Goal: Task Accomplishment & Management: Use online tool/utility

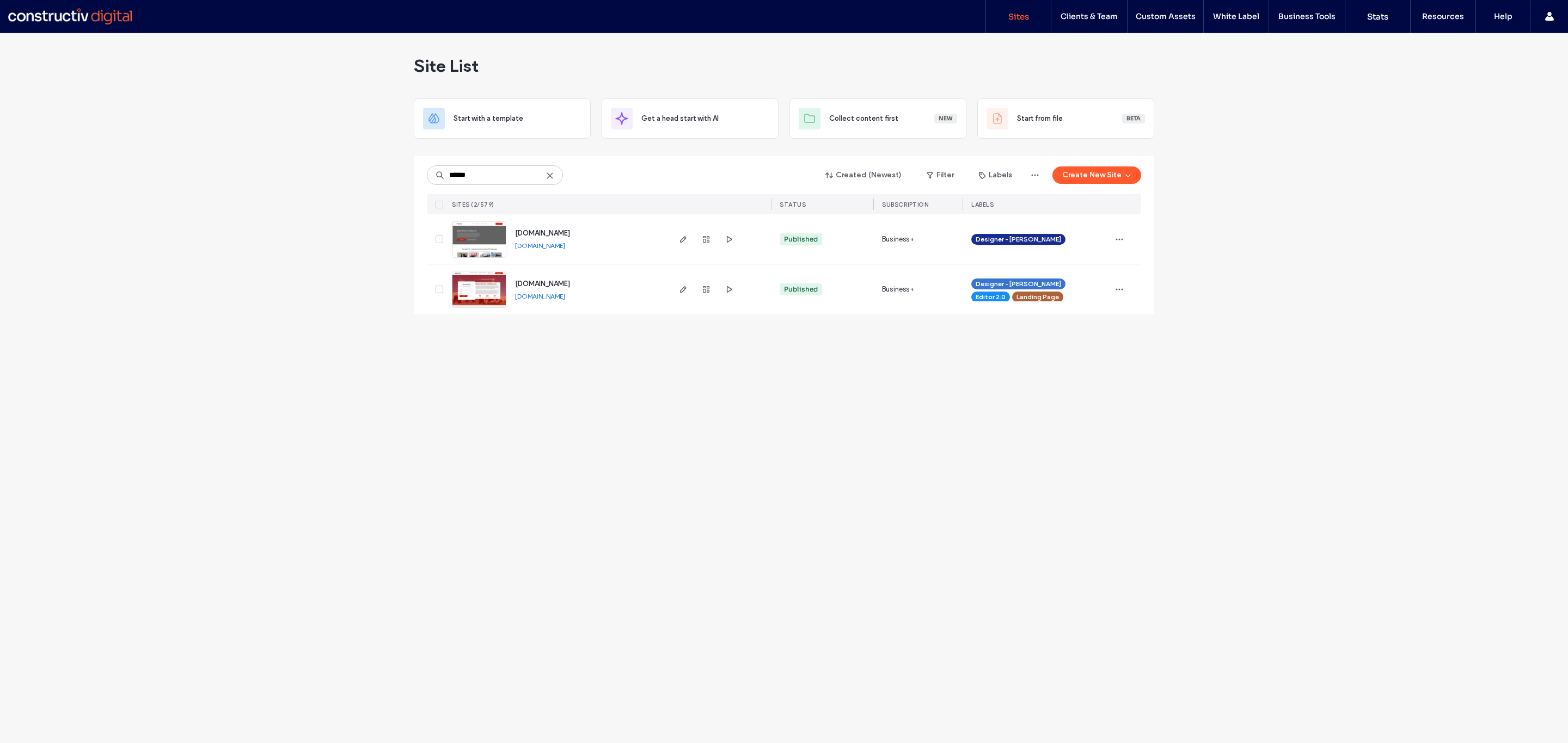
type input "******"
click at [484, 245] on img at bounding box center [480, 258] width 53 height 74
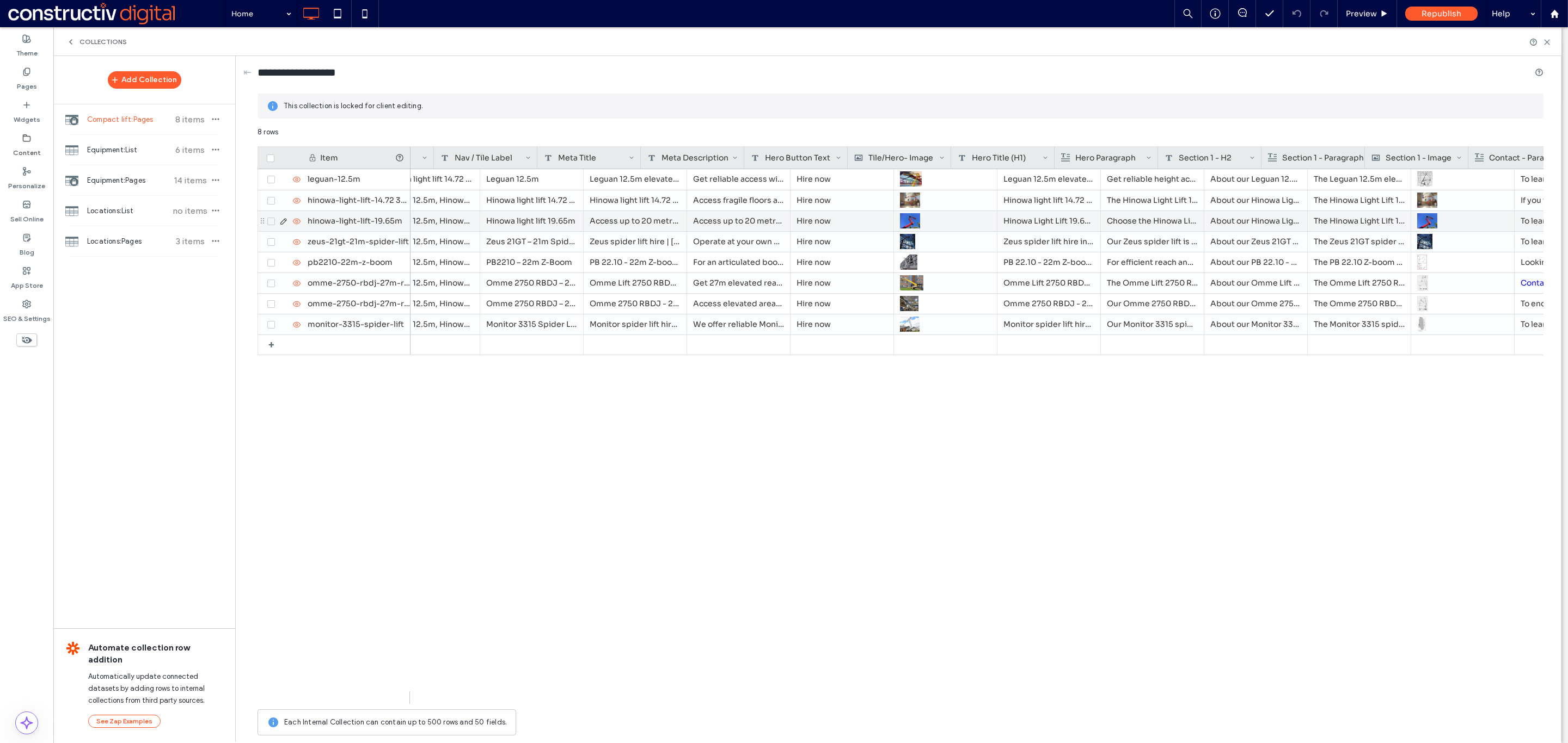
scroll to position [0, 249]
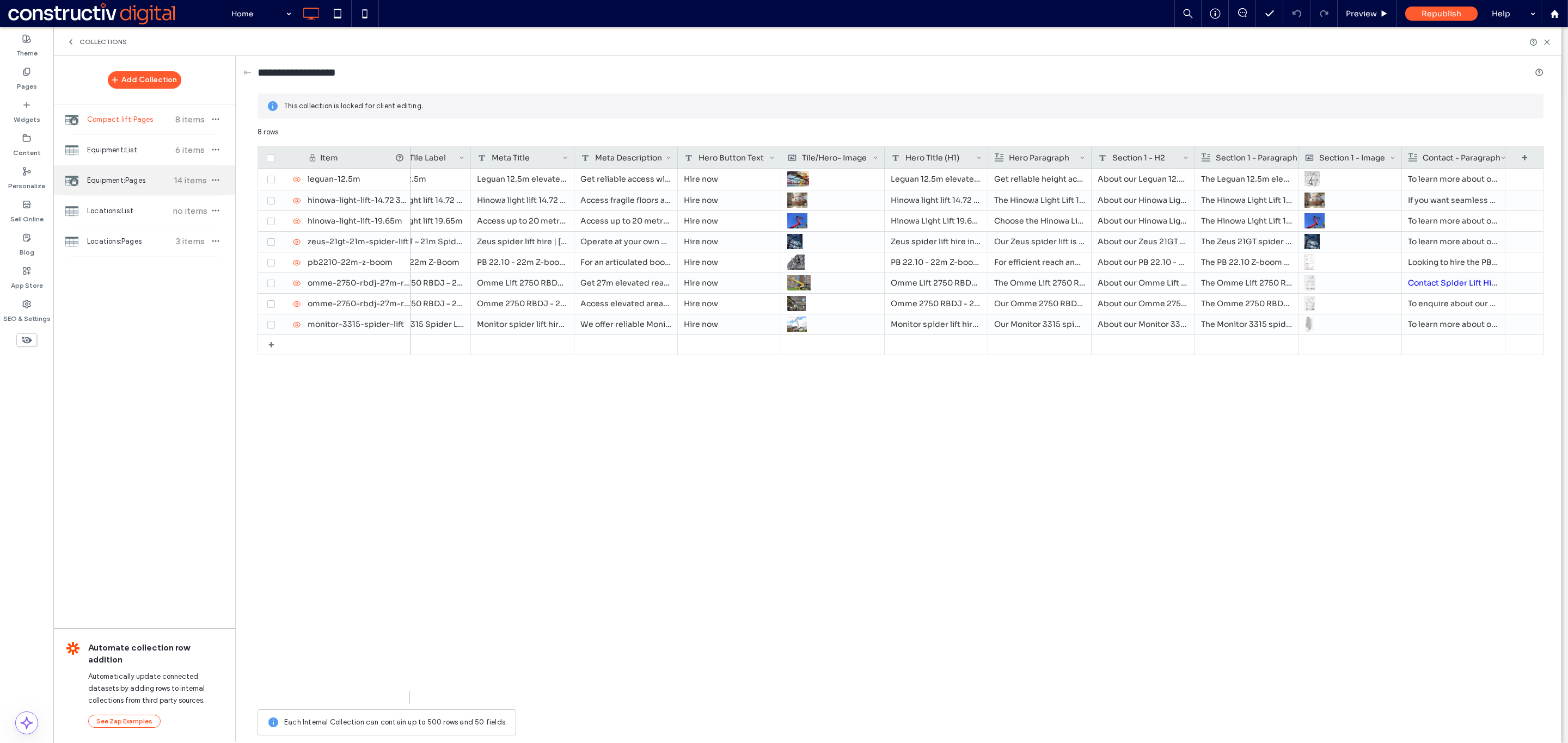
click at [129, 175] on span "Equipment:Pages" at bounding box center [127, 181] width 81 height 11
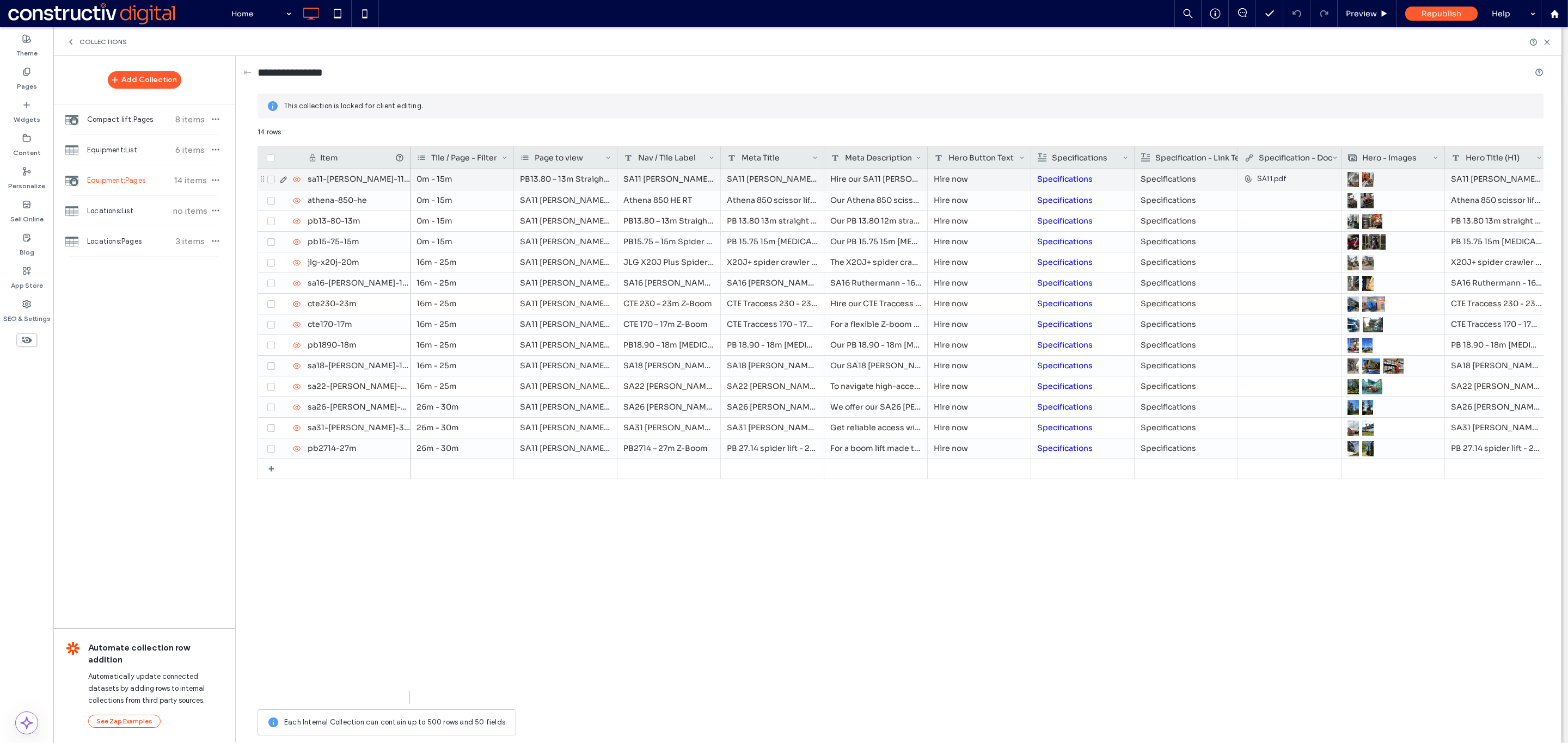
click at [1123, 182] on p "Specifications" at bounding box center [1082, 179] width 91 height 19
click at [1274, 201] on div at bounding box center [1289, 200] width 90 height 19
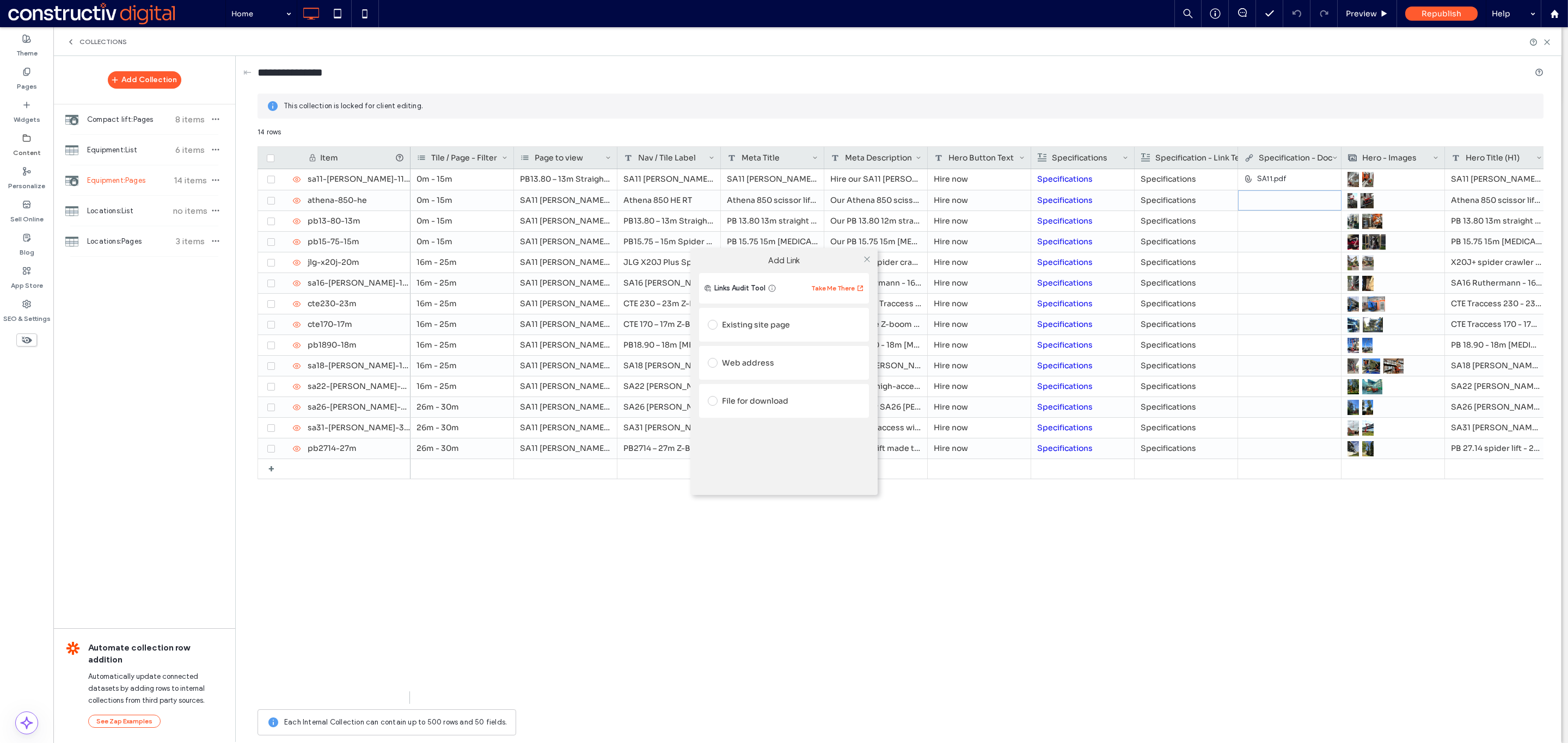
click at [784, 402] on div "File for download" at bounding box center [783, 401] width 152 height 18
click at [769, 424] on div "File" at bounding box center [784, 421] width 151 height 10
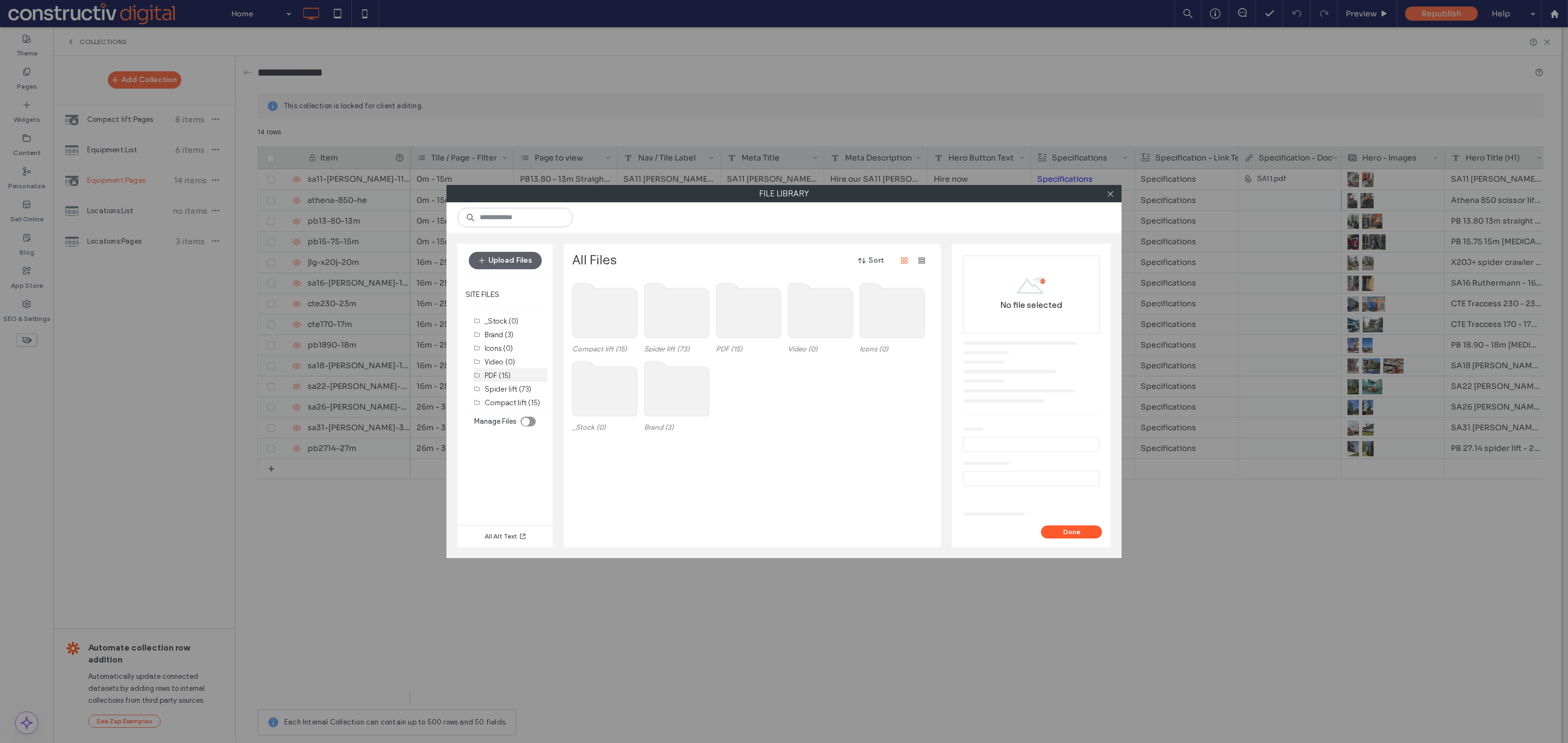
click at [486, 374] on label "PDF (15)" at bounding box center [497, 375] width 26 height 8
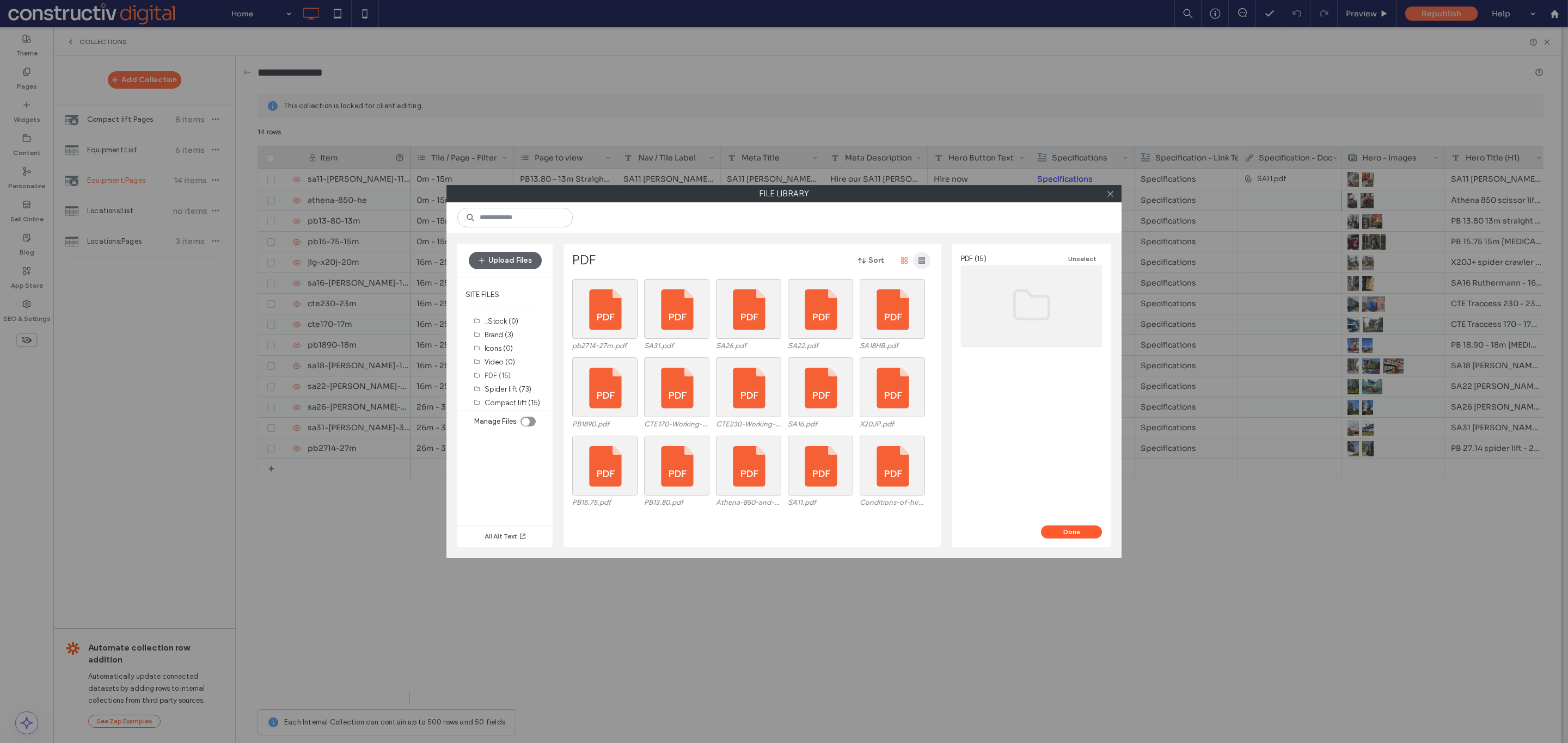
click at [927, 260] on span "button" at bounding box center [921, 260] width 18 height 18
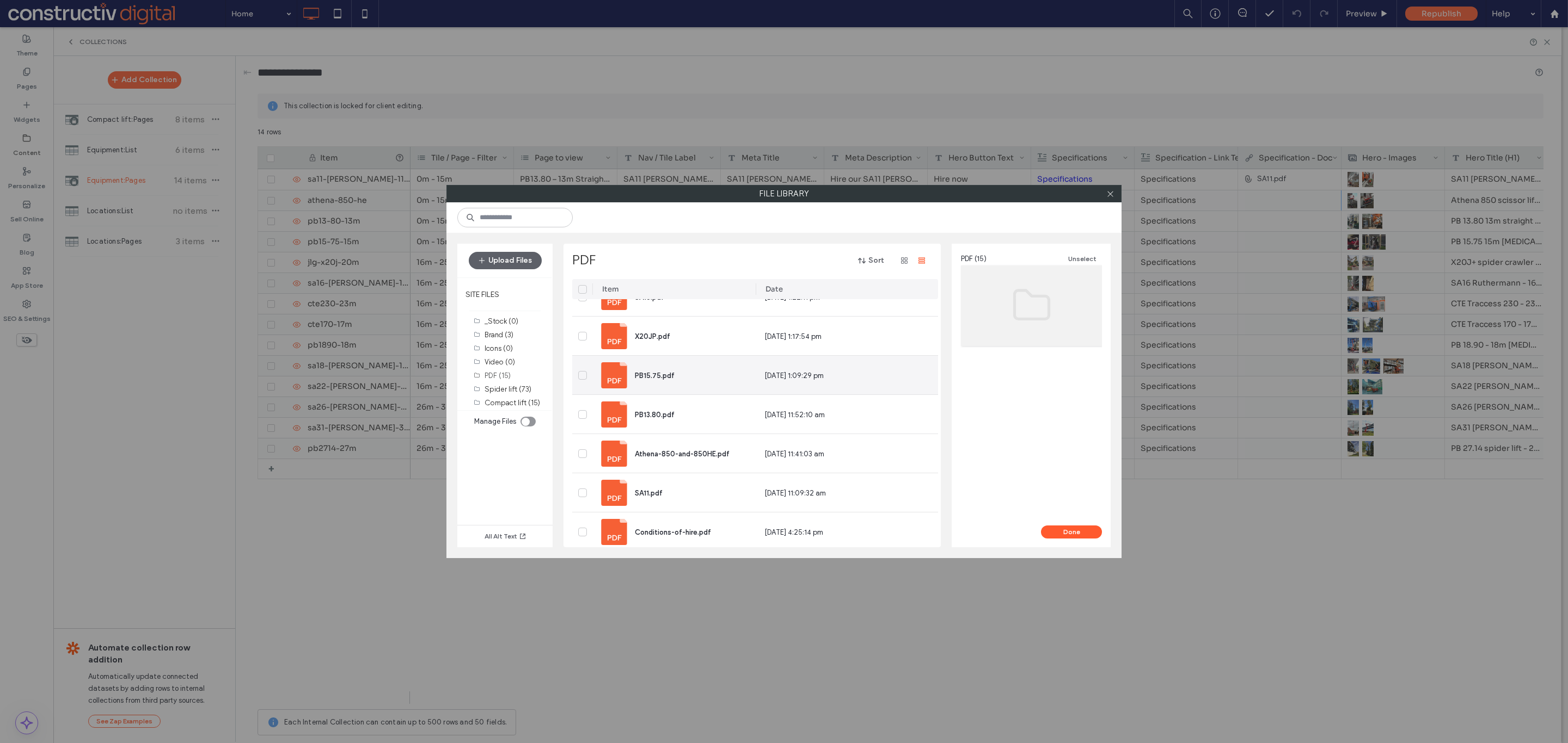
scroll to position [343, 0]
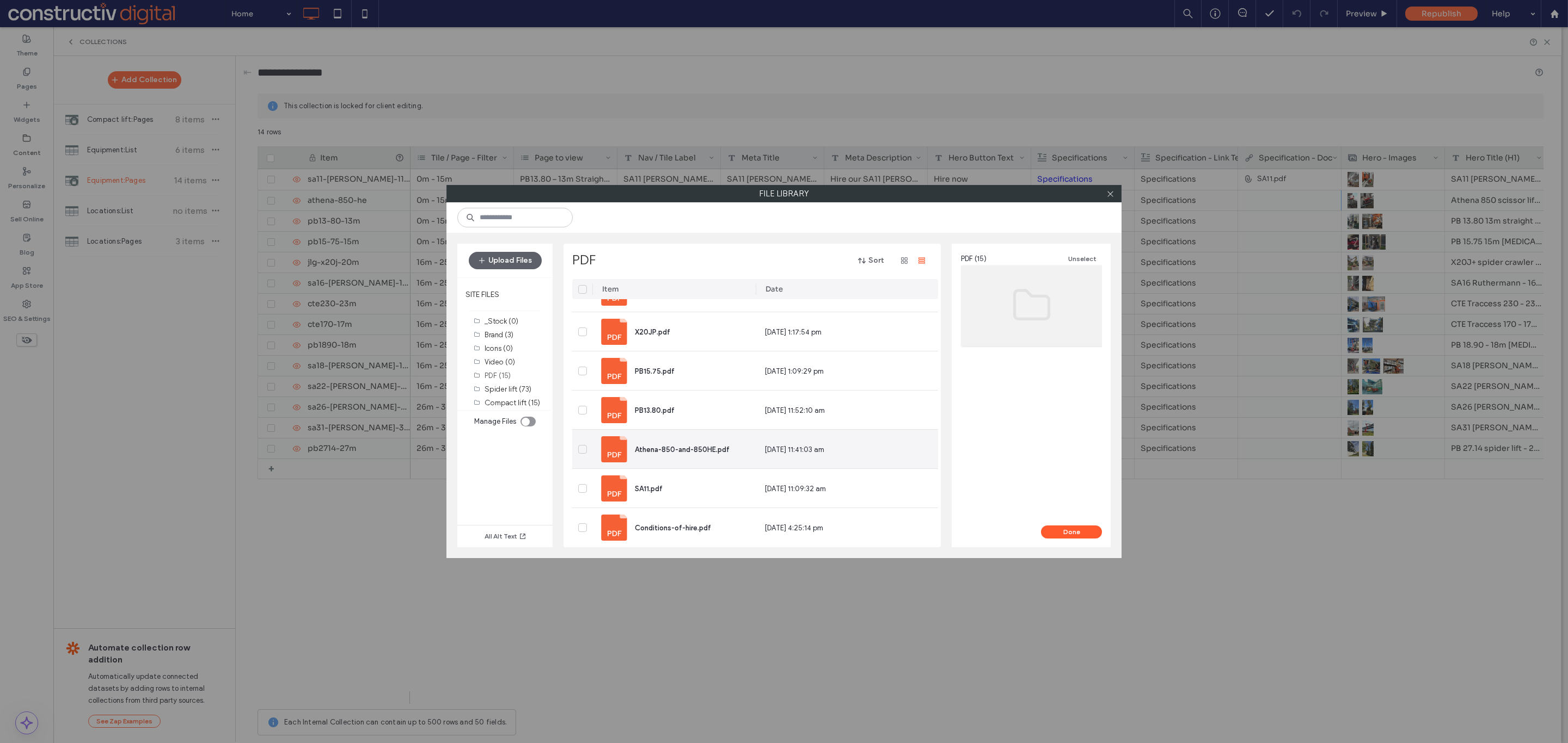
click at [716, 447] on span "Athena-850-and-850HE.pdf" at bounding box center [682, 449] width 95 height 8
click at [1078, 532] on button "Done" at bounding box center [1072, 532] width 61 height 13
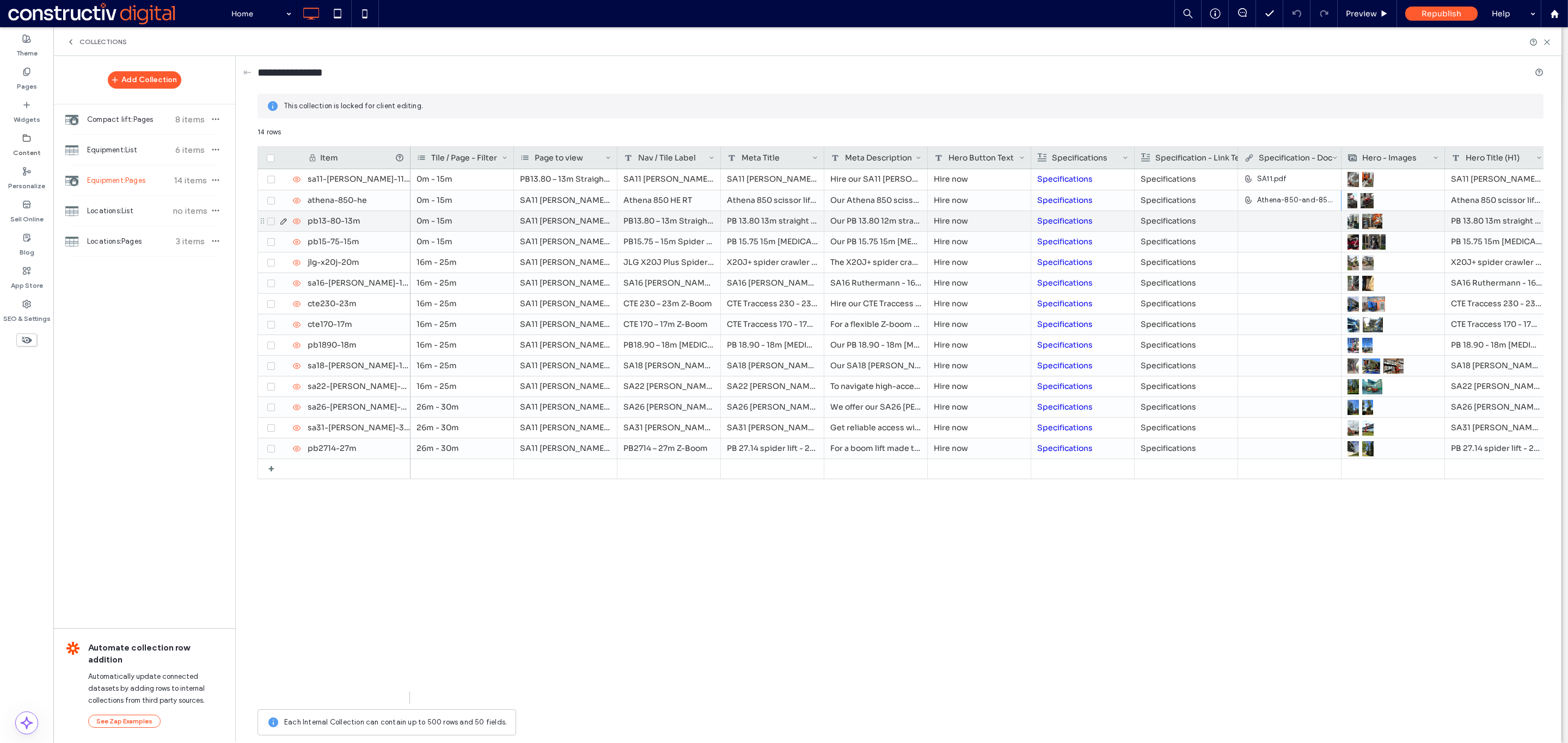
click at [1273, 227] on div at bounding box center [1289, 220] width 91 height 19
click at [1265, 226] on div at bounding box center [1289, 220] width 91 height 19
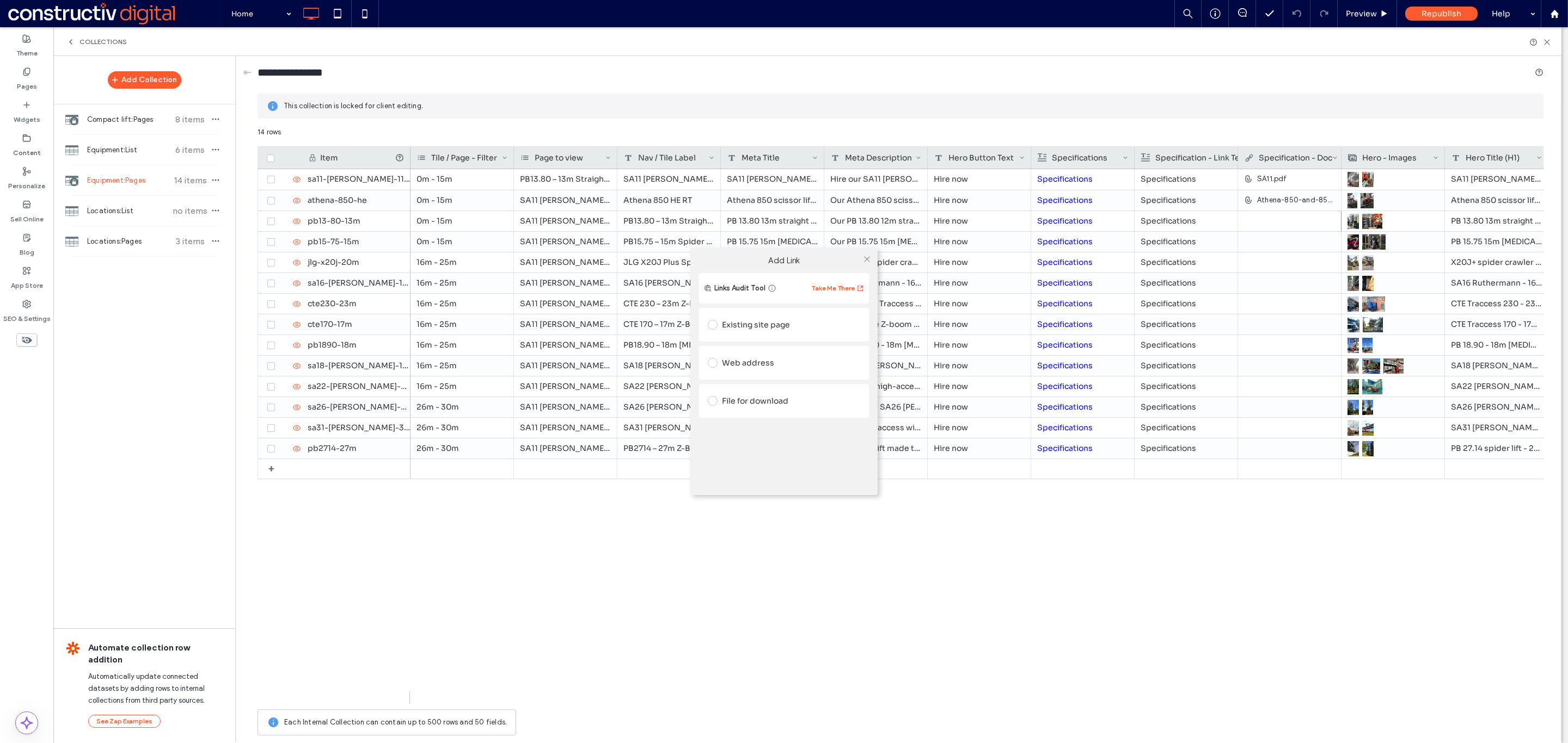
click at [728, 400] on div "File for download" at bounding box center [783, 401] width 152 height 18
click at [765, 434] on div "File for download File" at bounding box center [784, 412] width 170 height 55
click at [742, 425] on div "File" at bounding box center [784, 421] width 151 height 10
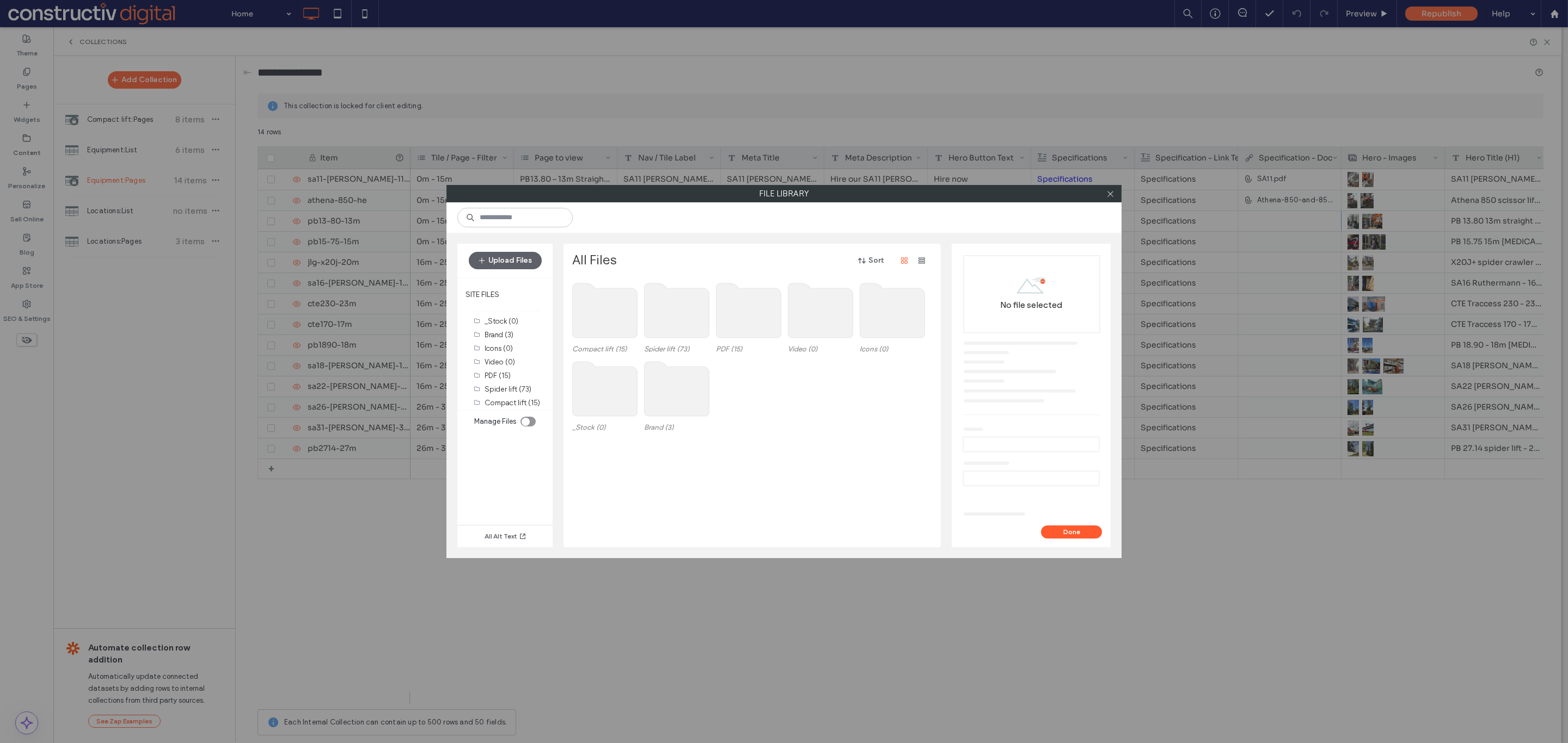
click at [748, 326] on use at bounding box center [749, 311] width 65 height 54
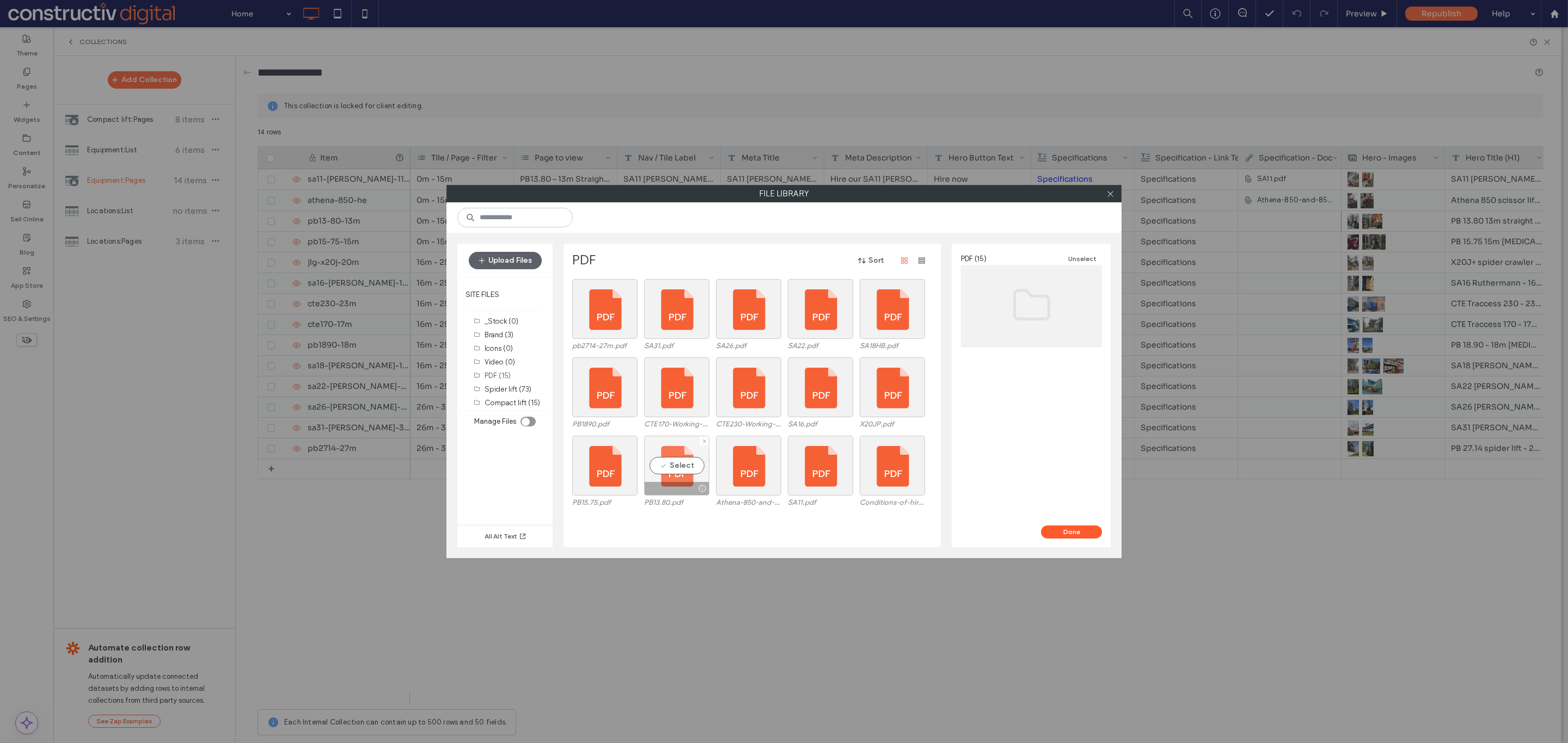
click at [673, 470] on div "Select" at bounding box center [676, 466] width 65 height 60
click at [1072, 535] on button "Done" at bounding box center [1072, 532] width 61 height 13
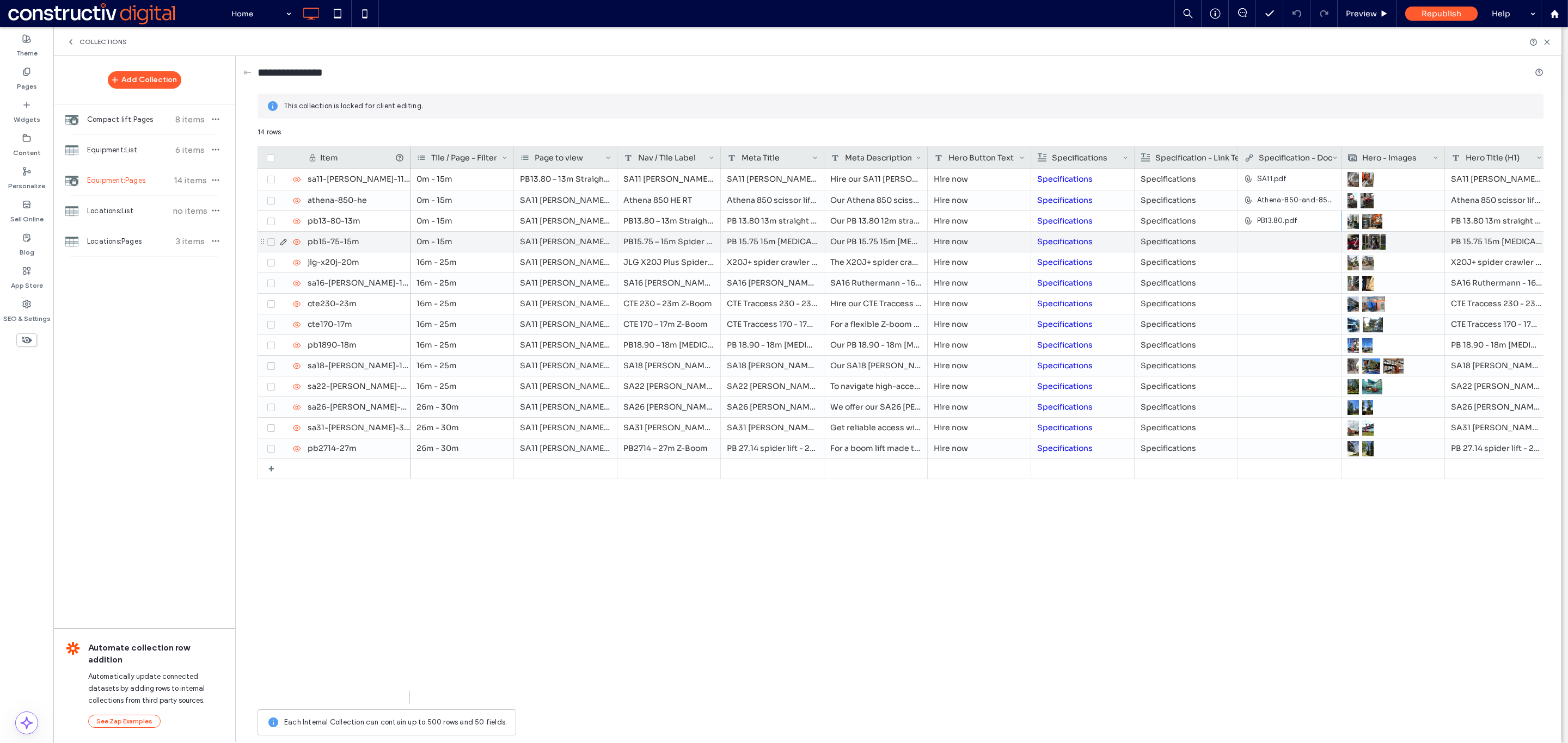
click at [1263, 243] on div at bounding box center [1289, 241] width 91 height 19
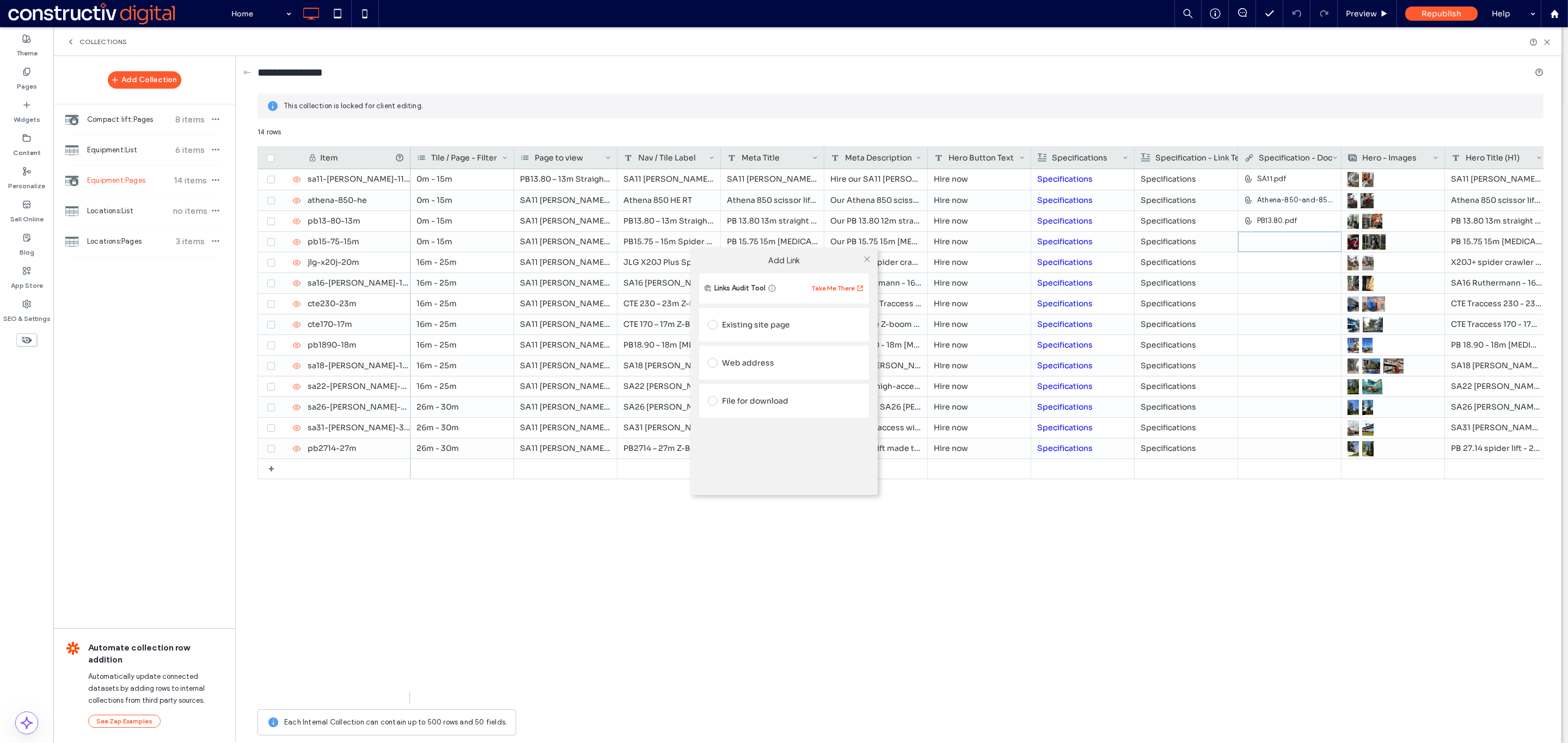
click at [754, 400] on div "File for download" at bounding box center [783, 401] width 152 height 18
click at [729, 413] on div "File" at bounding box center [783, 421] width 152 height 24
click at [728, 423] on div "File" at bounding box center [732, 421] width 14 height 10
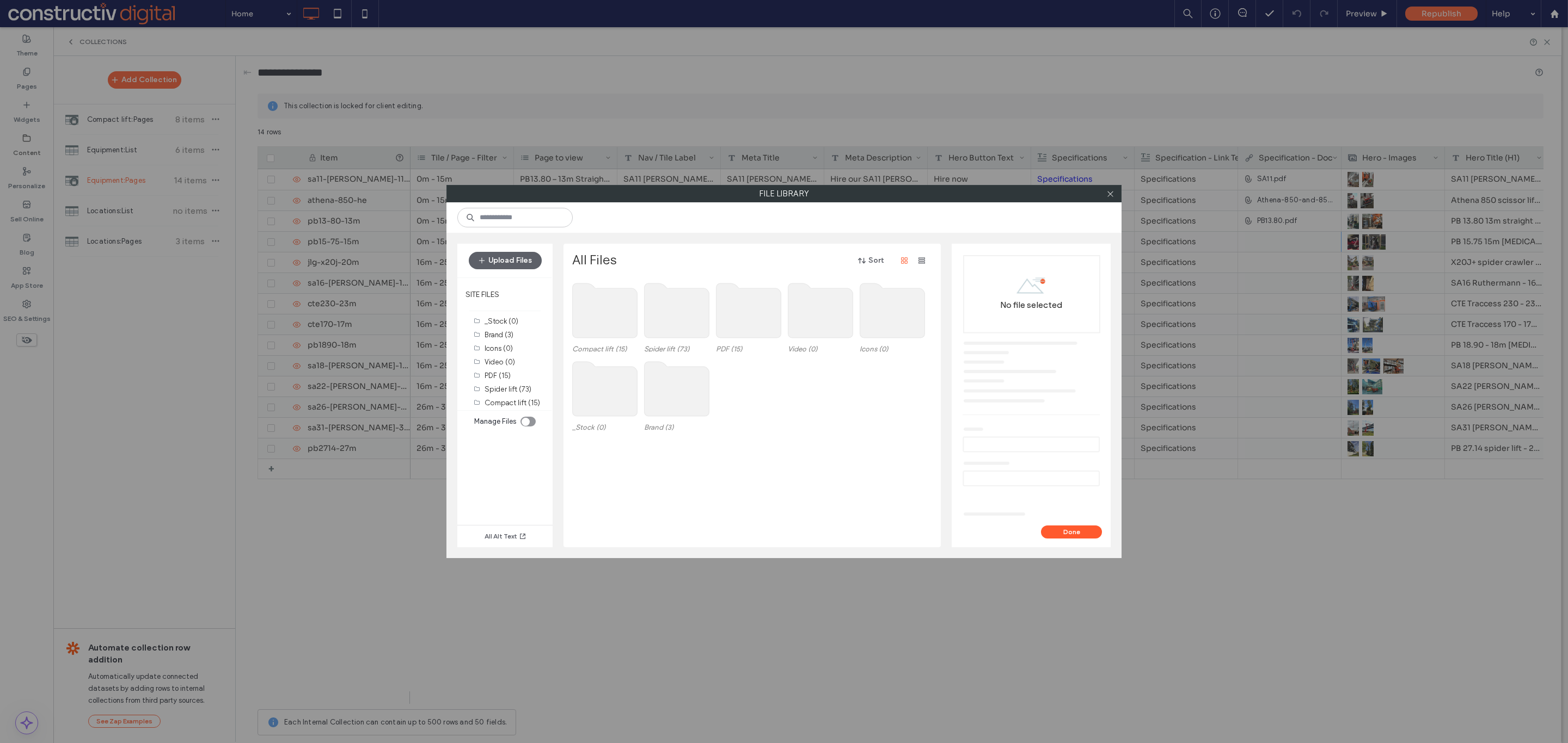
click at [753, 330] on use at bounding box center [749, 311] width 65 height 54
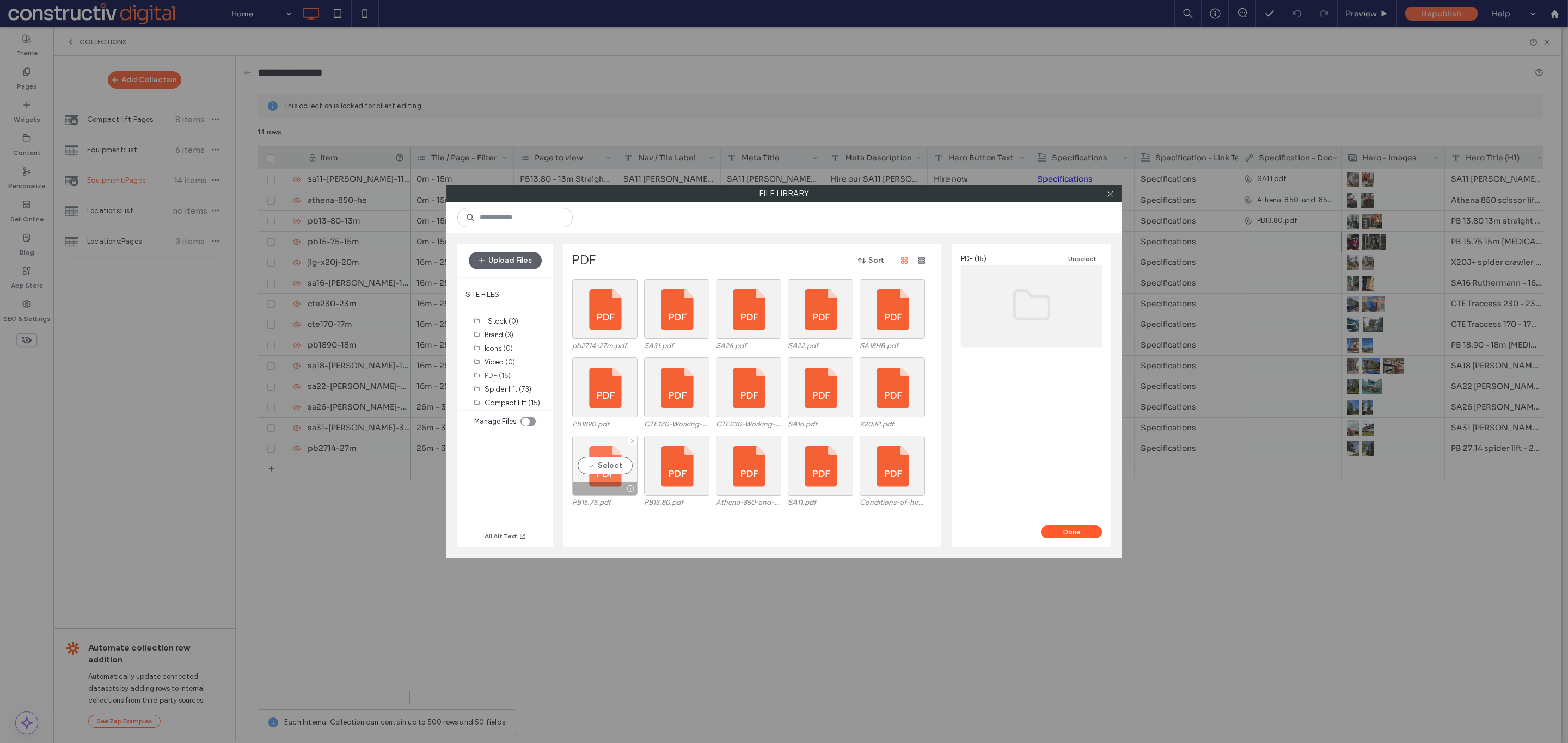
click at [598, 460] on div "Select" at bounding box center [604, 466] width 65 height 60
click at [1080, 531] on button "Done" at bounding box center [1072, 532] width 61 height 13
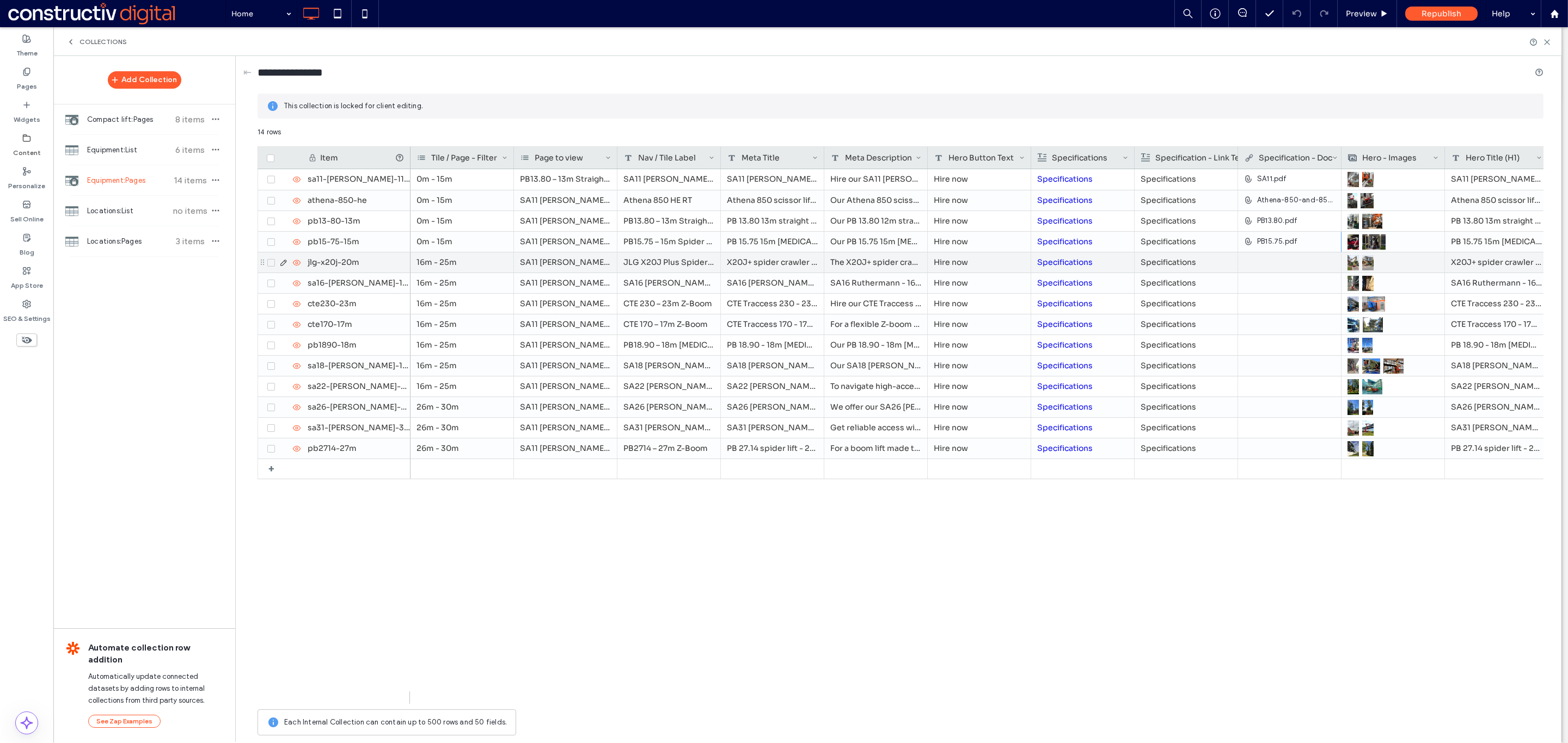
click at [1272, 262] on div at bounding box center [1289, 262] width 91 height 19
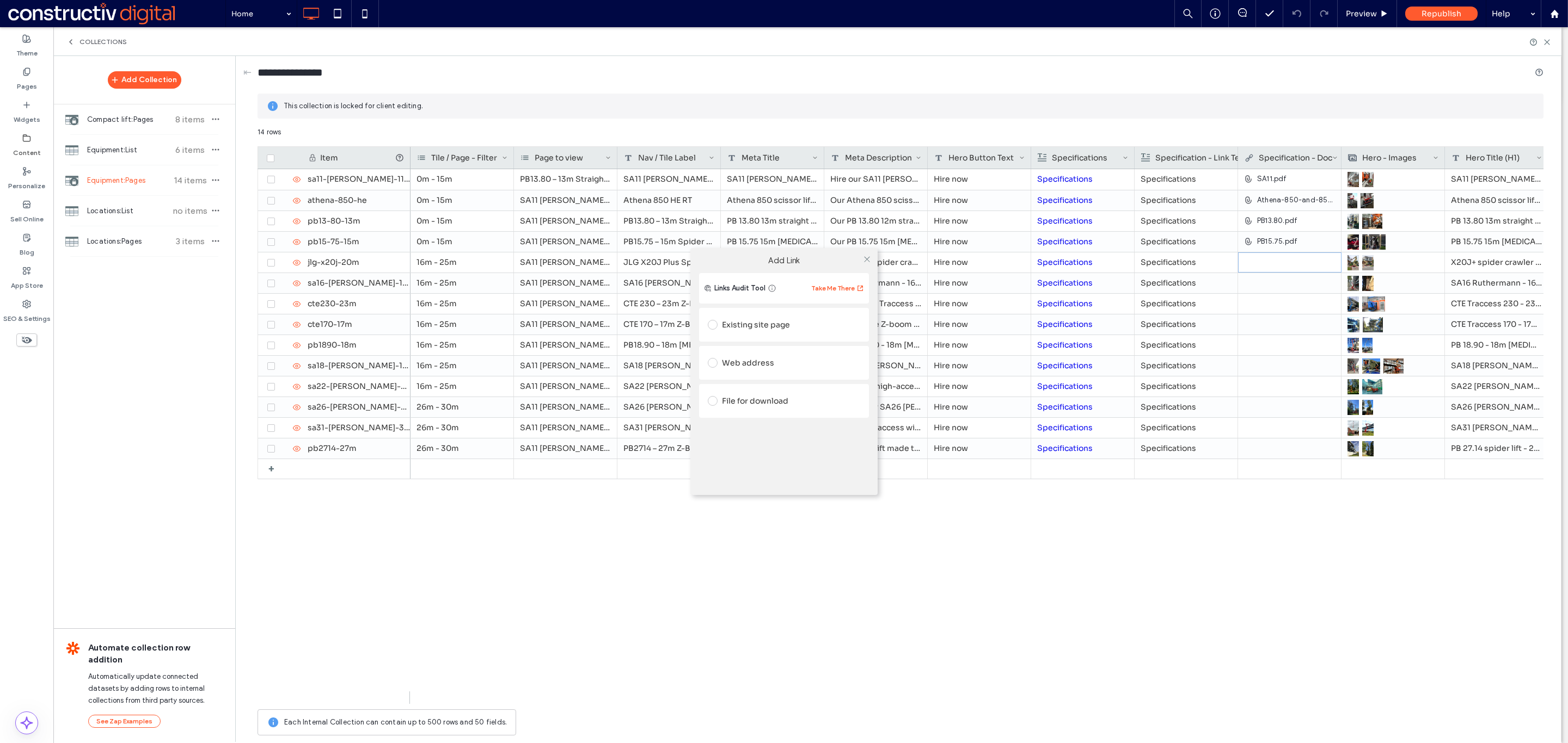
click at [737, 407] on div "File for download" at bounding box center [783, 401] width 152 height 18
click at [752, 421] on div "File" at bounding box center [784, 421] width 151 height 10
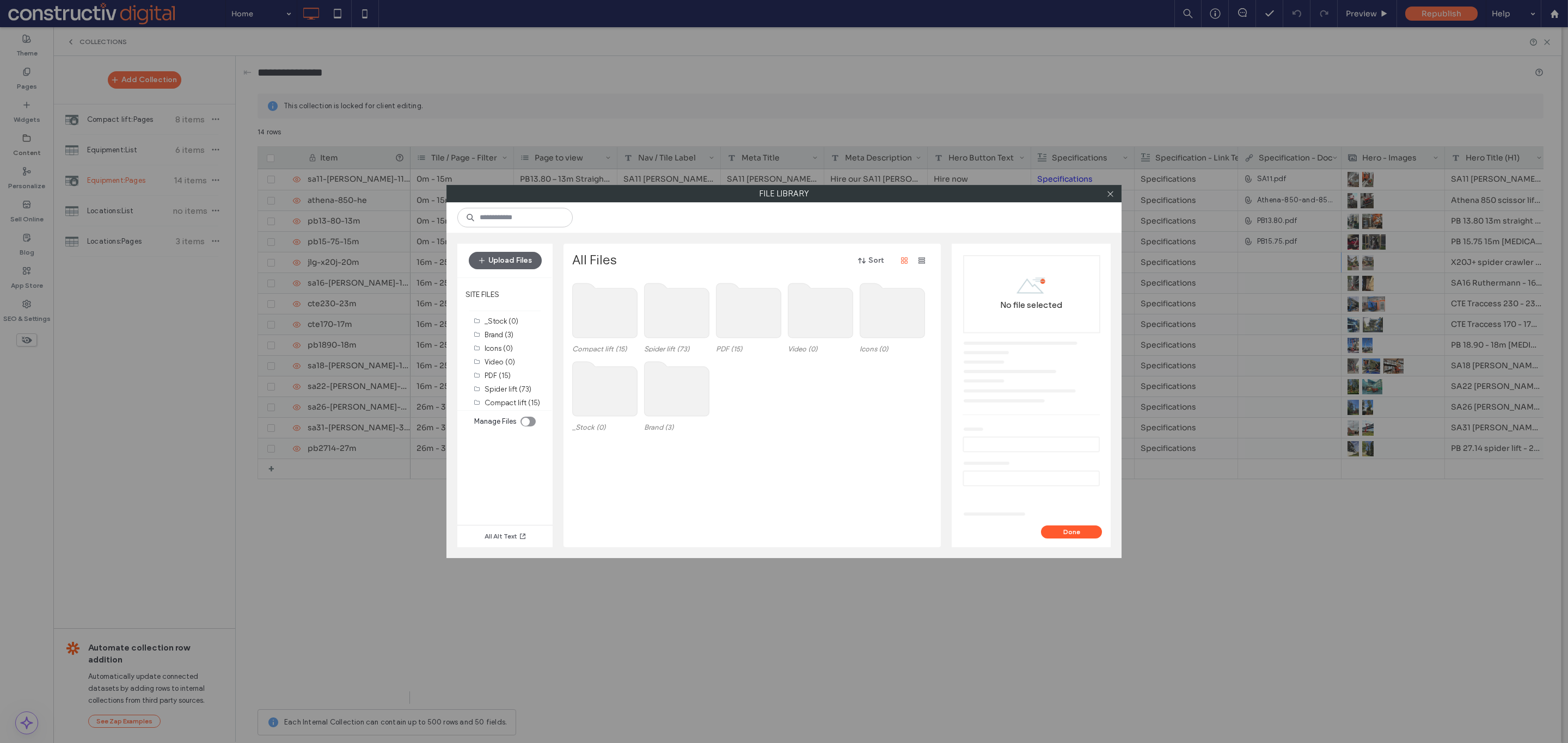
click at [756, 318] on use at bounding box center [749, 311] width 65 height 54
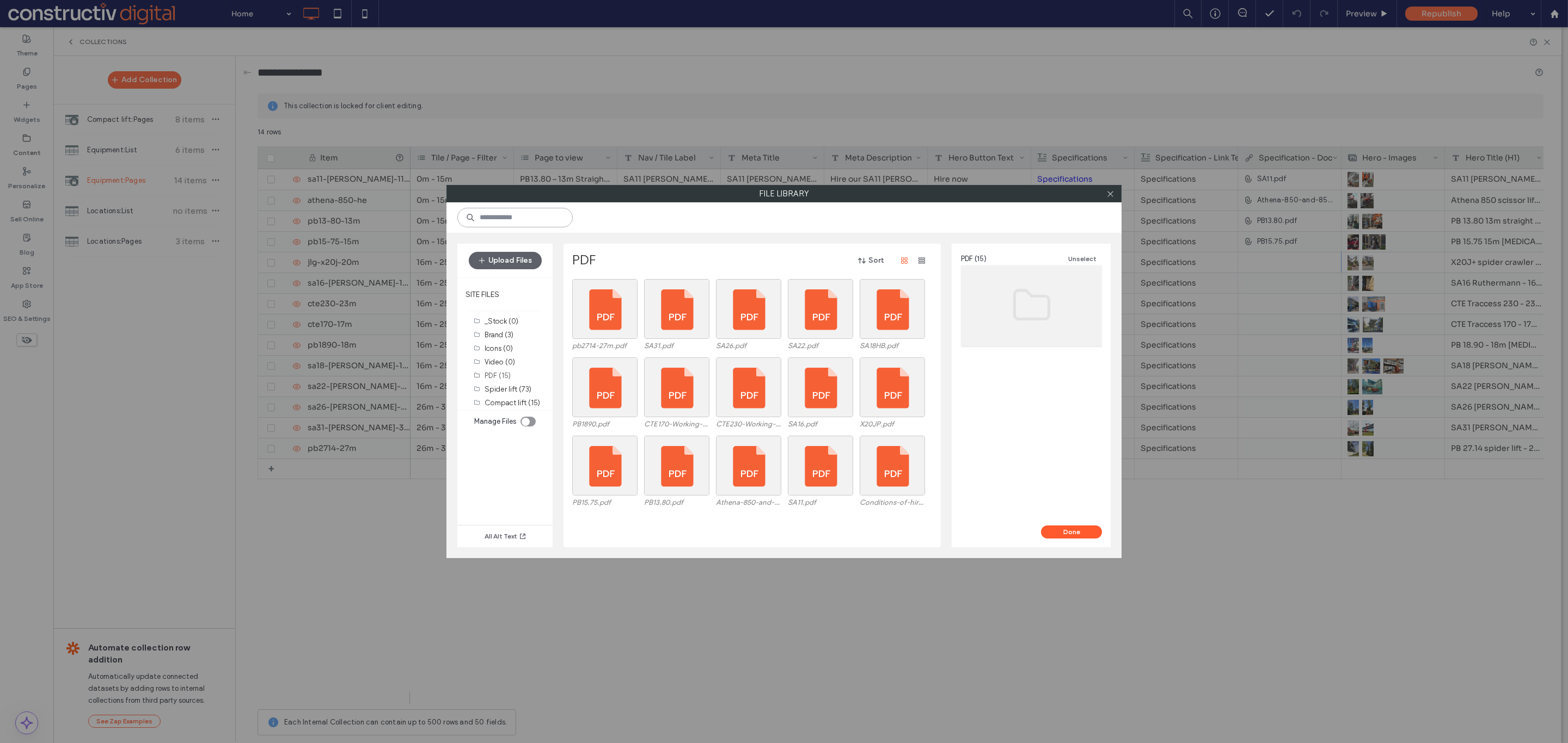
click at [496, 222] on input at bounding box center [515, 217] width 115 height 19
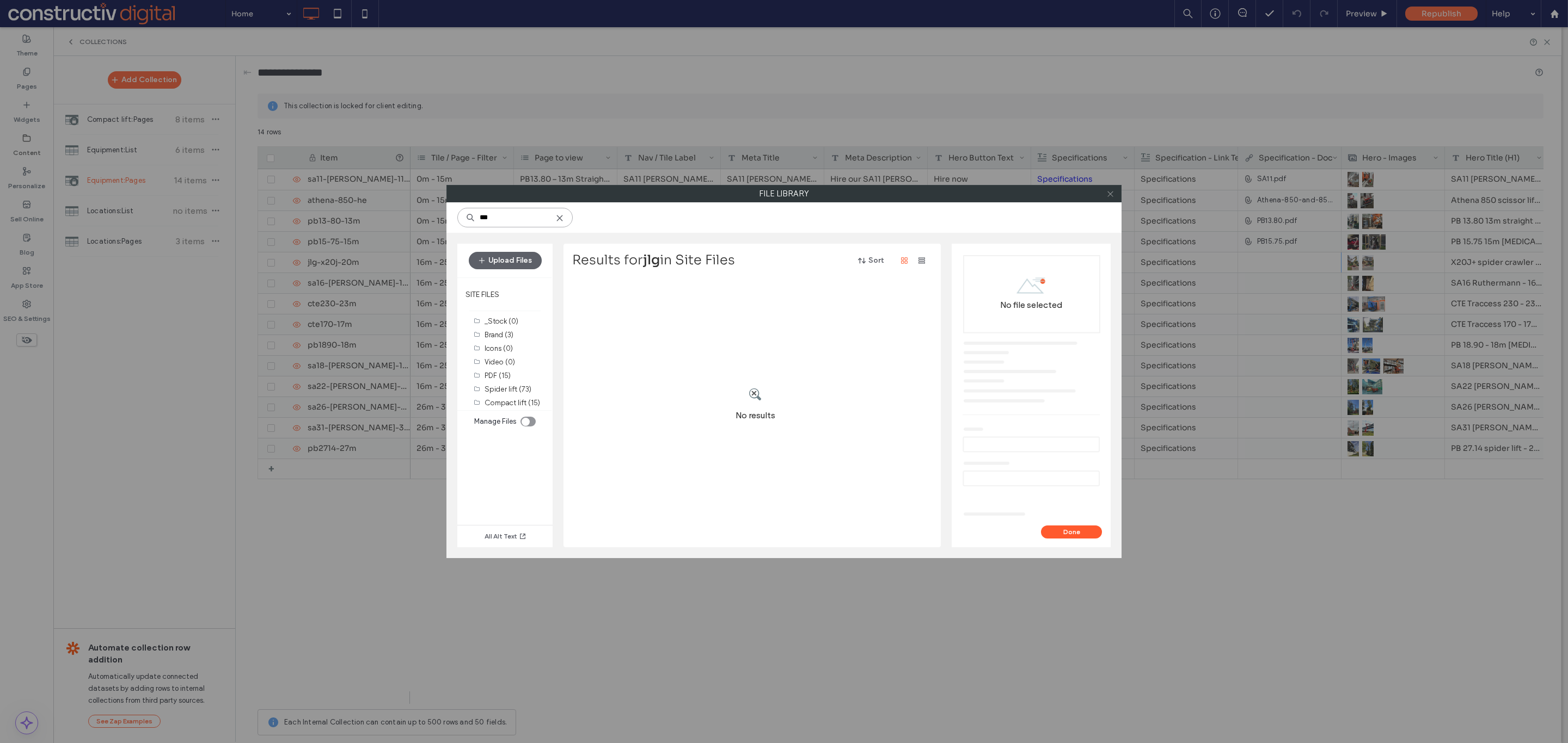
type input "***"
click at [1110, 193] on icon at bounding box center [1110, 194] width 8 height 8
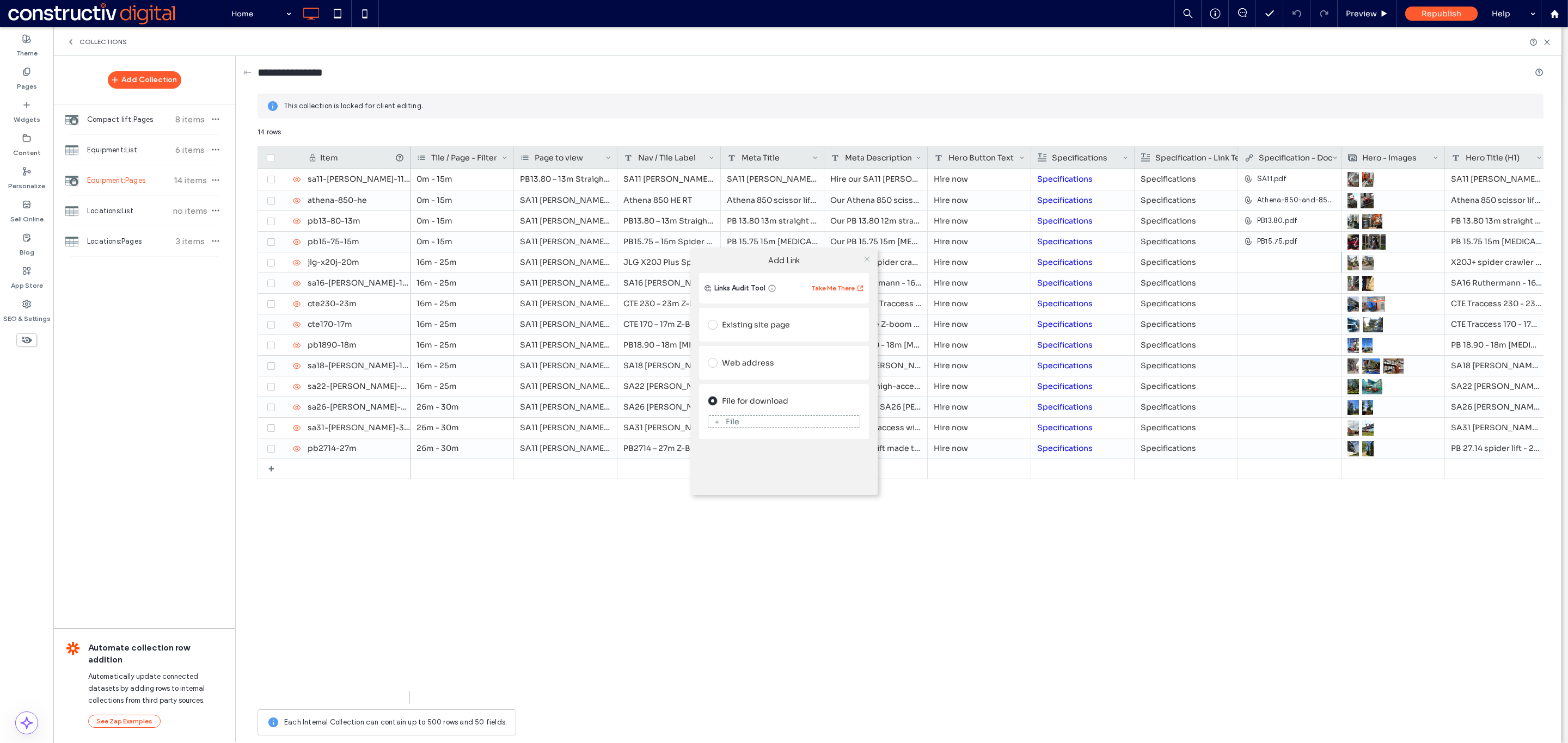
click at [864, 257] on use at bounding box center [867, 259] width 6 height 6
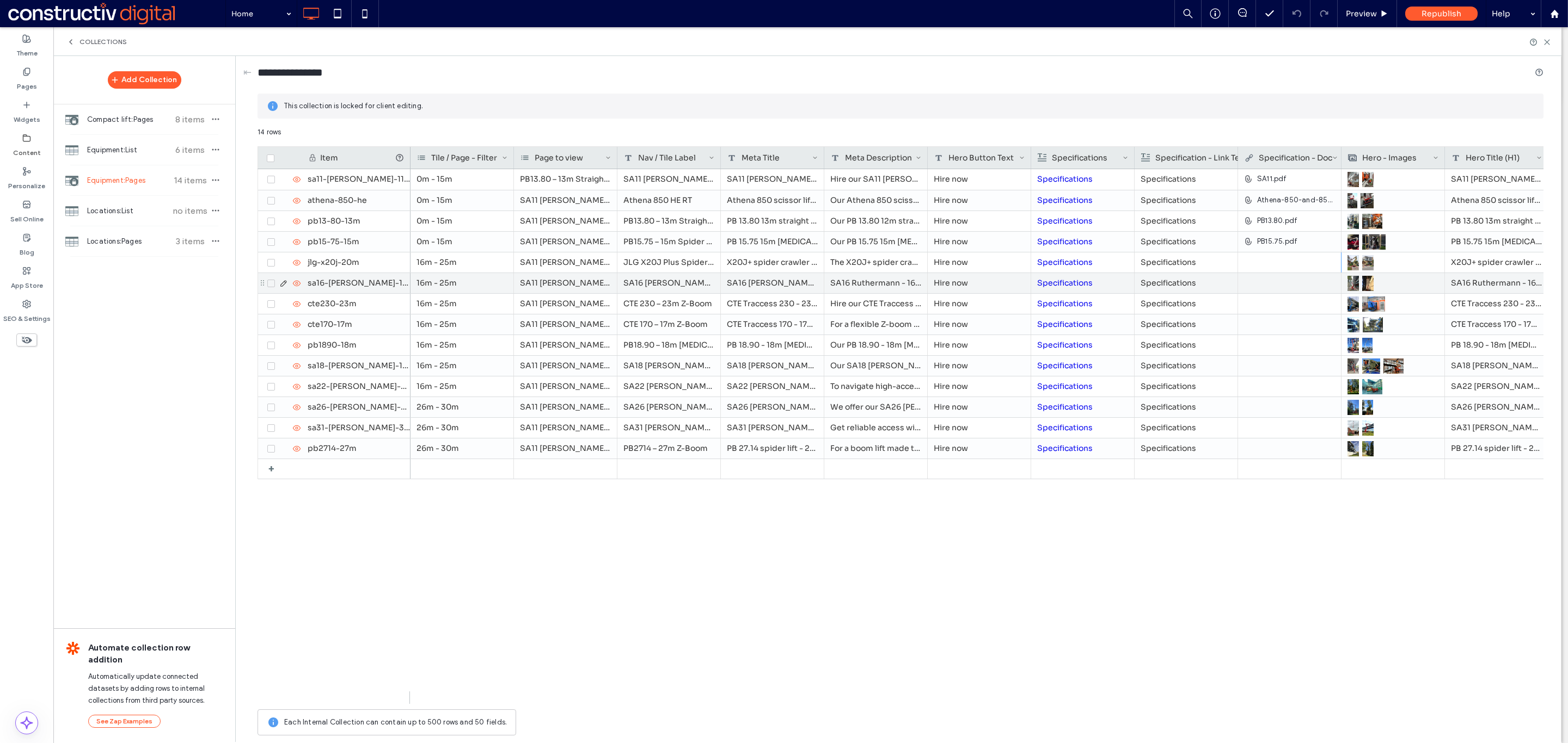
click at [1284, 288] on div at bounding box center [1289, 282] width 91 height 19
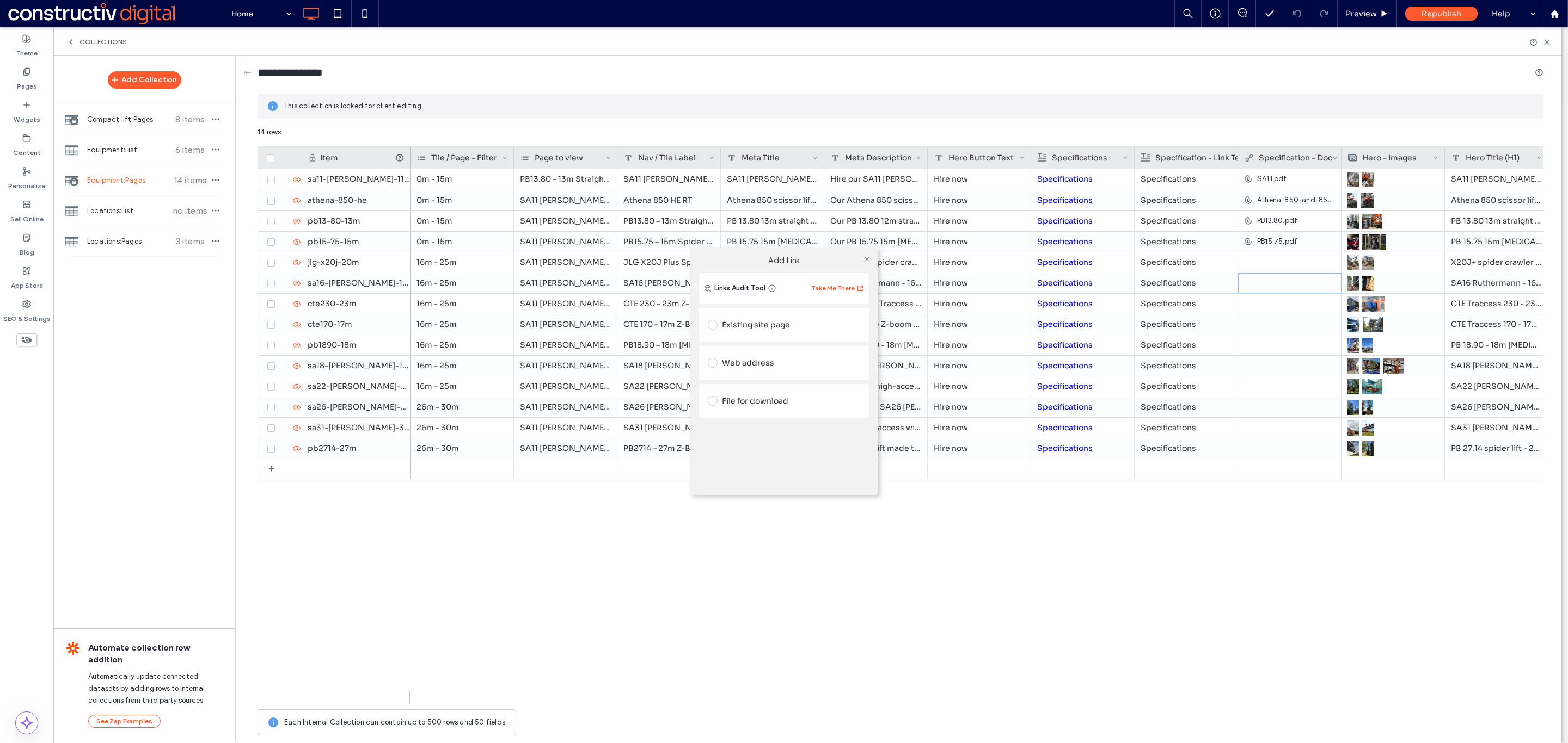
click at [778, 407] on div "File for download" at bounding box center [783, 401] width 152 height 18
click at [766, 418] on div "File" at bounding box center [784, 421] width 151 height 10
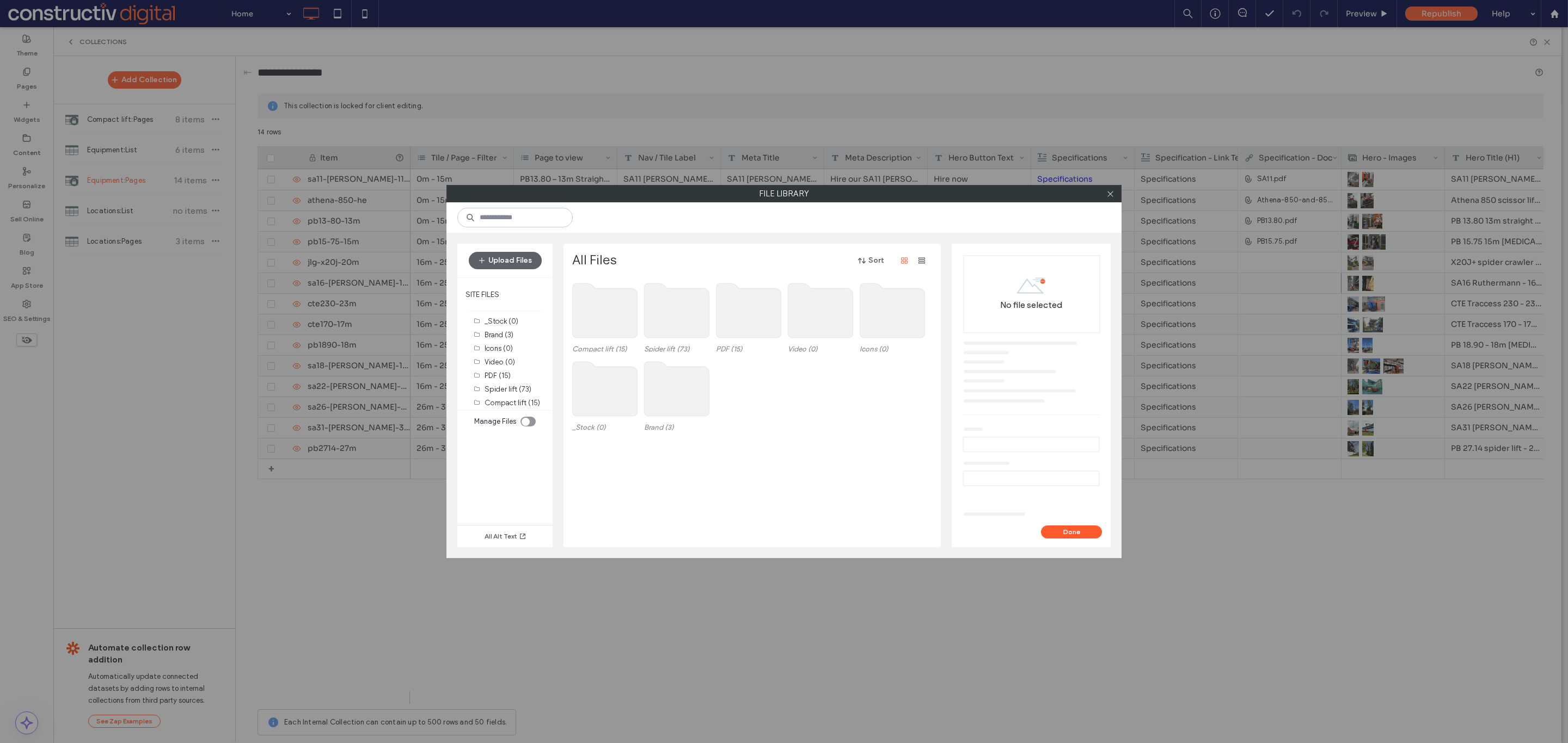
click at [743, 319] on use at bounding box center [749, 311] width 65 height 54
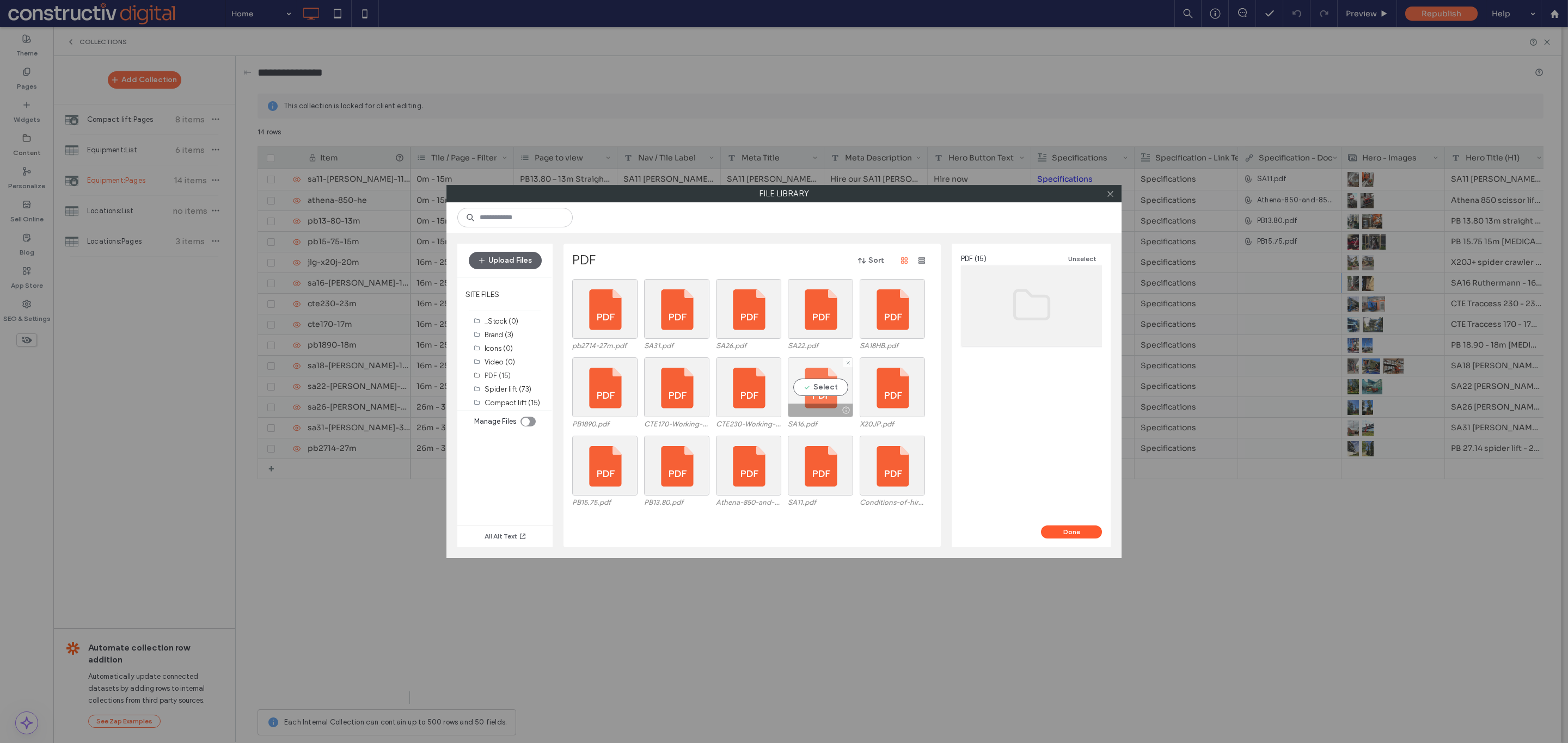
click at [816, 388] on div "Select" at bounding box center [820, 387] width 65 height 60
click at [1052, 532] on button "Done" at bounding box center [1072, 532] width 61 height 13
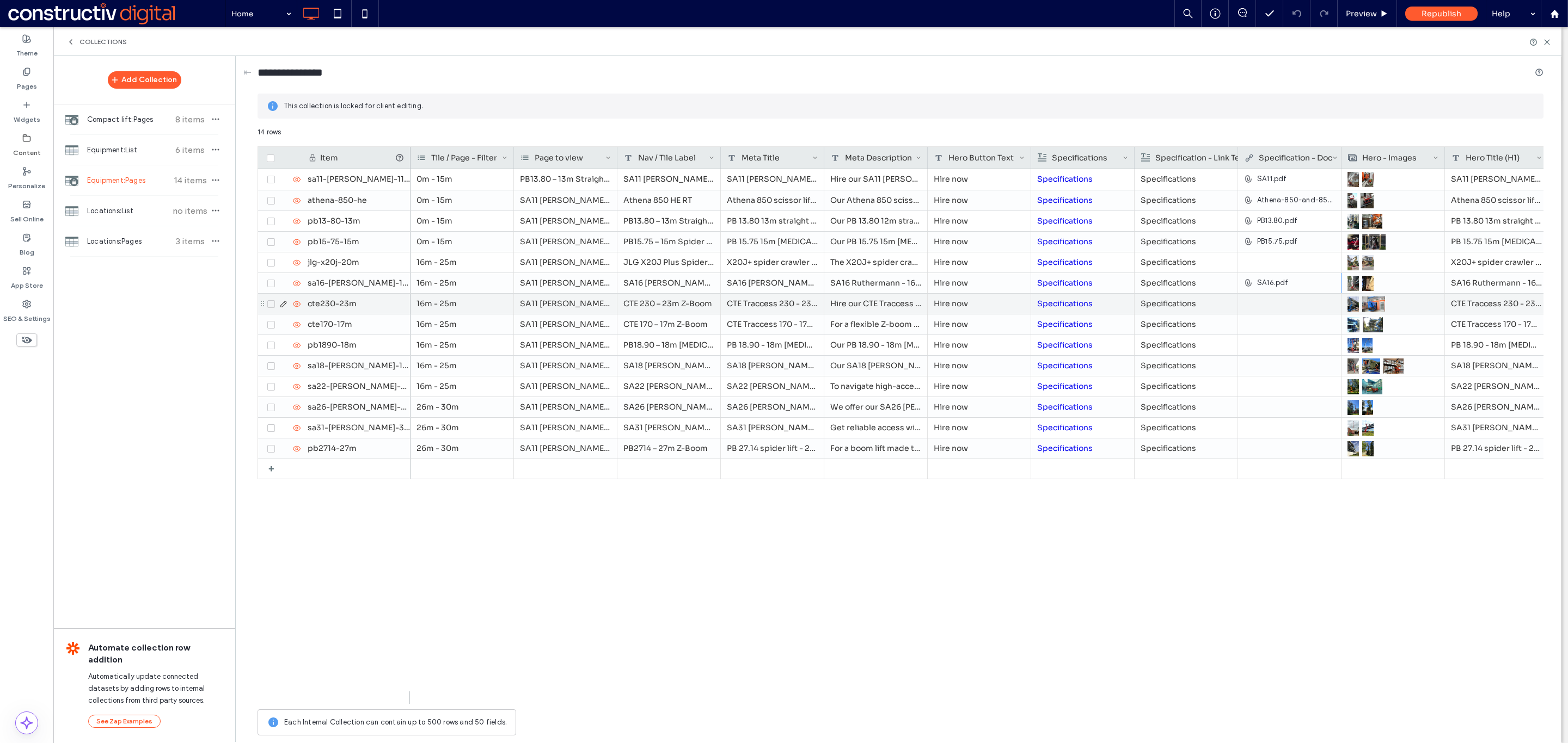
click at [1304, 309] on div at bounding box center [1289, 303] width 91 height 19
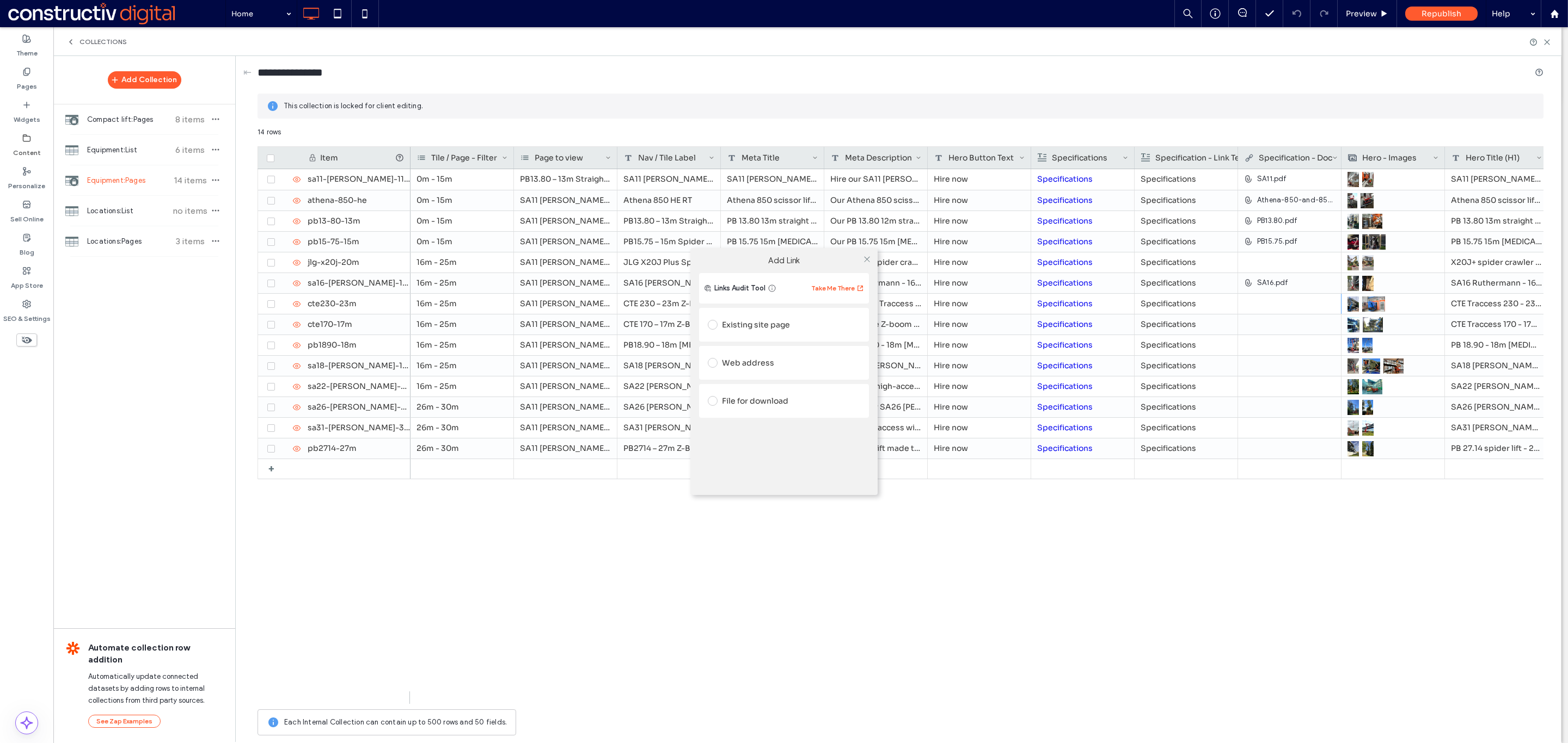
click at [737, 400] on div "File for download" at bounding box center [783, 401] width 152 height 18
click at [756, 419] on div "File" at bounding box center [784, 421] width 151 height 10
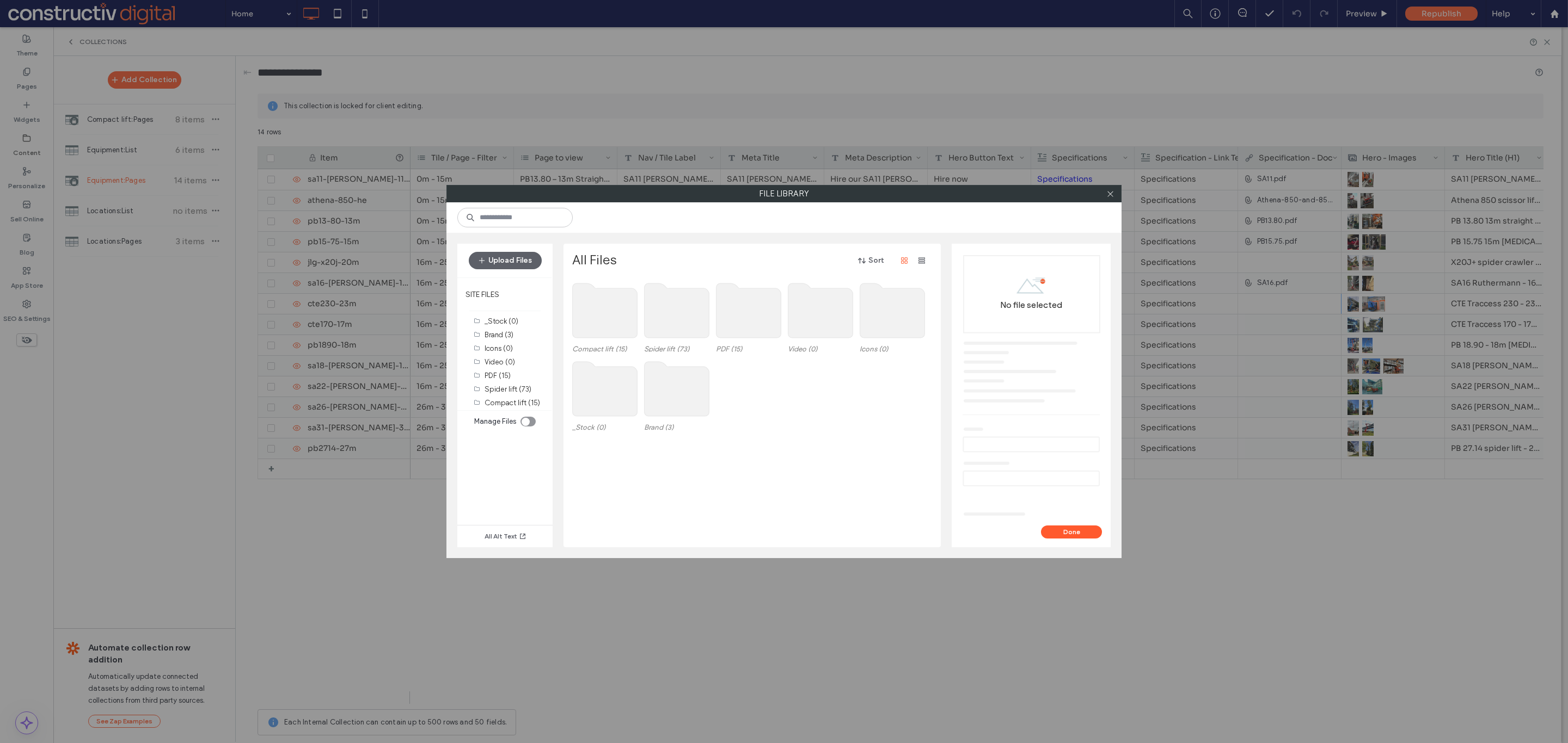
click at [737, 332] on use at bounding box center [749, 311] width 65 height 54
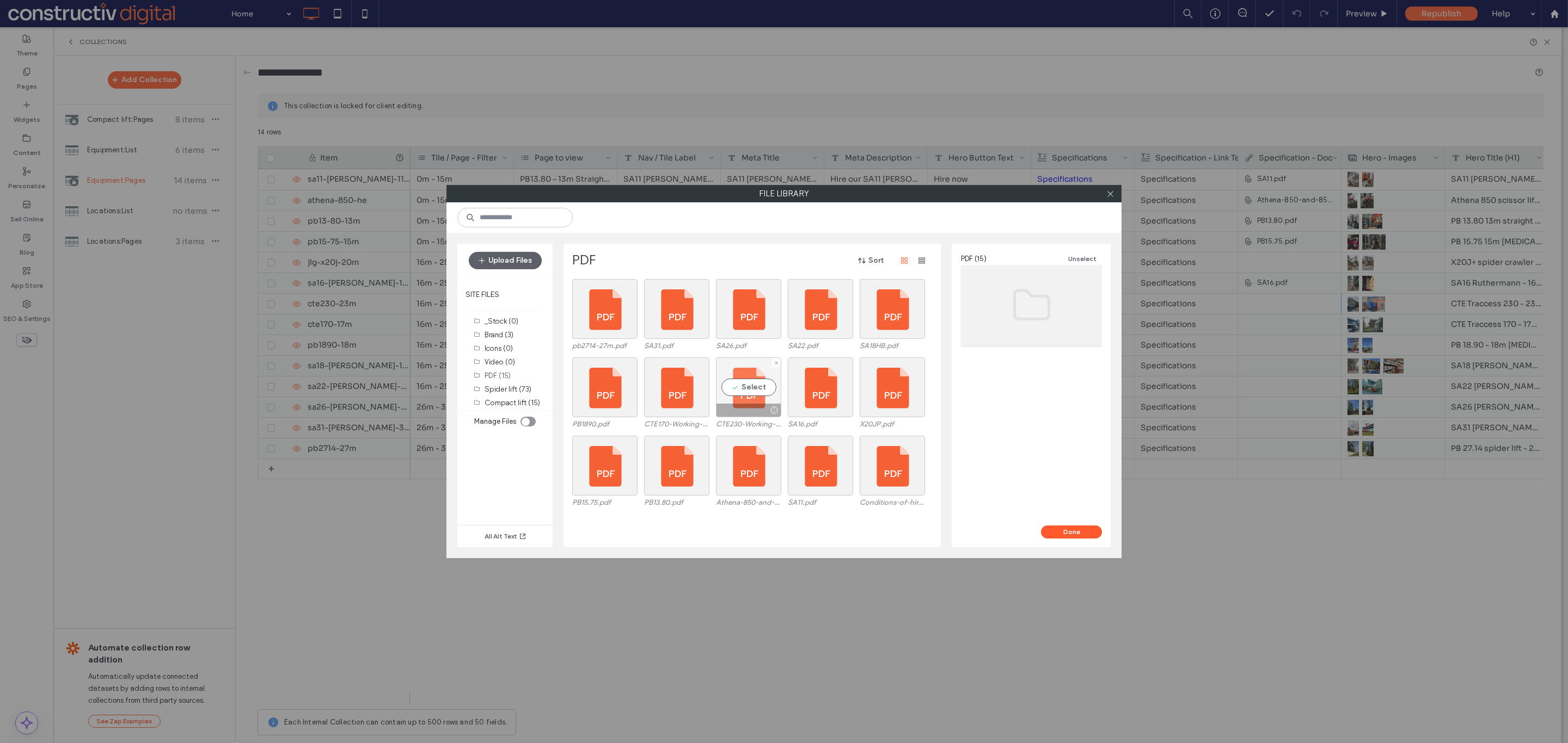
click at [743, 385] on div "Select" at bounding box center [748, 387] width 65 height 60
click at [1073, 534] on button "Done" at bounding box center [1072, 532] width 61 height 13
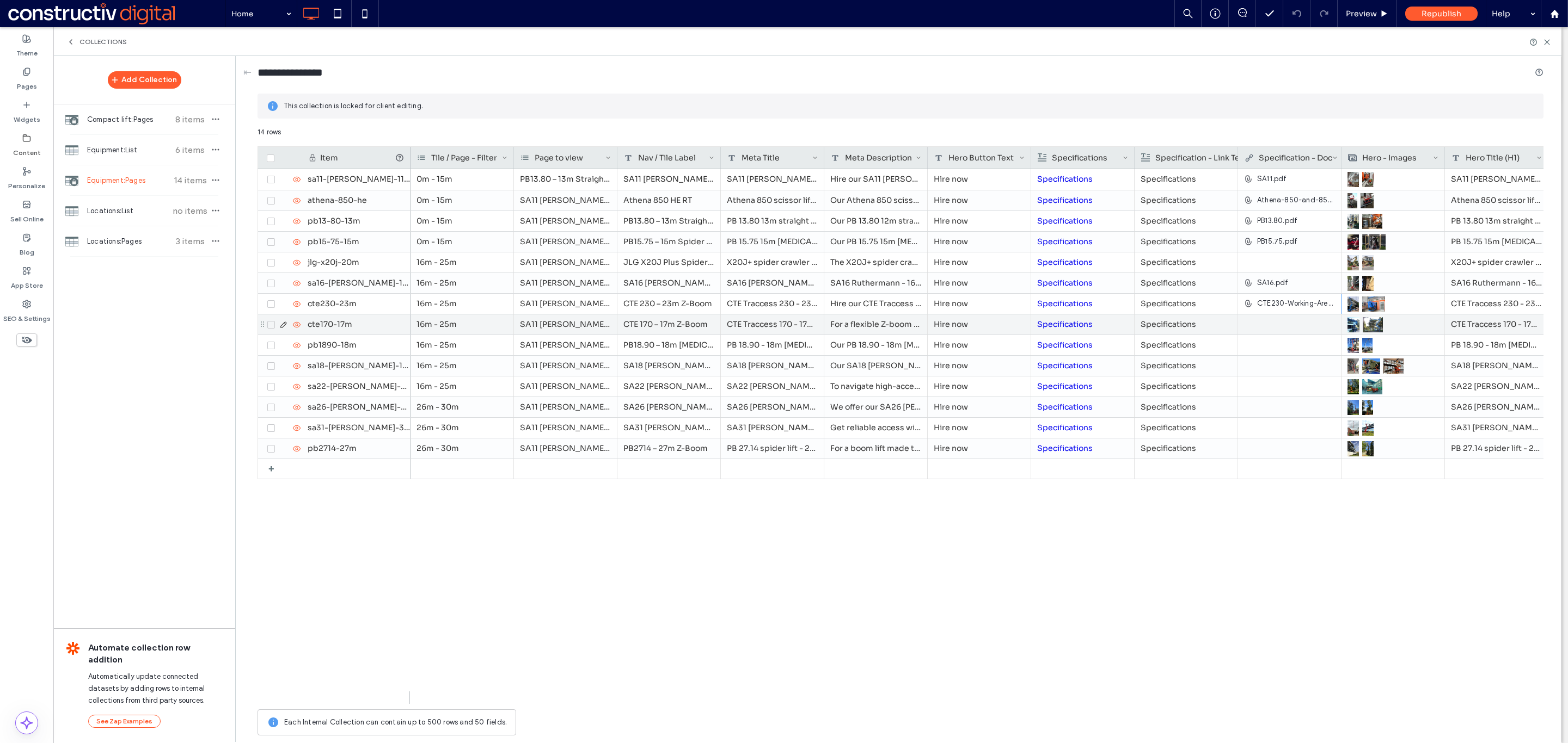
click at [1299, 320] on div at bounding box center [1289, 324] width 91 height 19
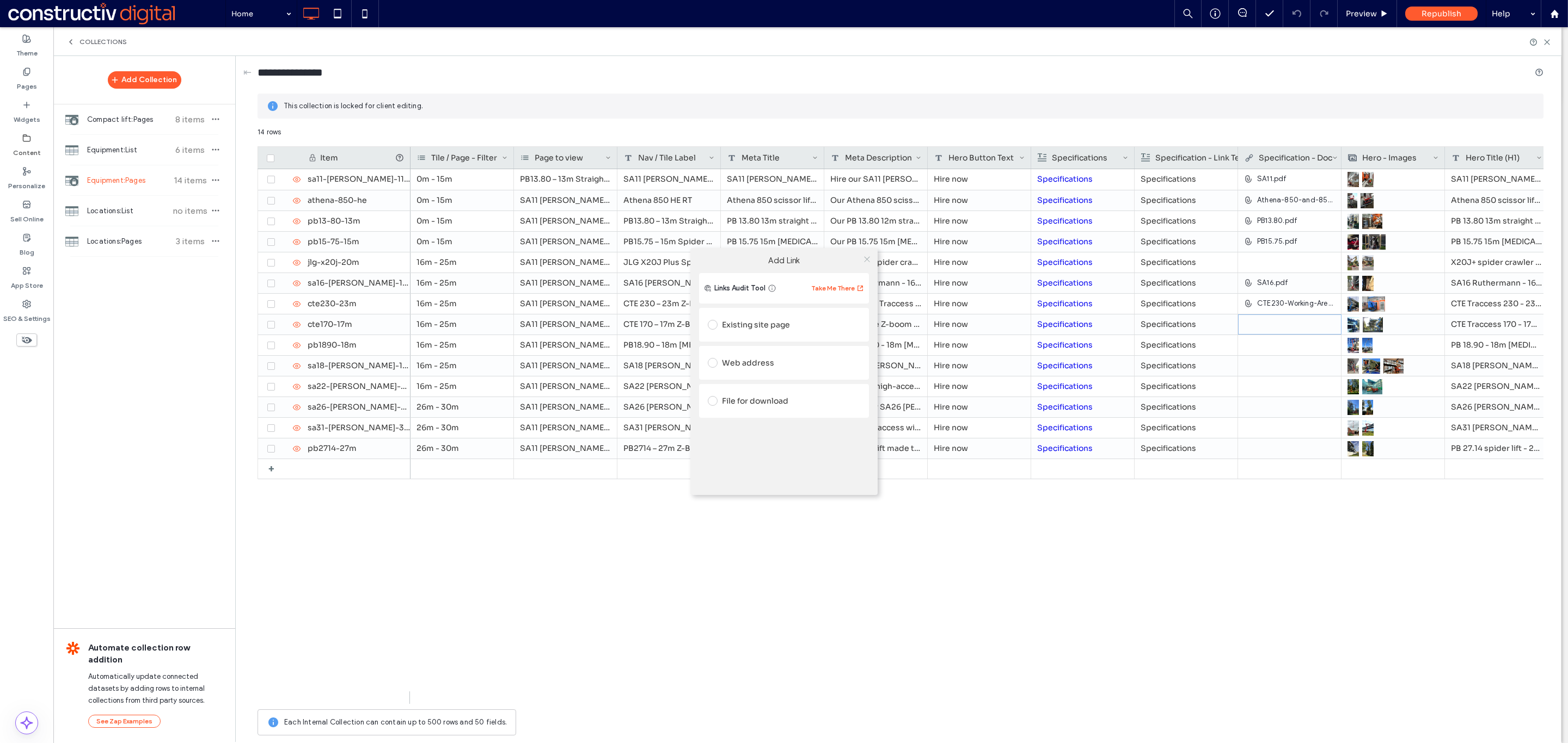
click at [864, 257] on icon at bounding box center [867, 259] width 8 height 8
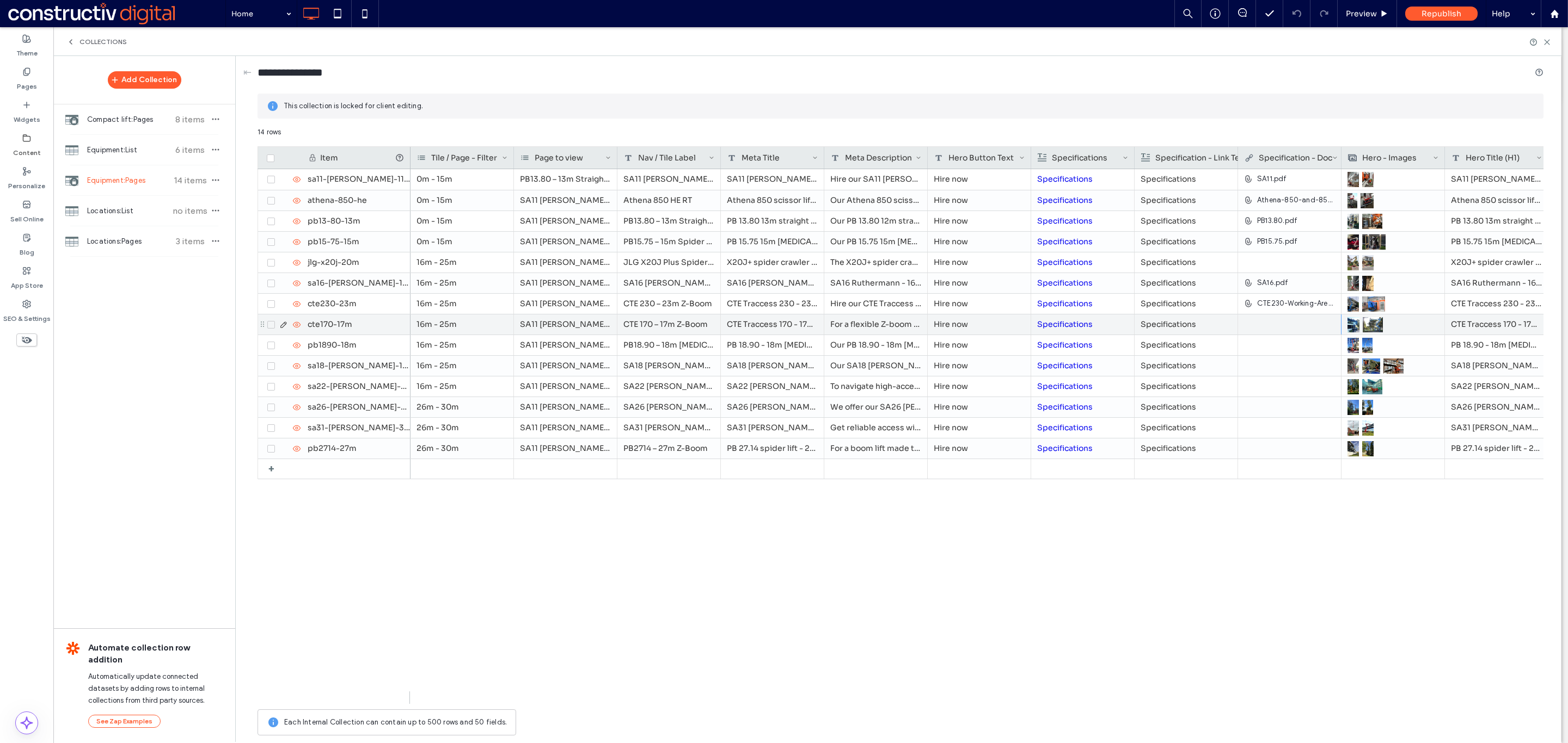
click at [1324, 325] on div at bounding box center [1289, 324] width 91 height 19
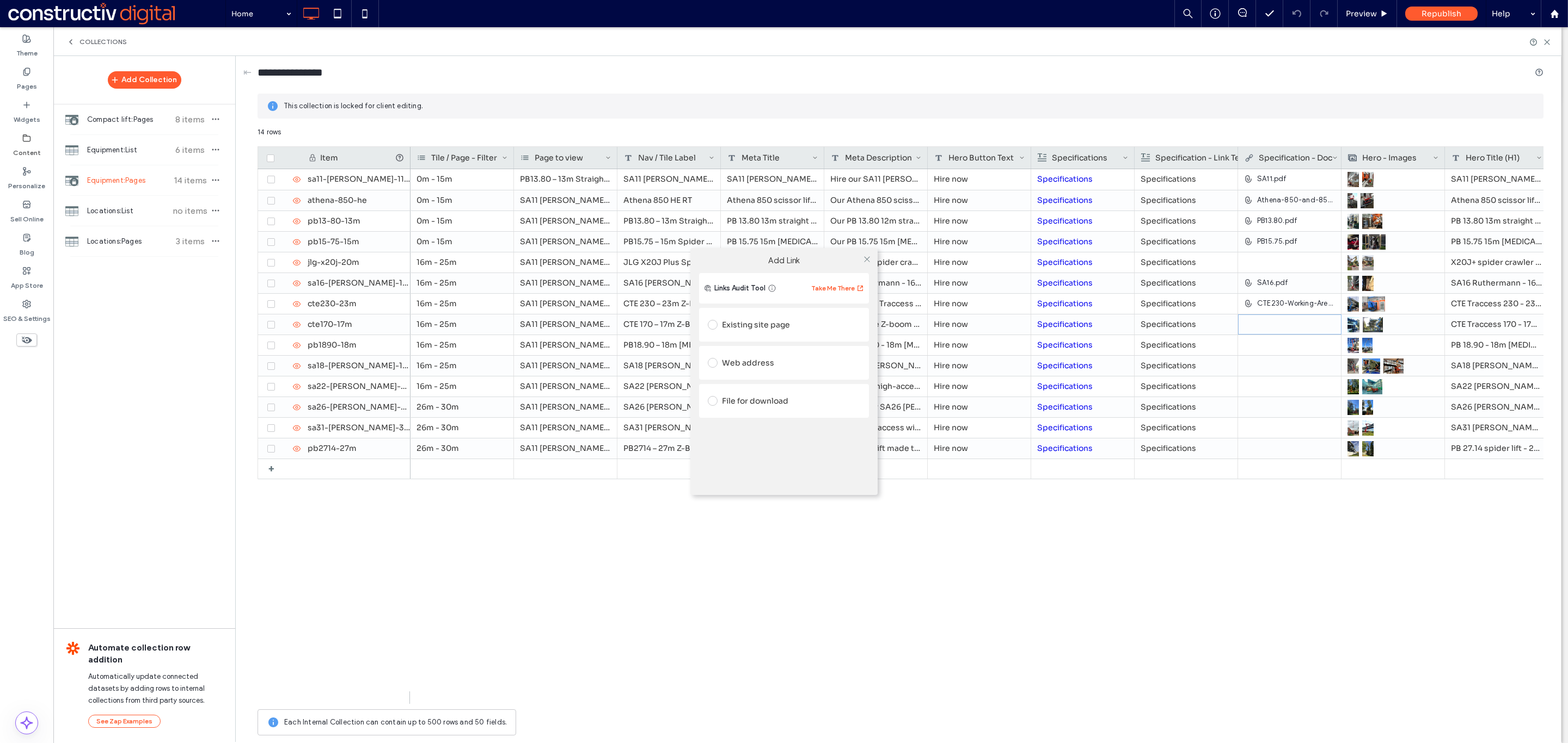
click at [750, 405] on div "File for download" at bounding box center [783, 401] width 152 height 18
click at [743, 420] on div "File" at bounding box center [784, 421] width 151 height 10
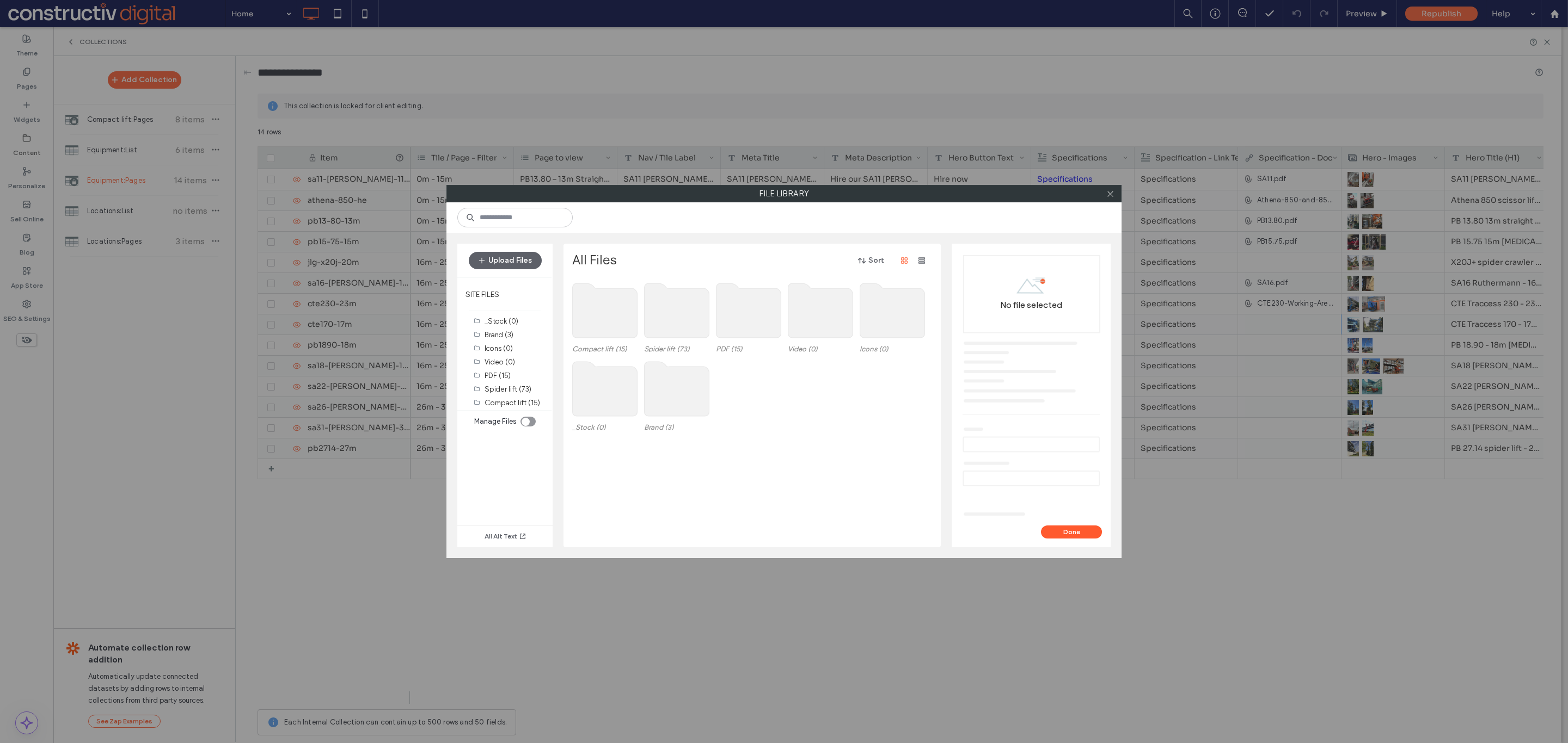
click at [750, 318] on use at bounding box center [749, 311] width 65 height 54
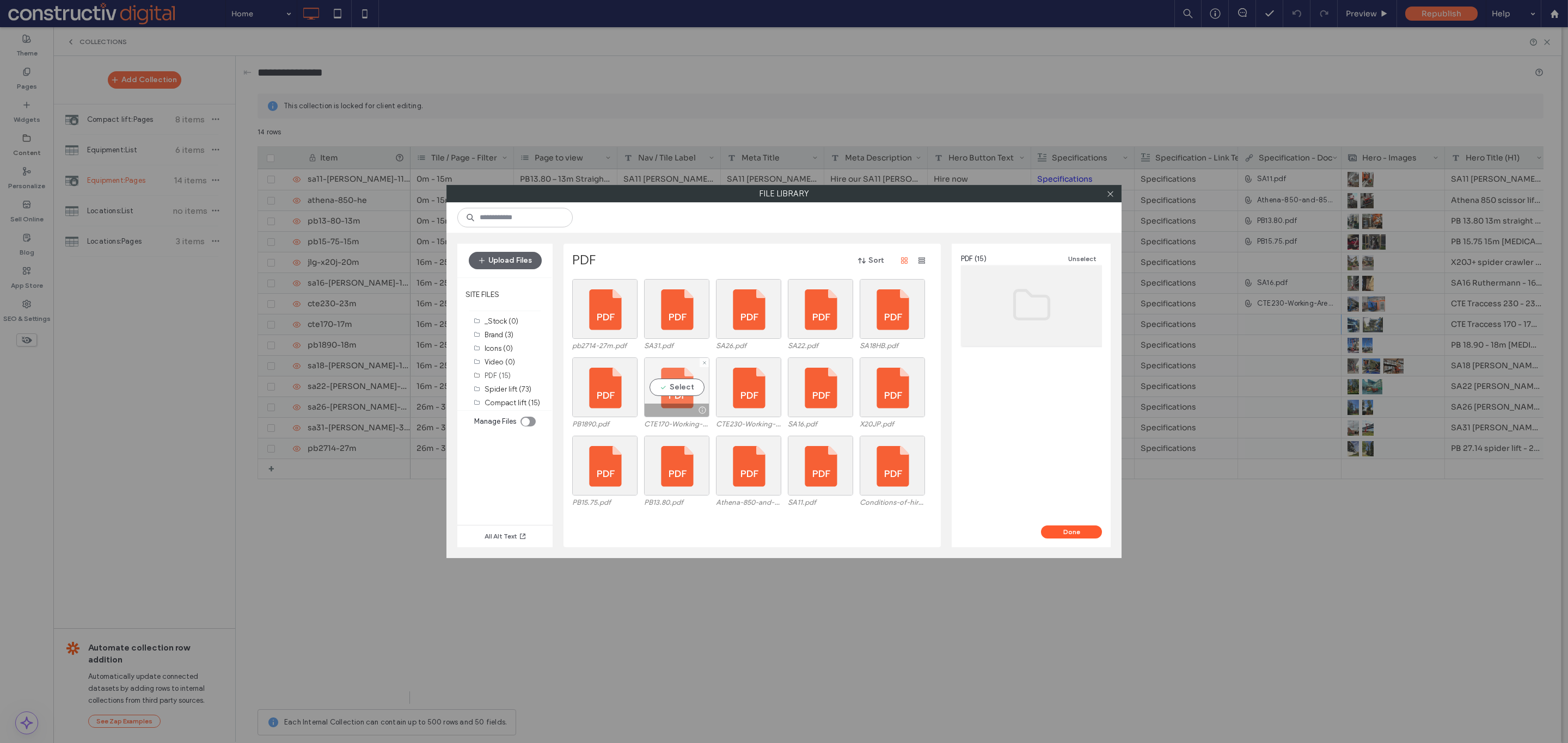
click at [676, 389] on div "Select" at bounding box center [676, 387] width 65 height 60
click at [1084, 537] on button "Done" at bounding box center [1072, 532] width 61 height 13
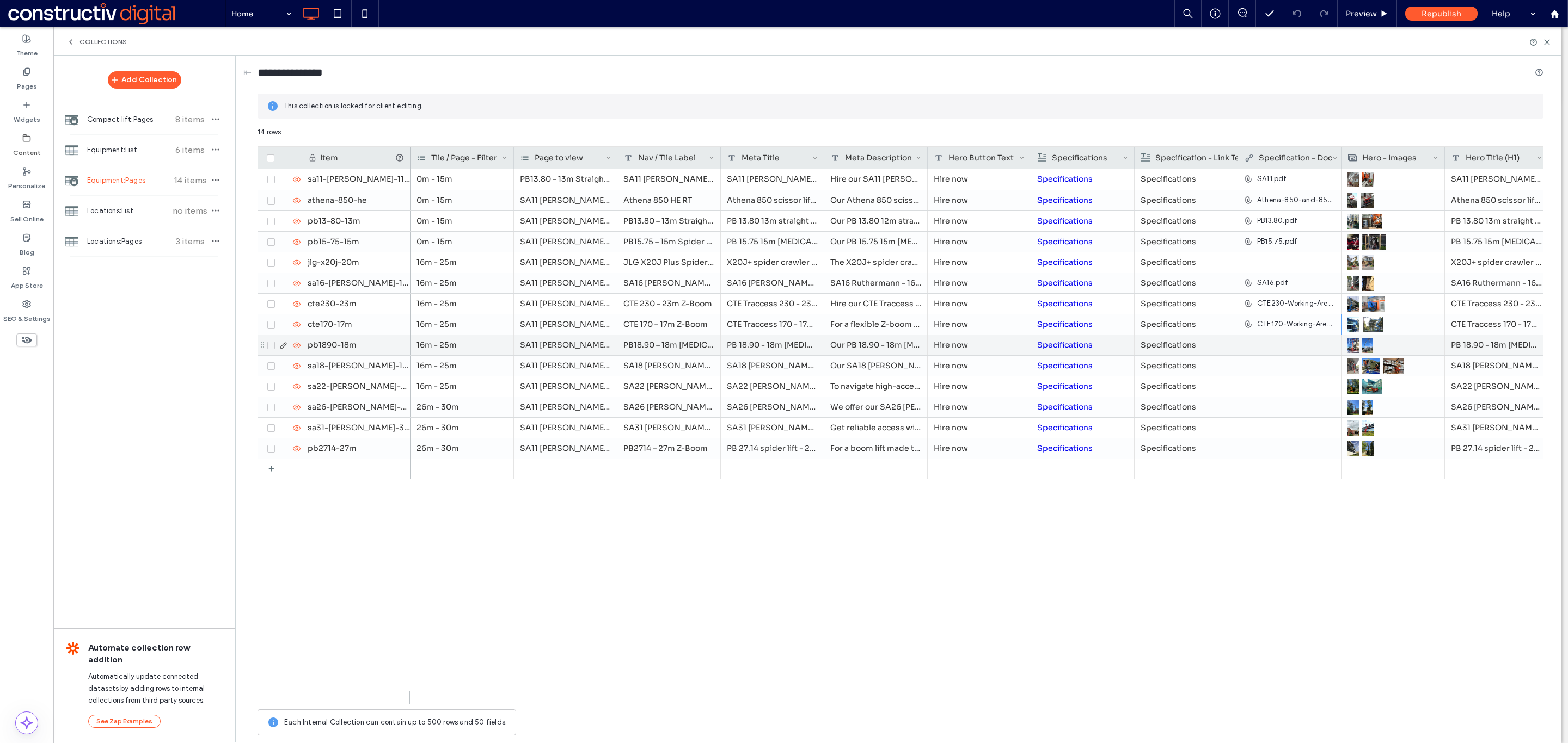
click at [1292, 351] on div at bounding box center [1289, 345] width 91 height 19
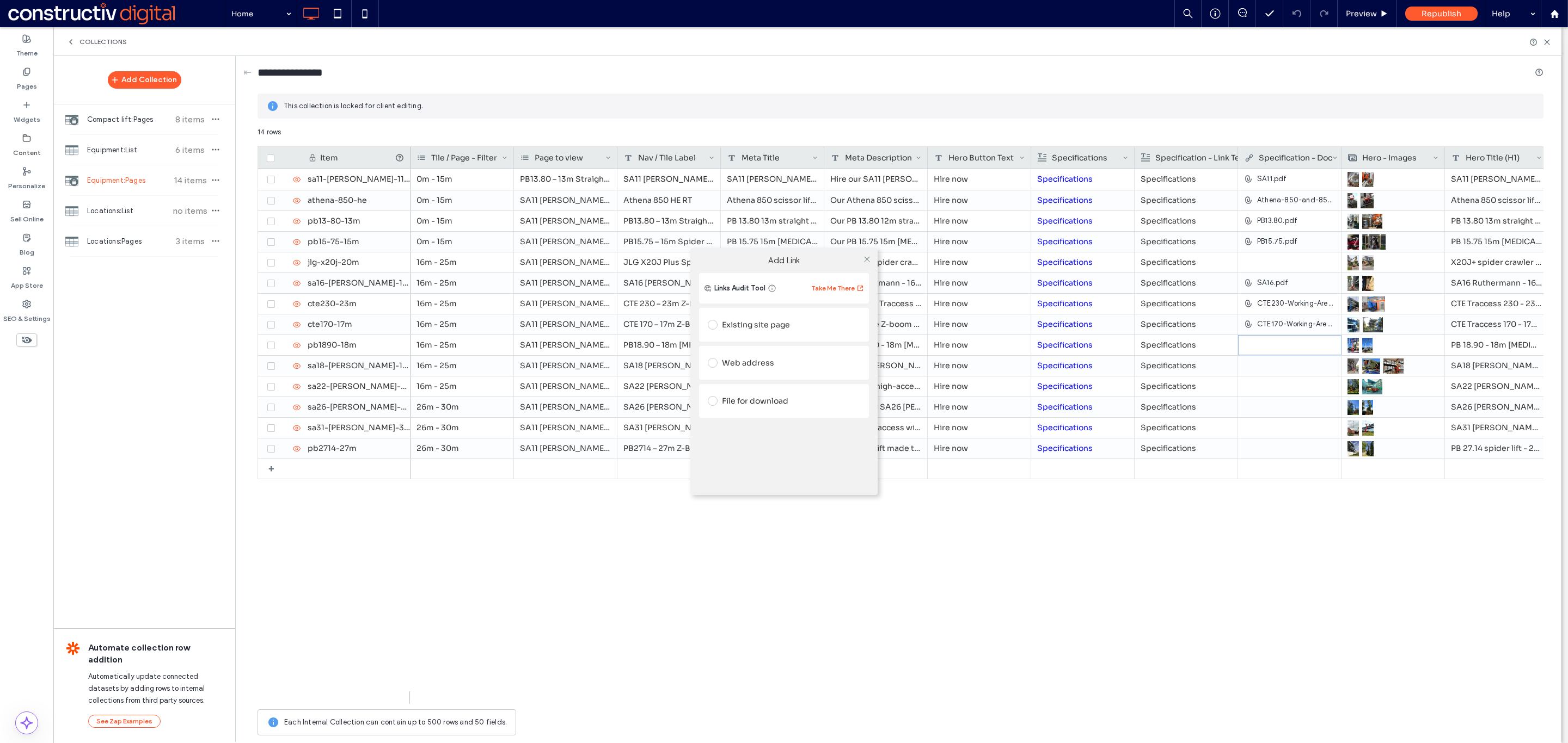
click at [748, 400] on div "File for download" at bounding box center [783, 401] width 152 height 18
click at [745, 425] on div "File" at bounding box center [784, 421] width 151 height 10
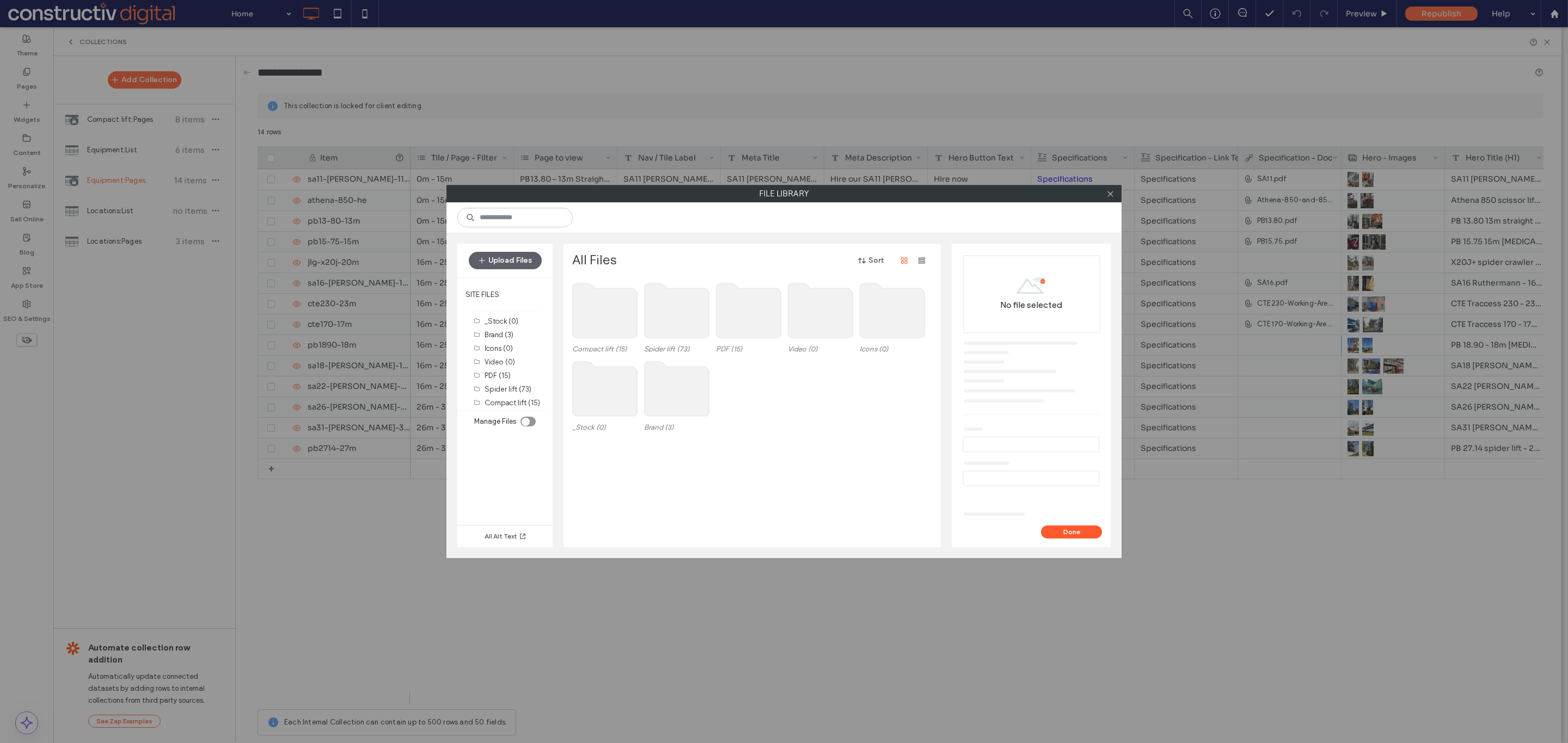
click at [738, 329] on use at bounding box center [749, 311] width 65 height 54
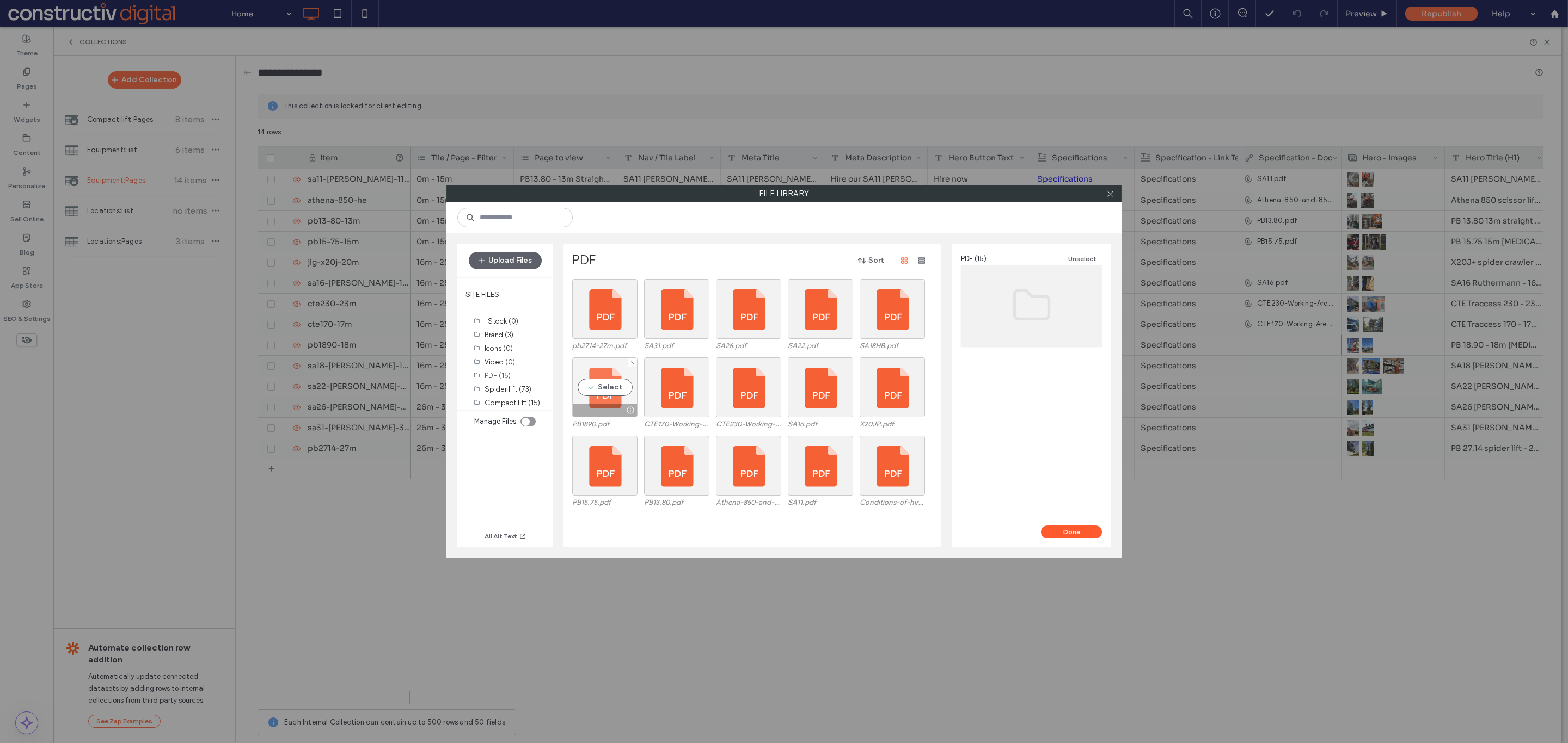
click at [588, 387] on div "Select" at bounding box center [604, 387] width 65 height 60
click at [1079, 534] on button "Done" at bounding box center [1072, 532] width 61 height 13
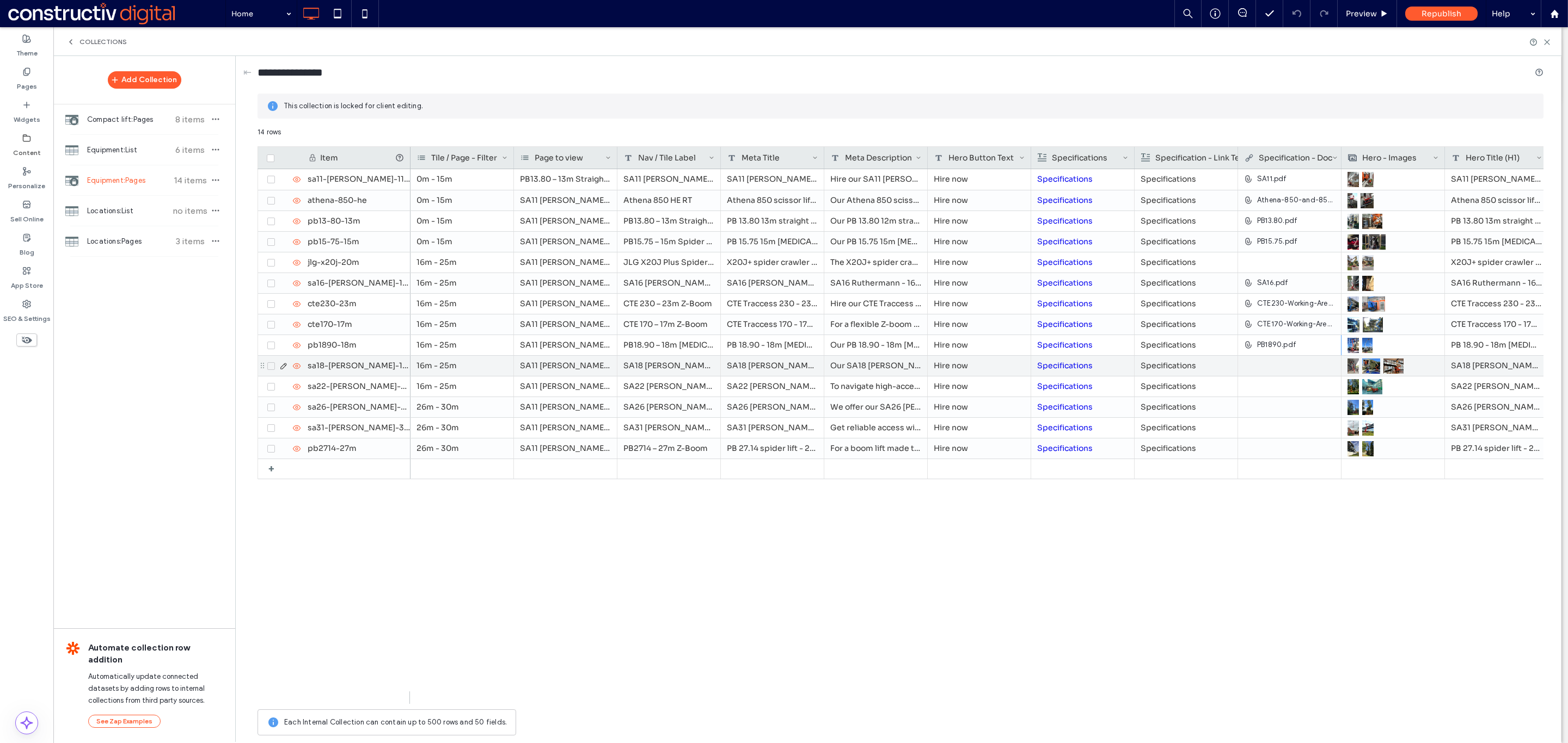
click at [1283, 368] on div at bounding box center [1289, 365] width 91 height 19
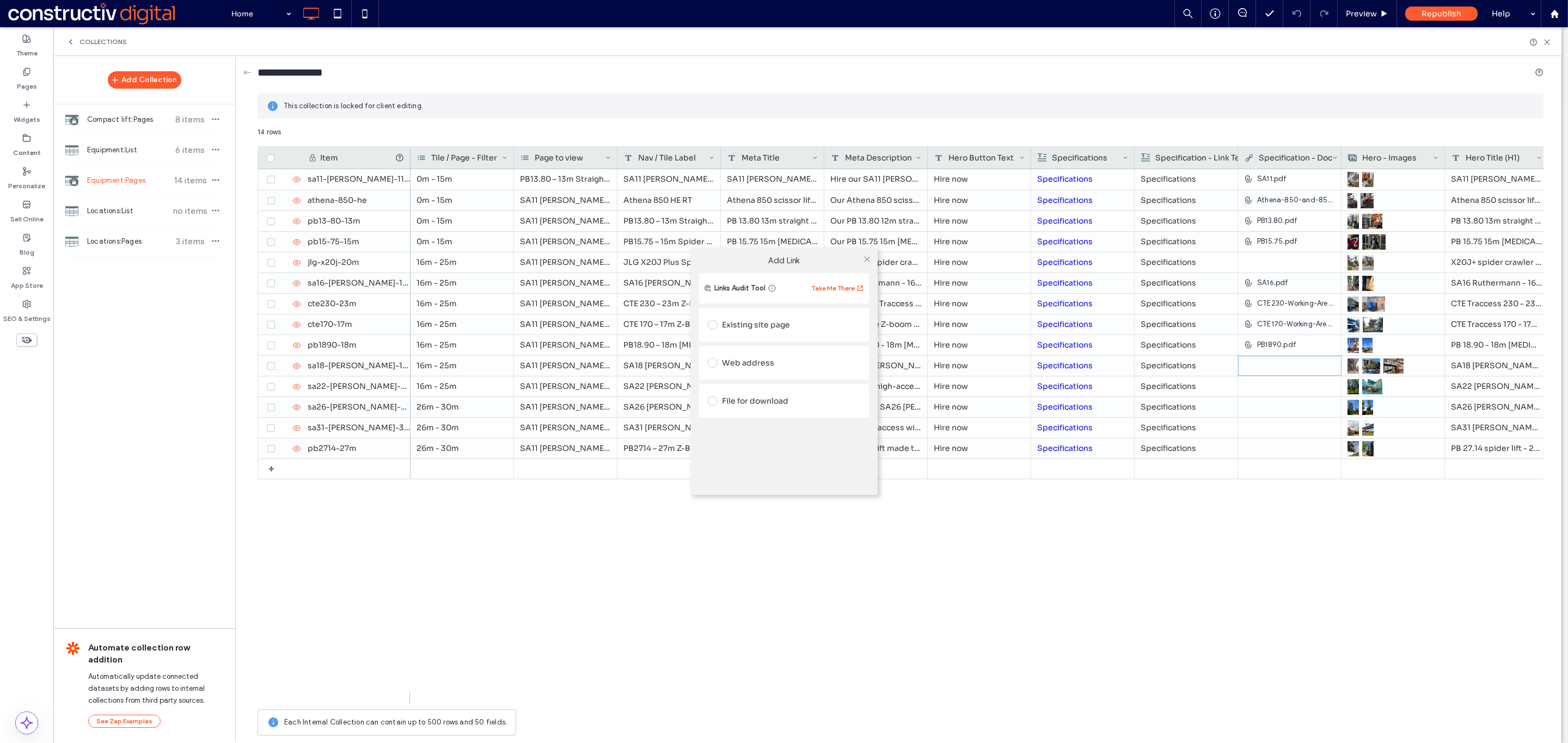
click at [719, 402] on label at bounding box center [714, 401] width 14 height 10
click at [810, 423] on div "File" at bounding box center [784, 421] width 151 height 10
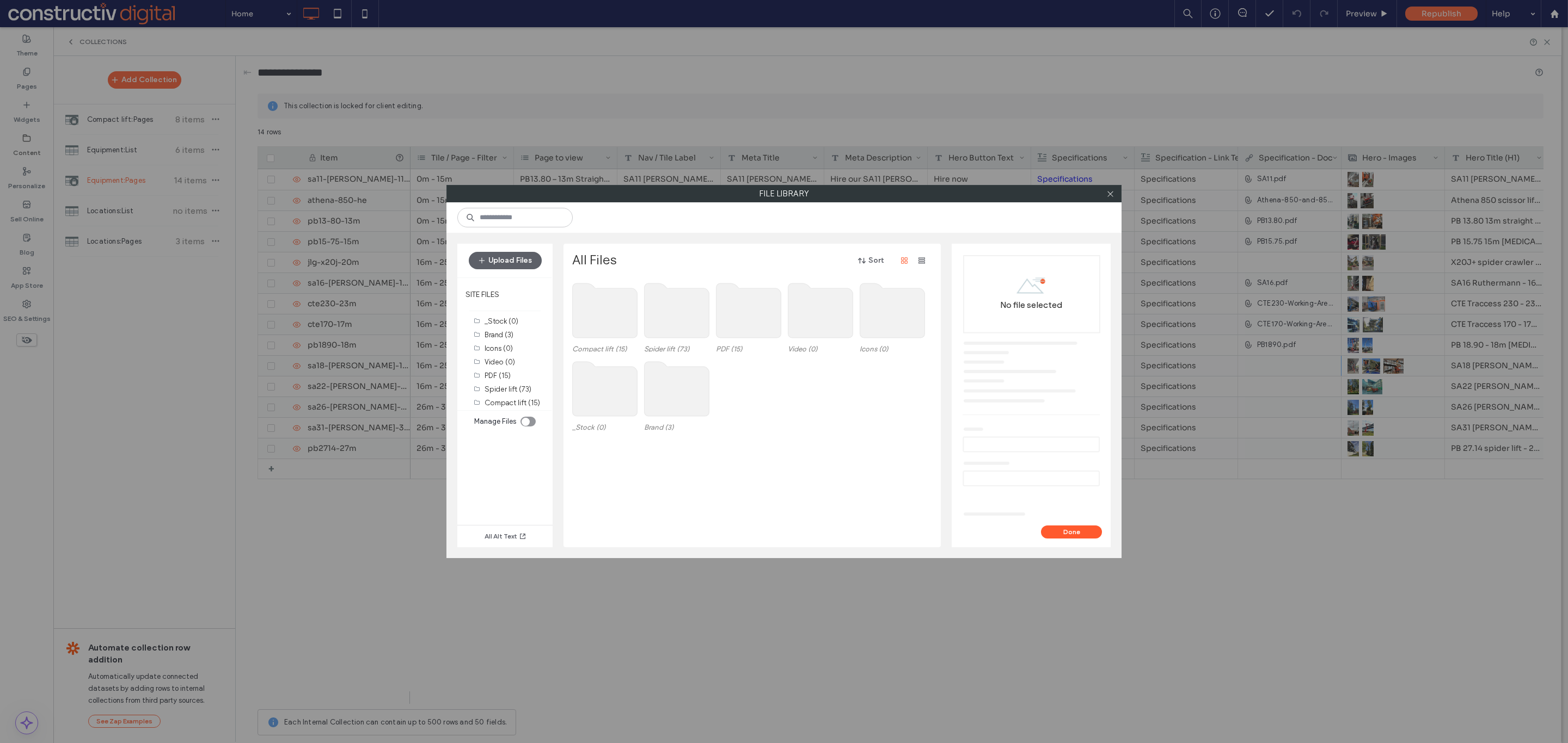
click at [748, 326] on use at bounding box center [749, 311] width 65 height 54
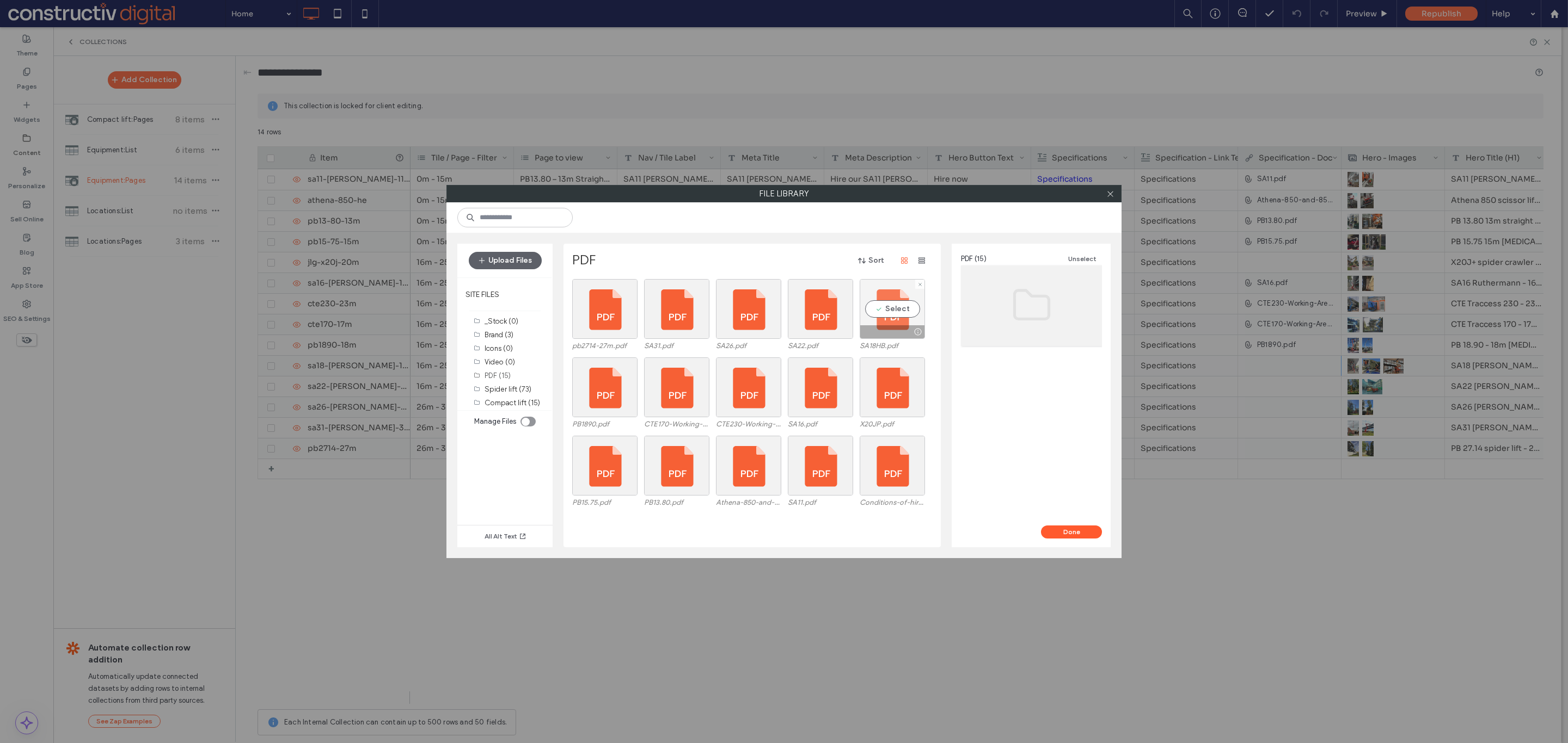
click at [877, 302] on div "Select" at bounding box center [892, 309] width 65 height 60
click at [1081, 536] on button "Done" at bounding box center [1072, 532] width 61 height 13
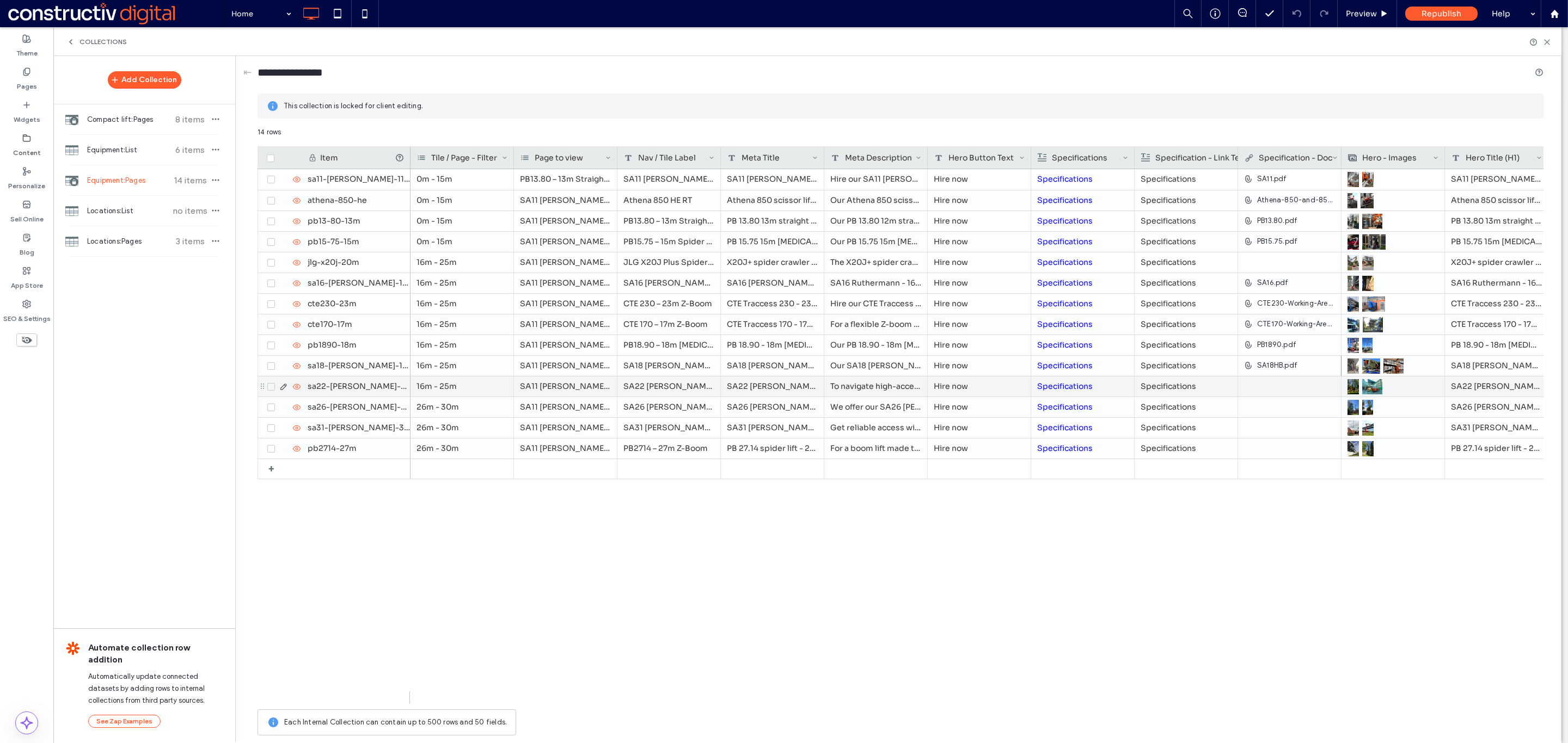
click at [1271, 383] on div at bounding box center [1289, 385] width 91 height 19
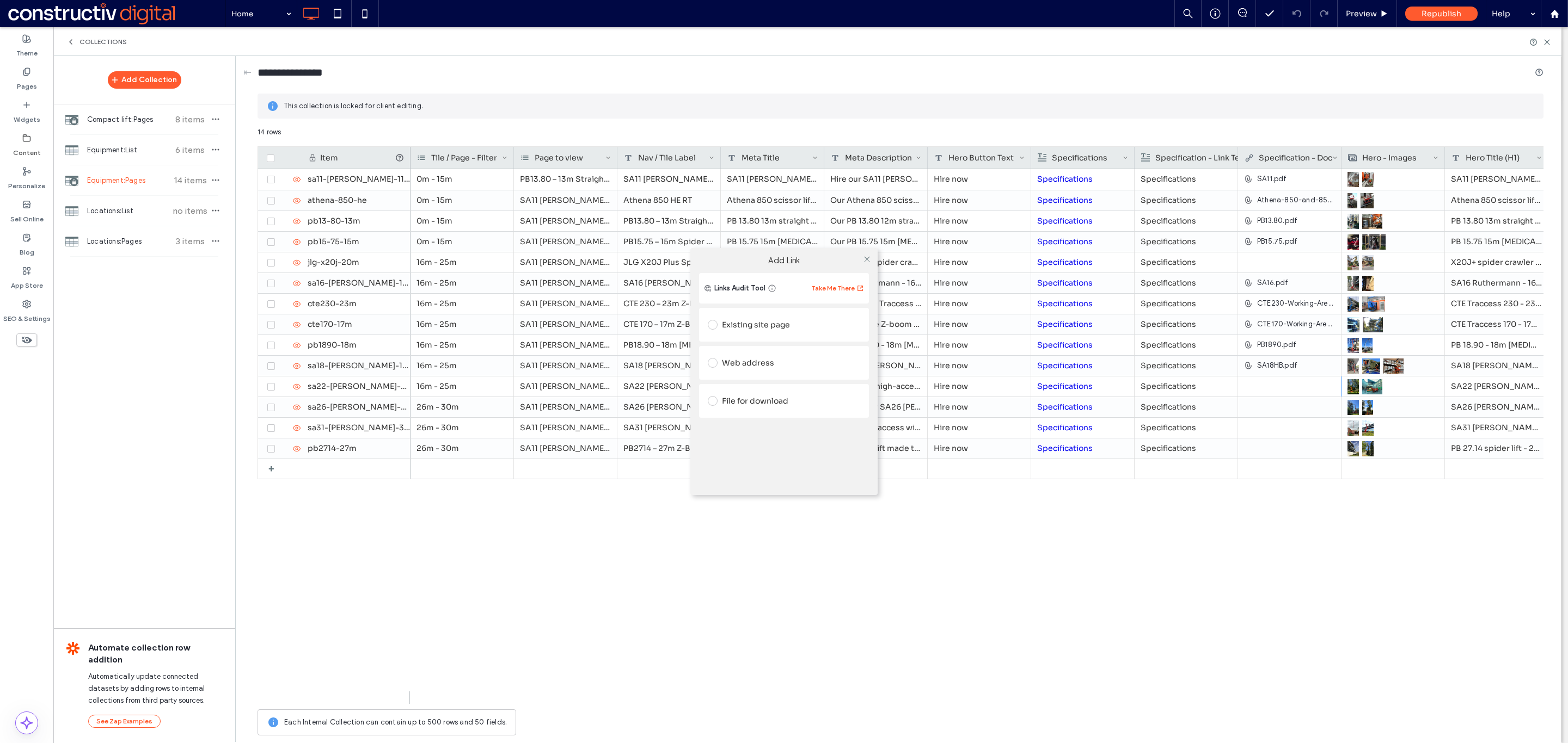
click at [733, 324] on div "Existing site page" at bounding box center [783, 324] width 152 height 18
click at [766, 439] on div "File for download" at bounding box center [783, 434] width 152 height 18
click at [864, 260] on icon at bounding box center [867, 259] width 8 height 8
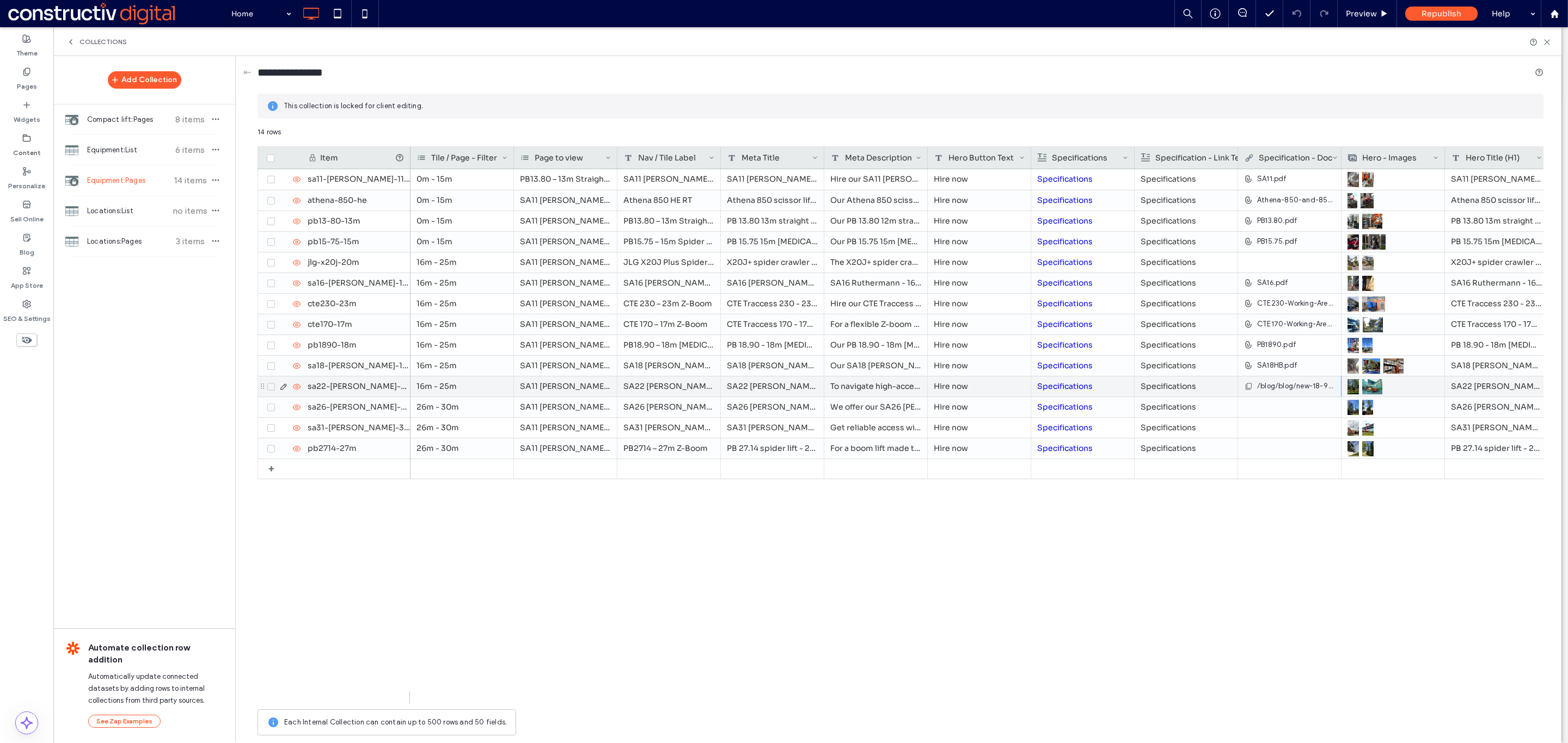
click at [1305, 387] on span "/blog/blog/new-18-93-zeus-spider-lift-hire-melbourne" at bounding box center [1296, 386] width 77 height 11
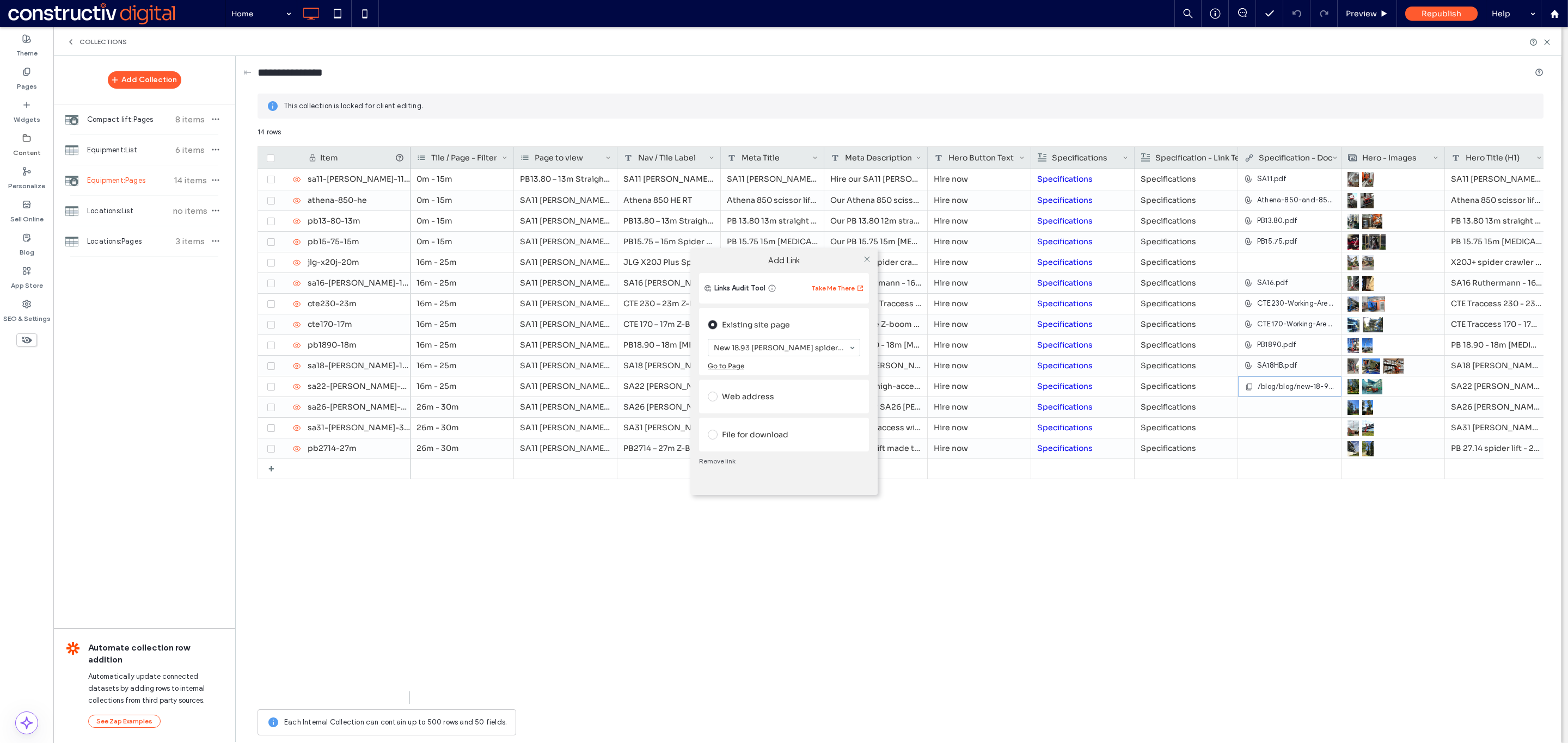
click at [731, 432] on div "File for download" at bounding box center [783, 434] width 152 height 18
click at [756, 424] on div "File" at bounding box center [784, 421] width 151 height 10
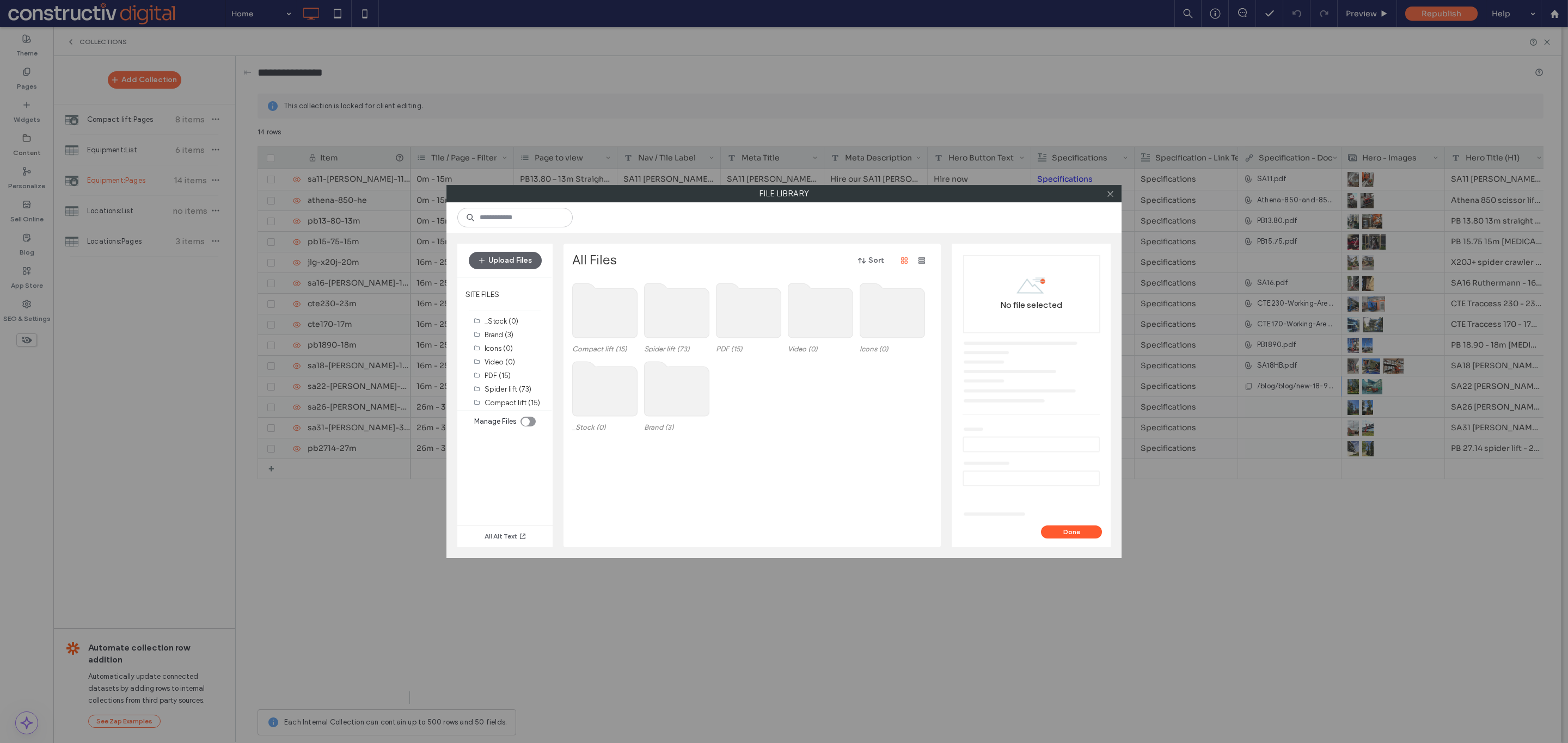
click at [725, 313] on use at bounding box center [749, 311] width 65 height 54
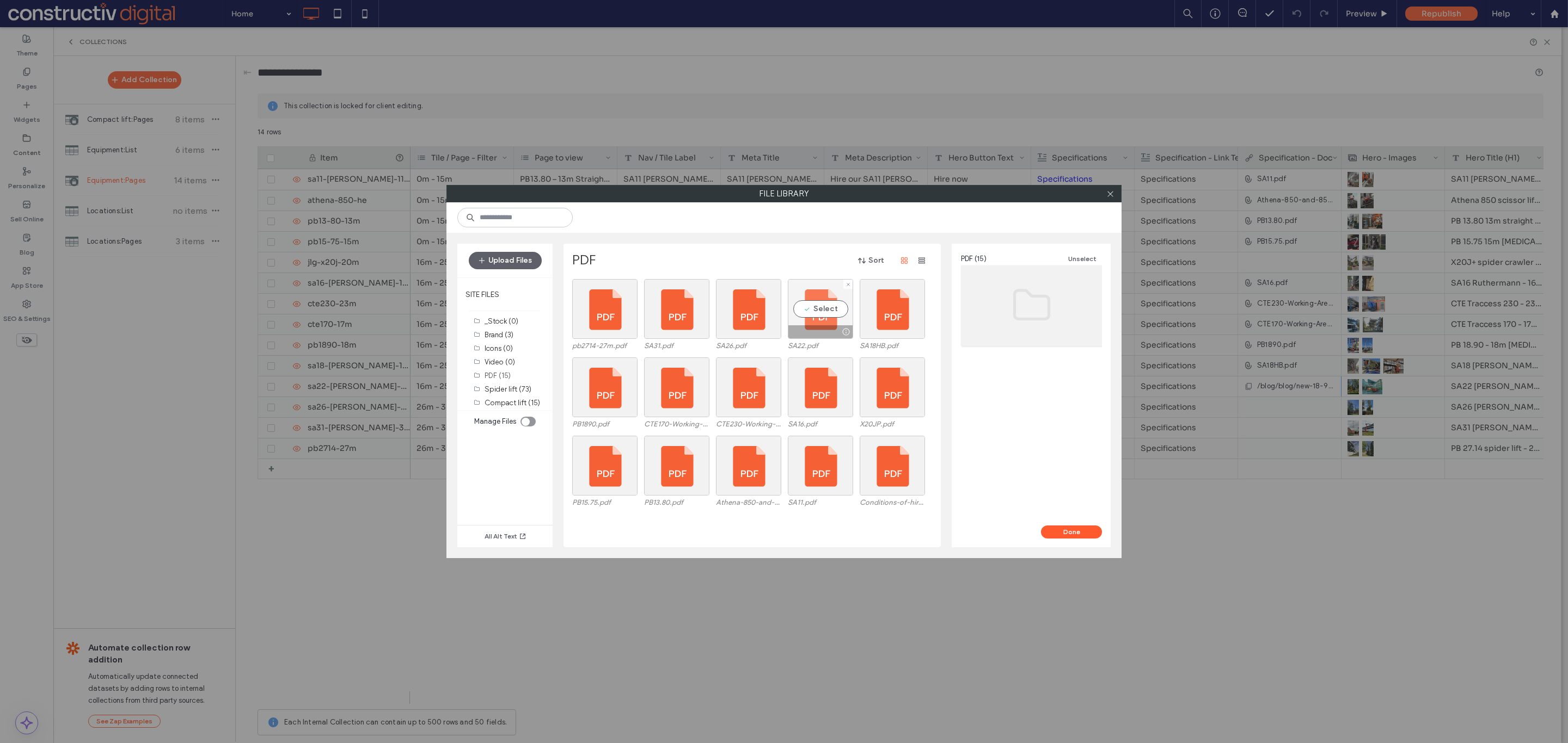
click at [821, 304] on div "Select" at bounding box center [820, 309] width 65 height 60
click at [1072, 533] on button "Done" at bounding box center [1072, 532] width 61 height 13
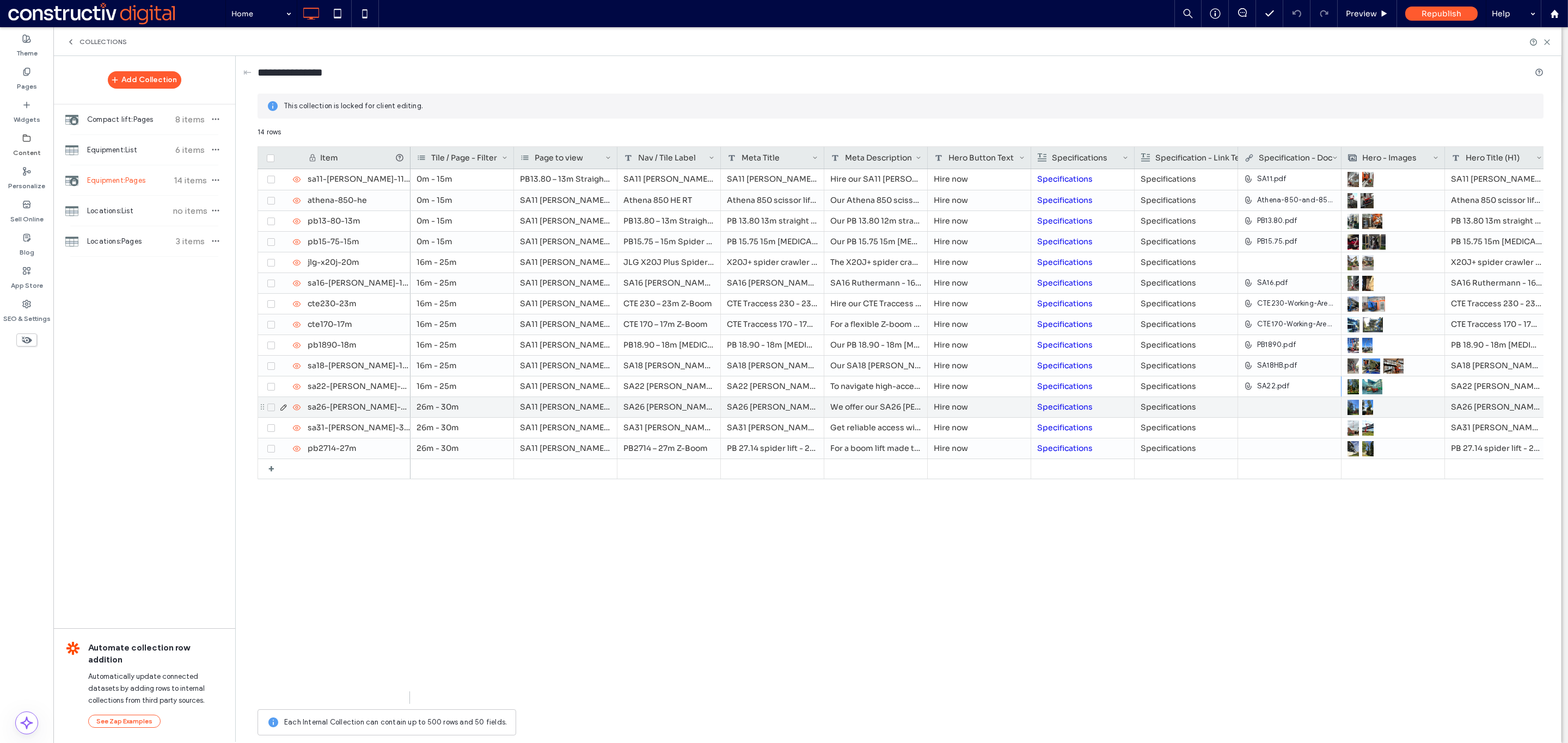
click at [1269, 409] on div at bounding box center [1289, 407] width 91 height 19
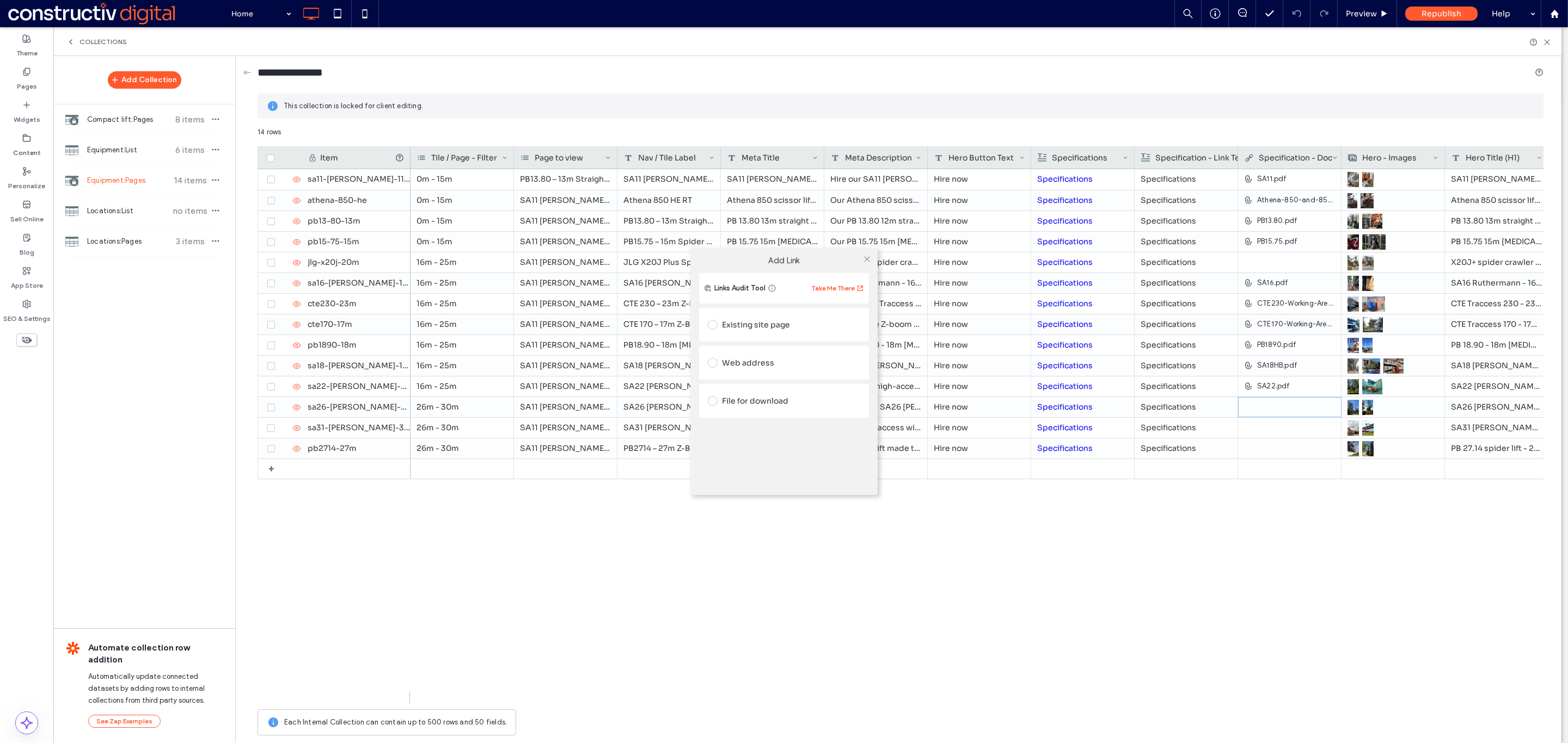
click at [754, 403] on div "File for download" at bounding box center [783, 401] width 152 height 18
click at [737, 419] on div "File" at bounding box center [732, 421] width 14 height 10
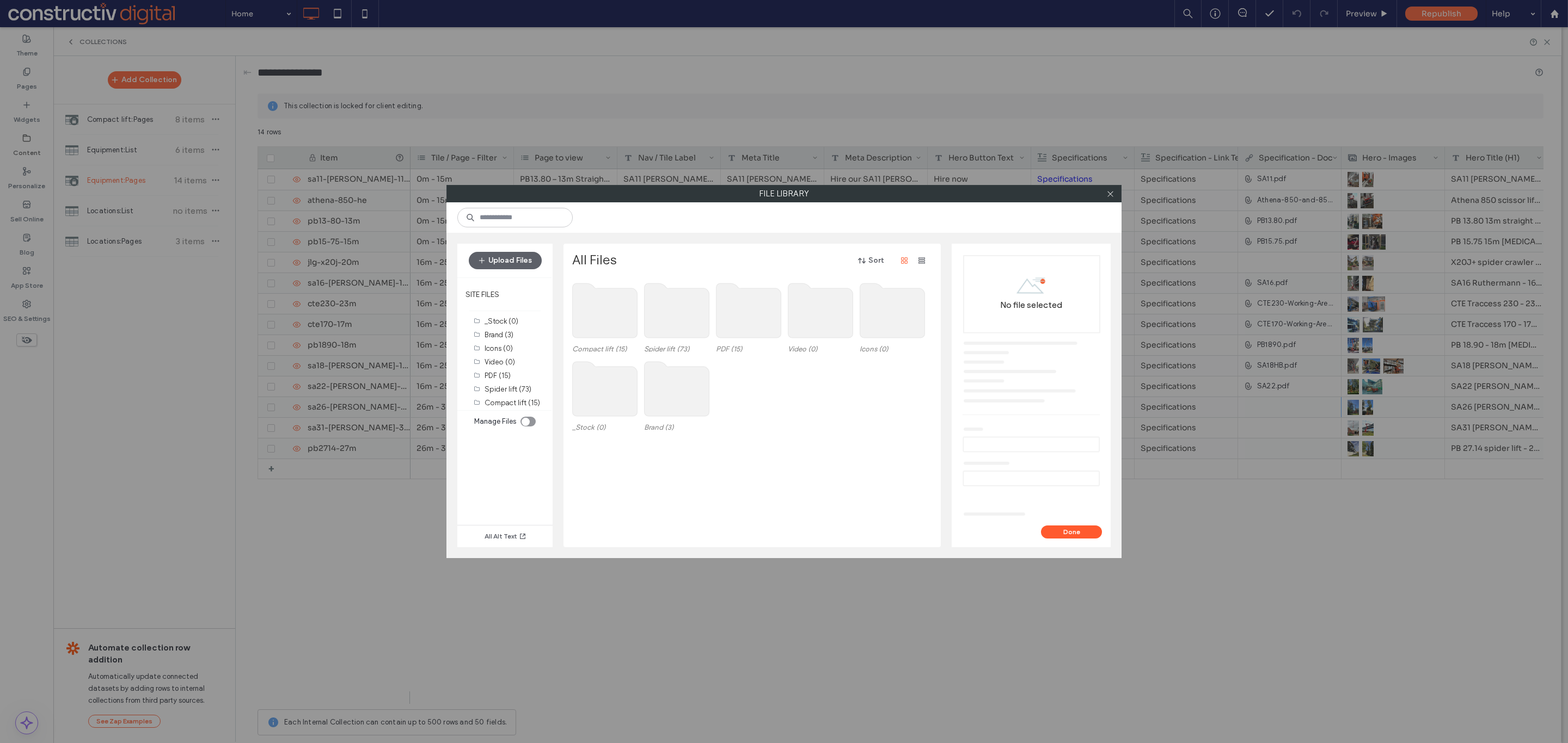
click at [722, 309] on use at bounding box center [749, 311] width 65 height 54
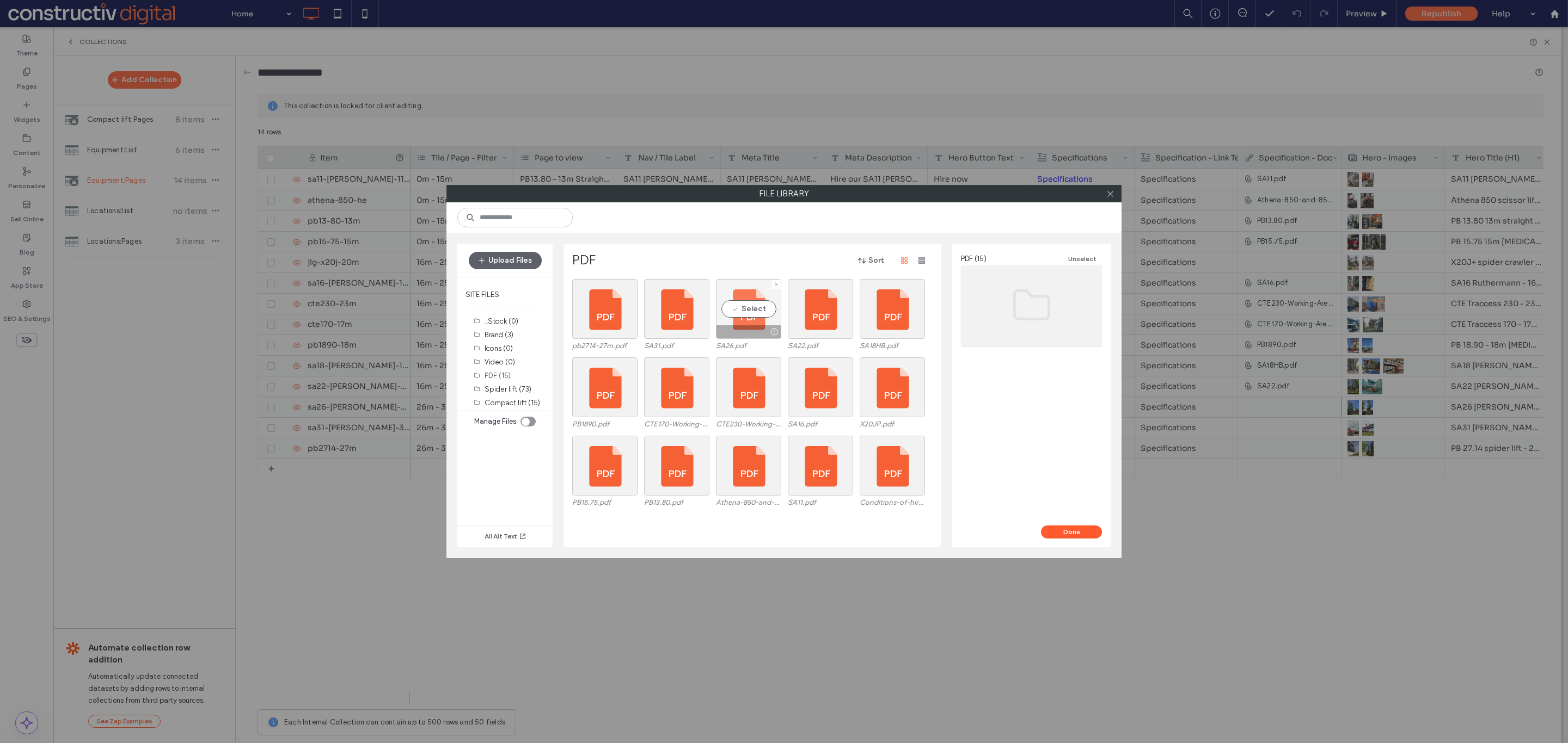
click at [742, 314] on div "Select" at bounding box center [748, 309] width 65 height 60
click at [1074, 531] on button "Done" at bounding box center [1072, 532] width 61 height 13
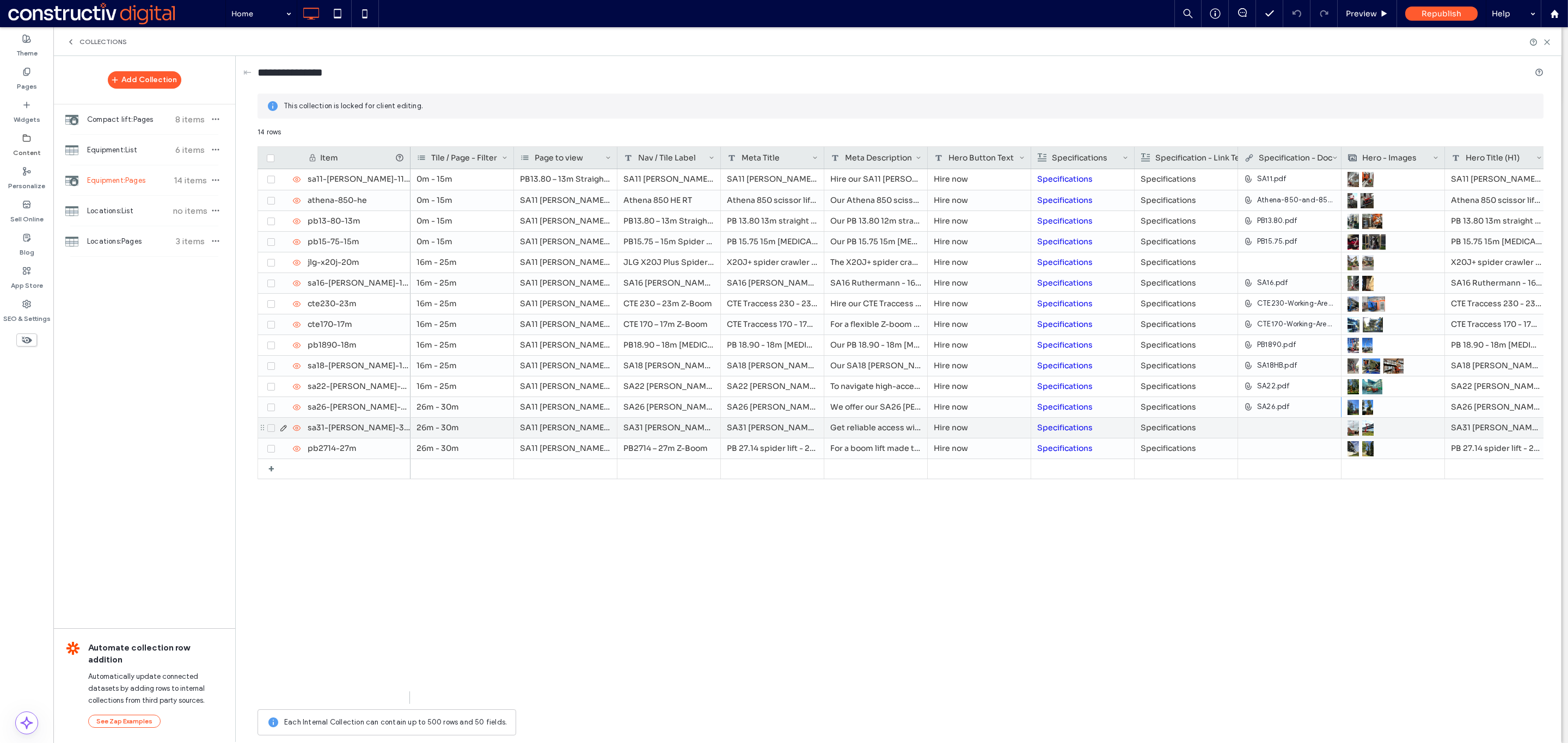
click at [1262, 430] on div at bounding box center [1289, 427] width 91 height 19
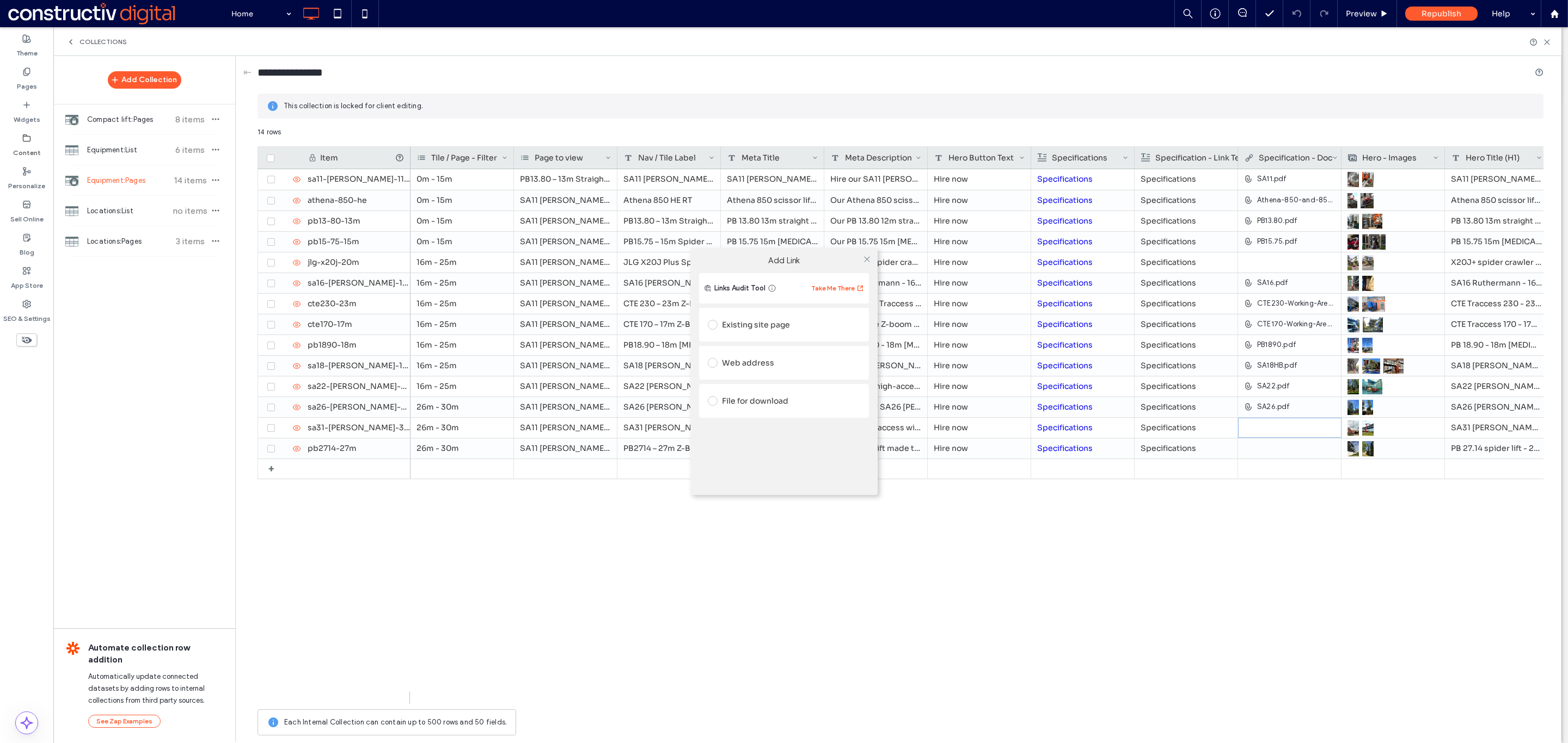
click at [739, 395] on div "File for download" at bounding box center [783, 401] width 152 height 18
click at [732, 421] on div "File" at bounding box center [732, 421] width 14 height 10
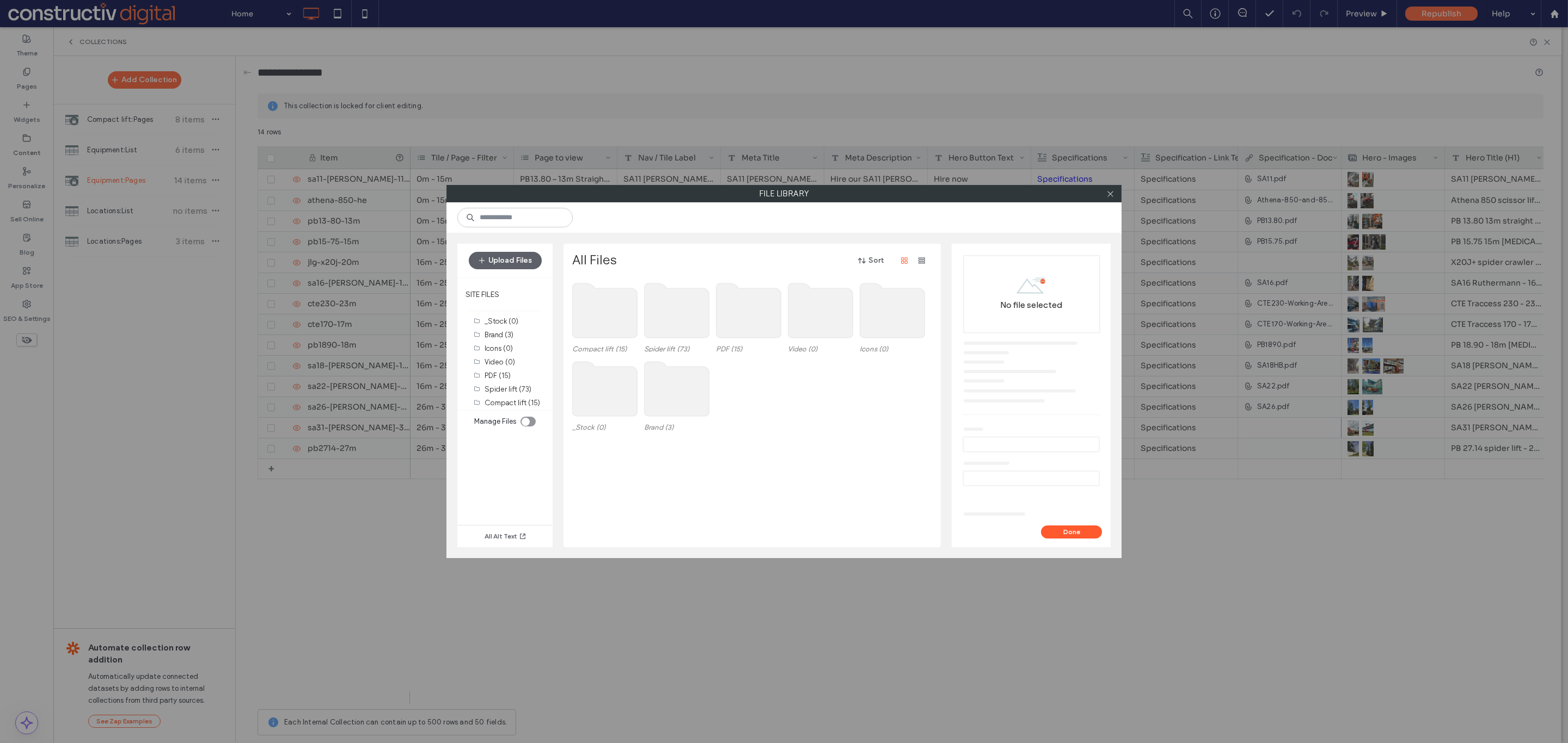
click at [756, 321] on use at bounding box center [749, 311] width 65 height 54
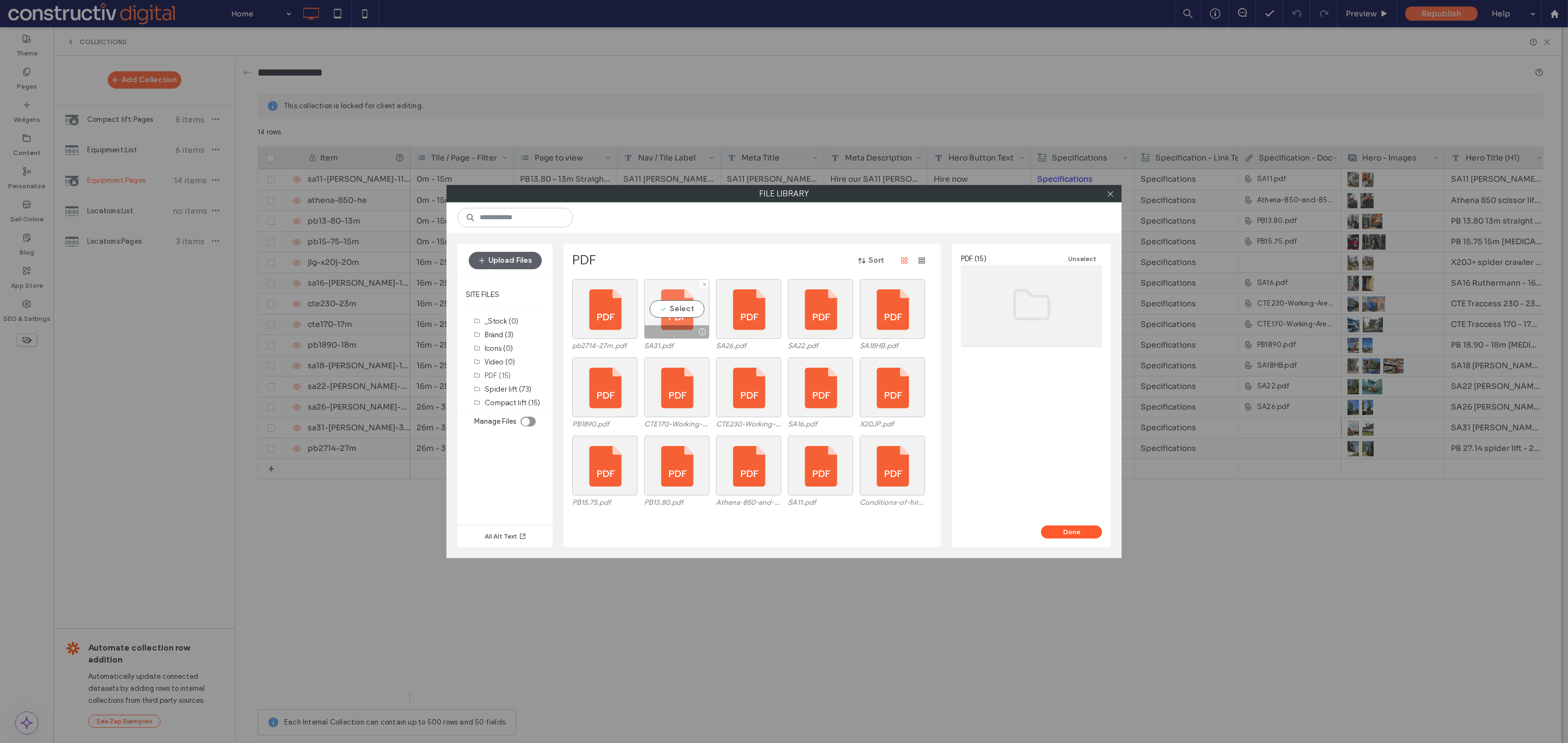
click at [669, 310] on div "Select" at bounding box center [676, 309] width 65 height 60
click at [1081, 535] on button "Done" at bounding box center [1072, 532] width 61 height 13
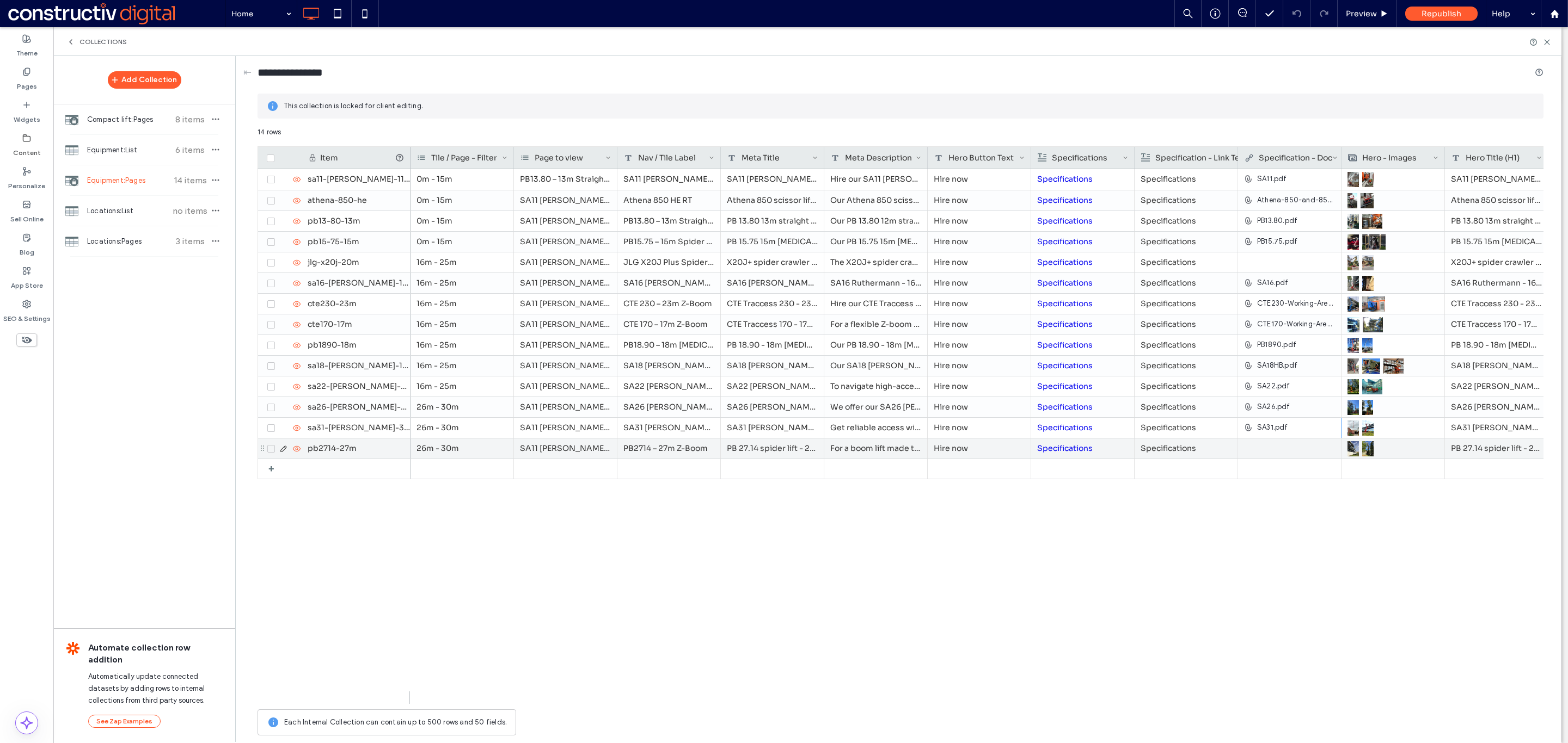
click at [1265, 444] on div at bounding box center [1289, 448] width 91 height 19
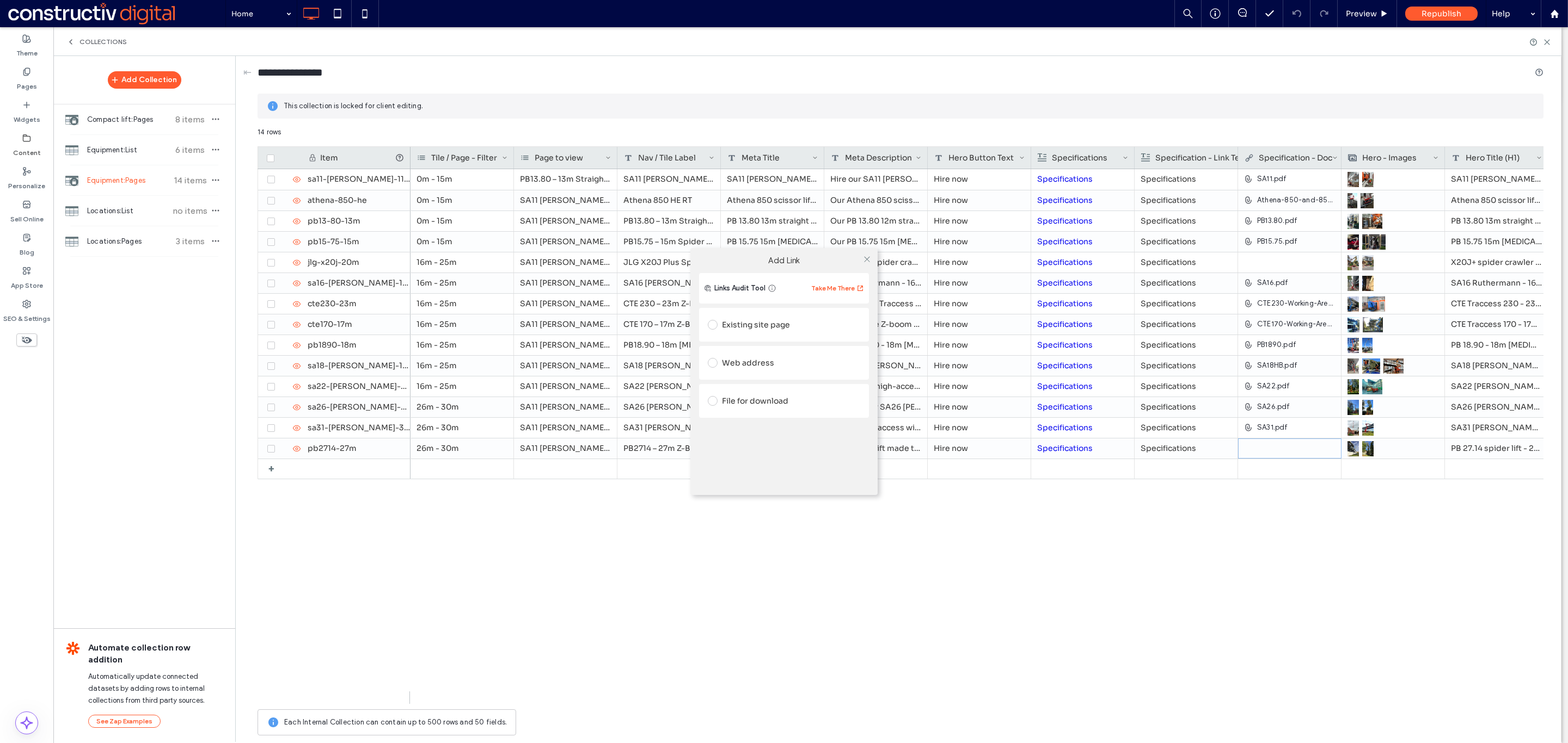
click at [743, 394] on div "File for download" at bounding box center [783, 401] width 152 height 18
click at [750, 423] on div "File" at bounding box center [784, 421] width 151 height 10
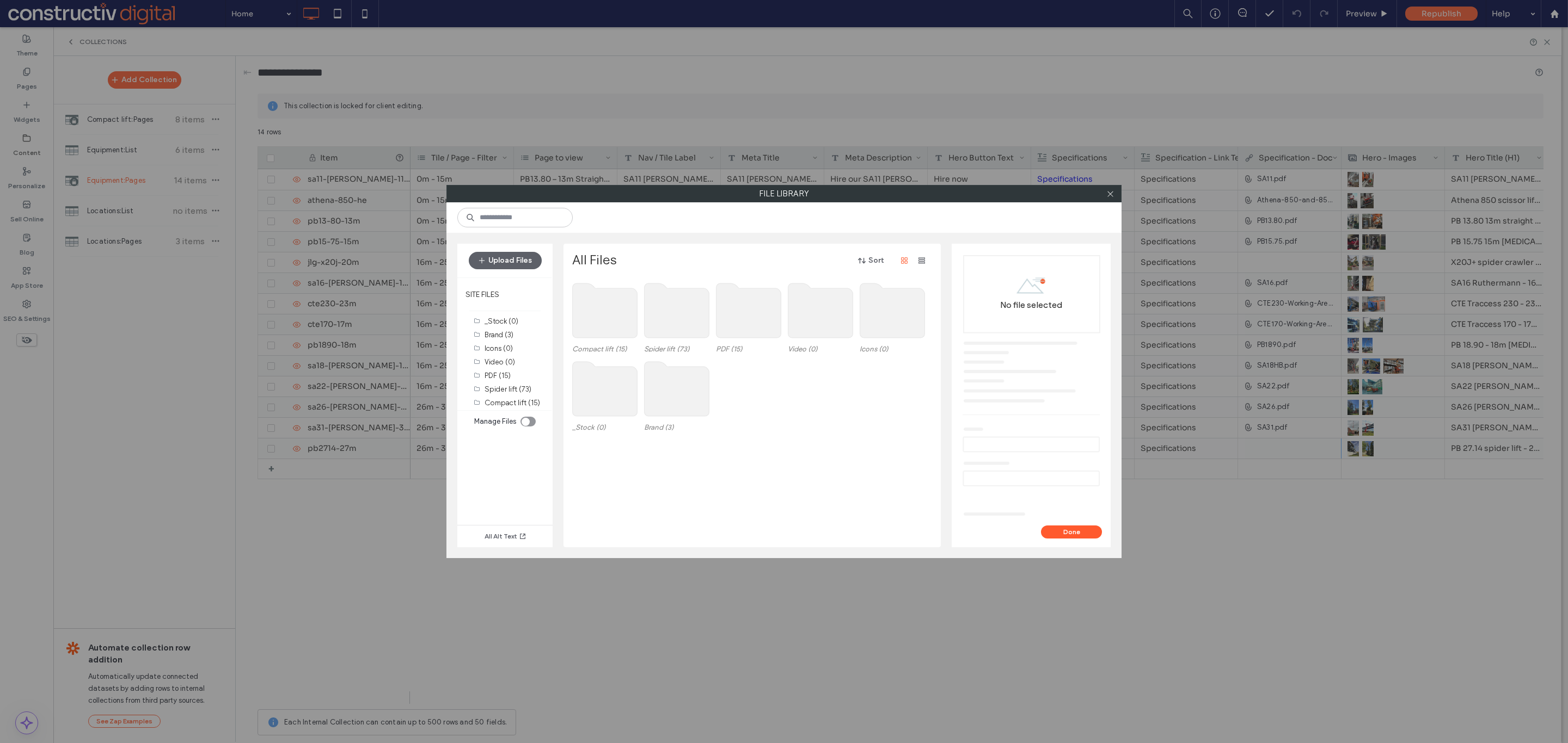
click at [741, 325] on use at bounding box center [749, 311] width 65 height 54
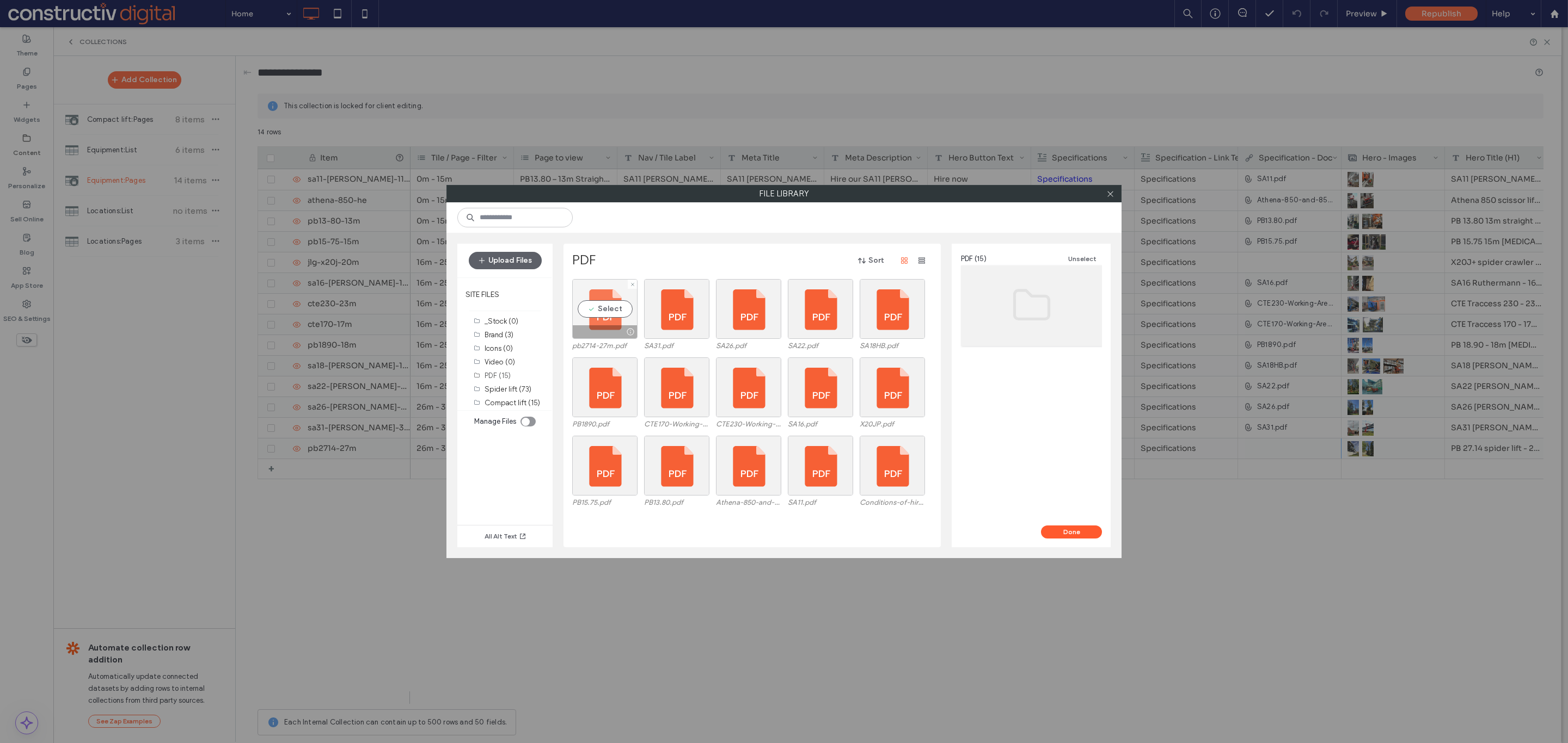
click at [595, 312] on div "Select" at bounding box center [604, 309] width 65 height 60
click at [1063, 528] on button "Done" at bounding box center [1072, 532] width 61 height 13
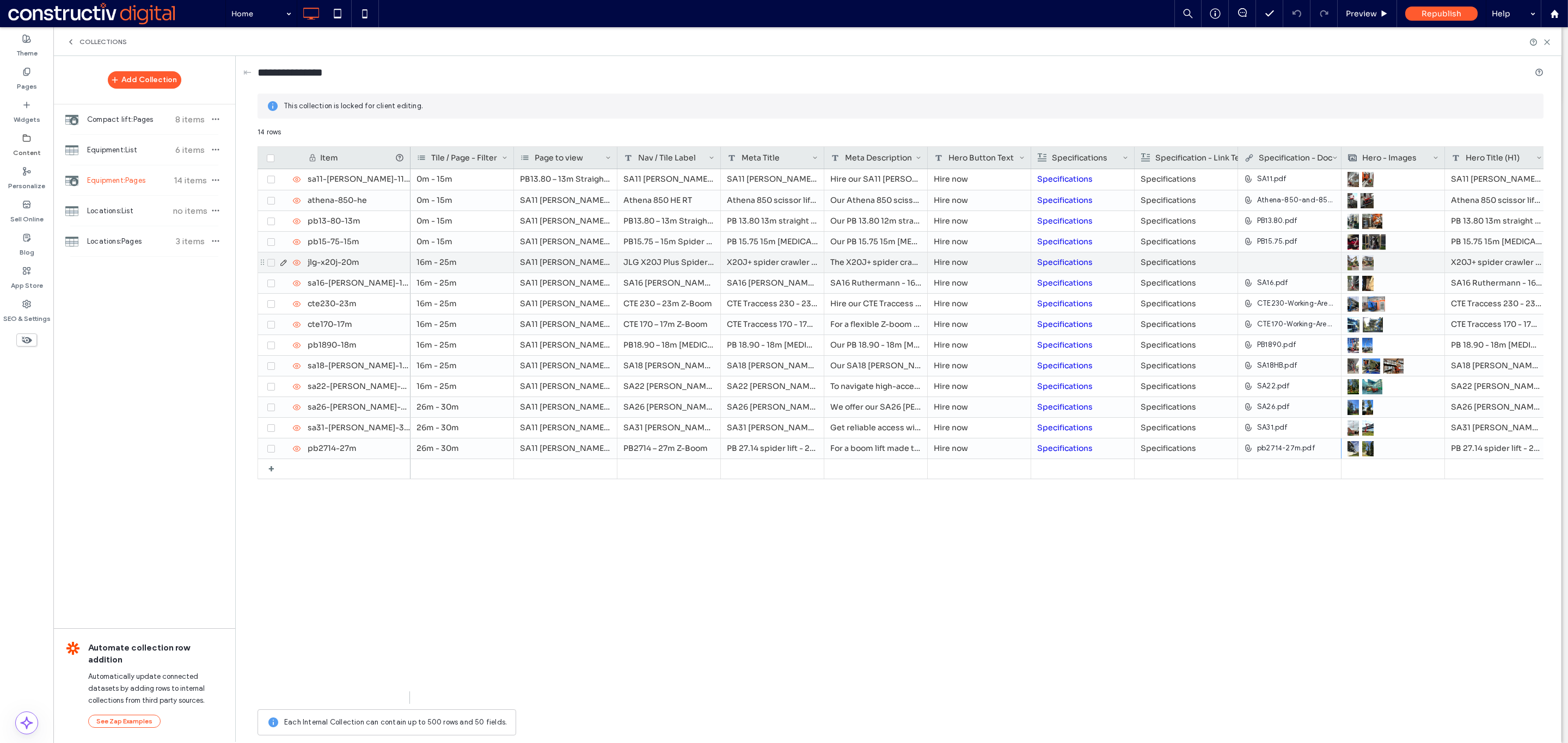
click at [1284, 263] on div at bounding box center [1289, 262] width 91 height 19
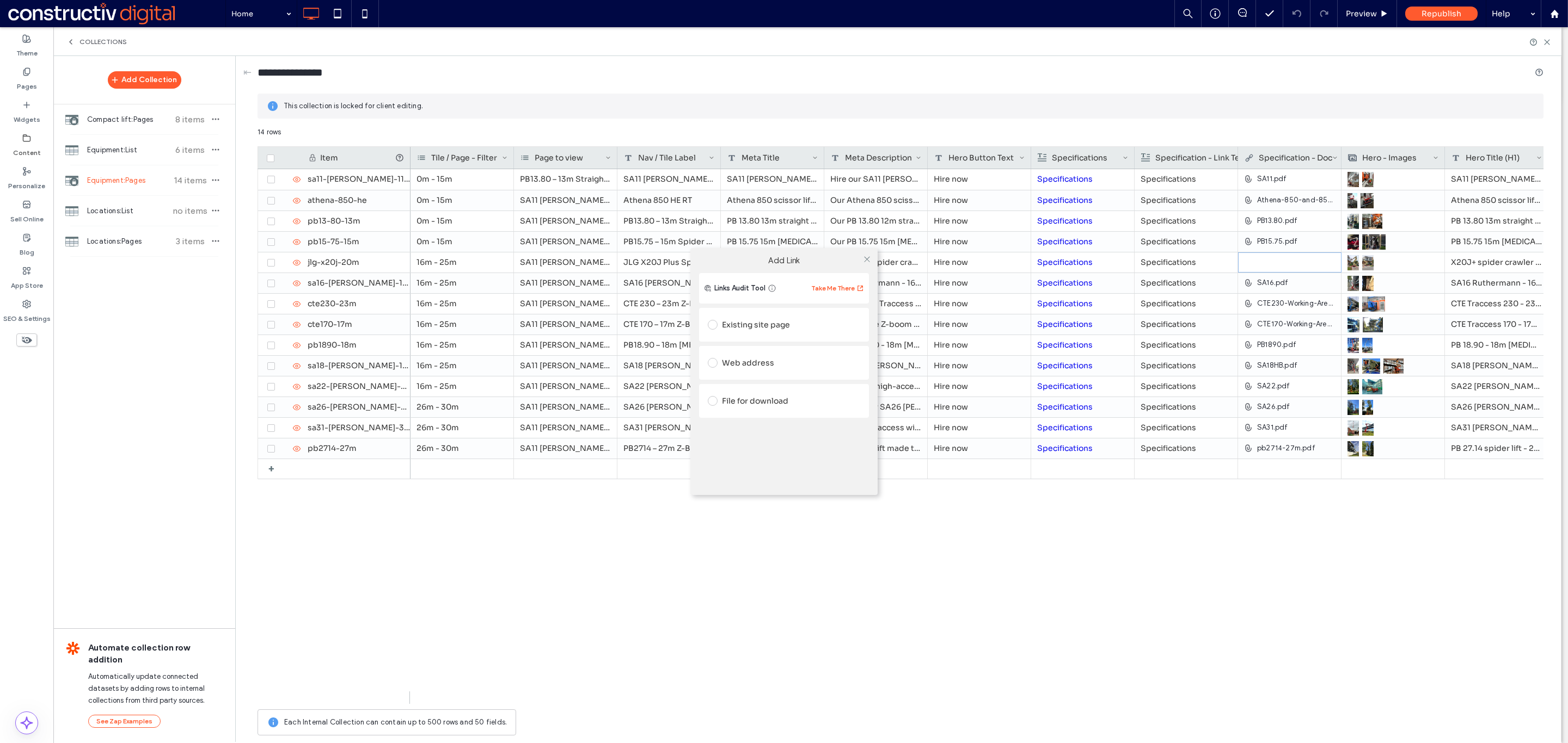
click at [740, 406] on div "File for download" at bounding box center [783, 401] width 152 height 18
click at [768, 423] on div "File" at bounding box center [784, 421] width 151 height 10
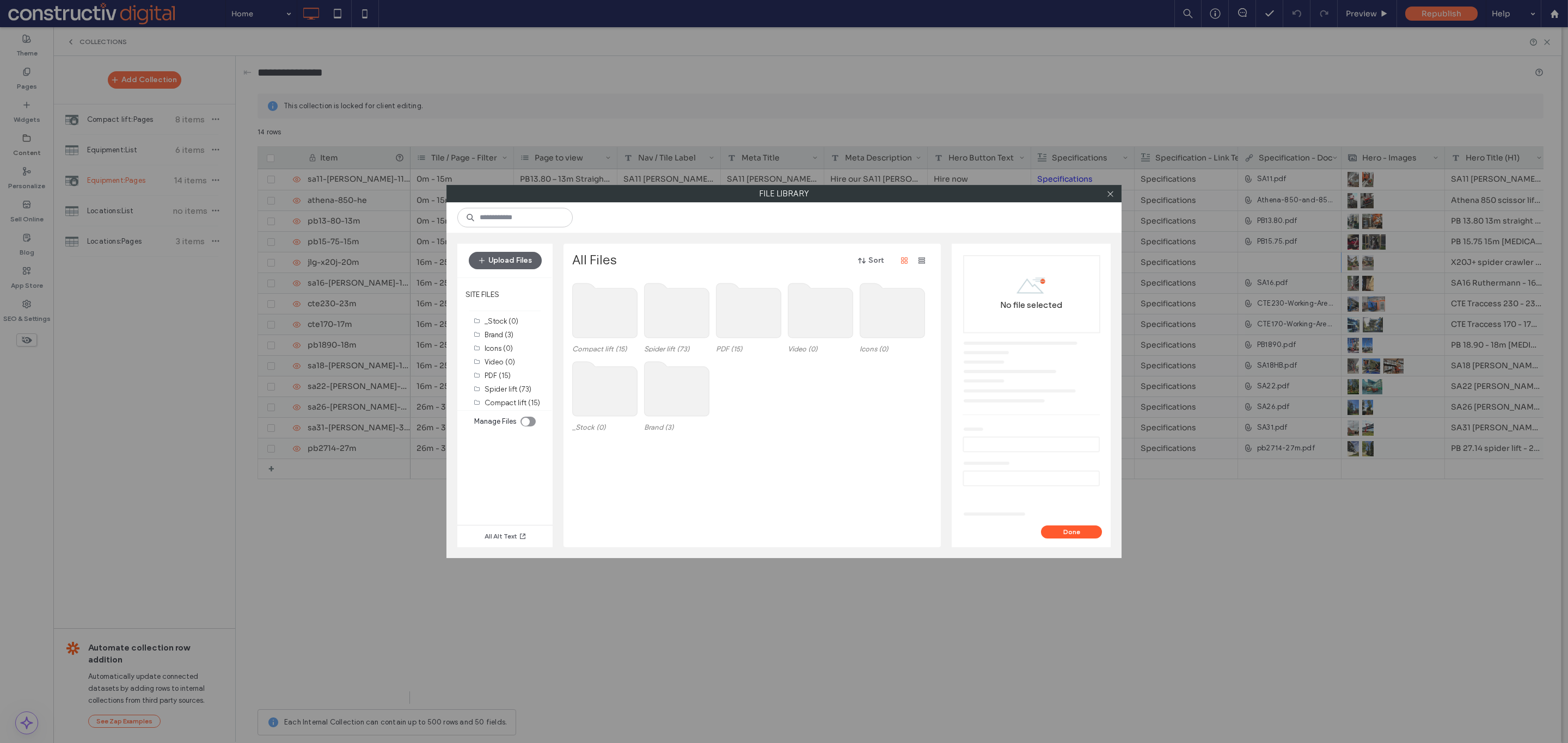
click at [742, 315] on use at bounding box center [749, 311] width 65 height 54
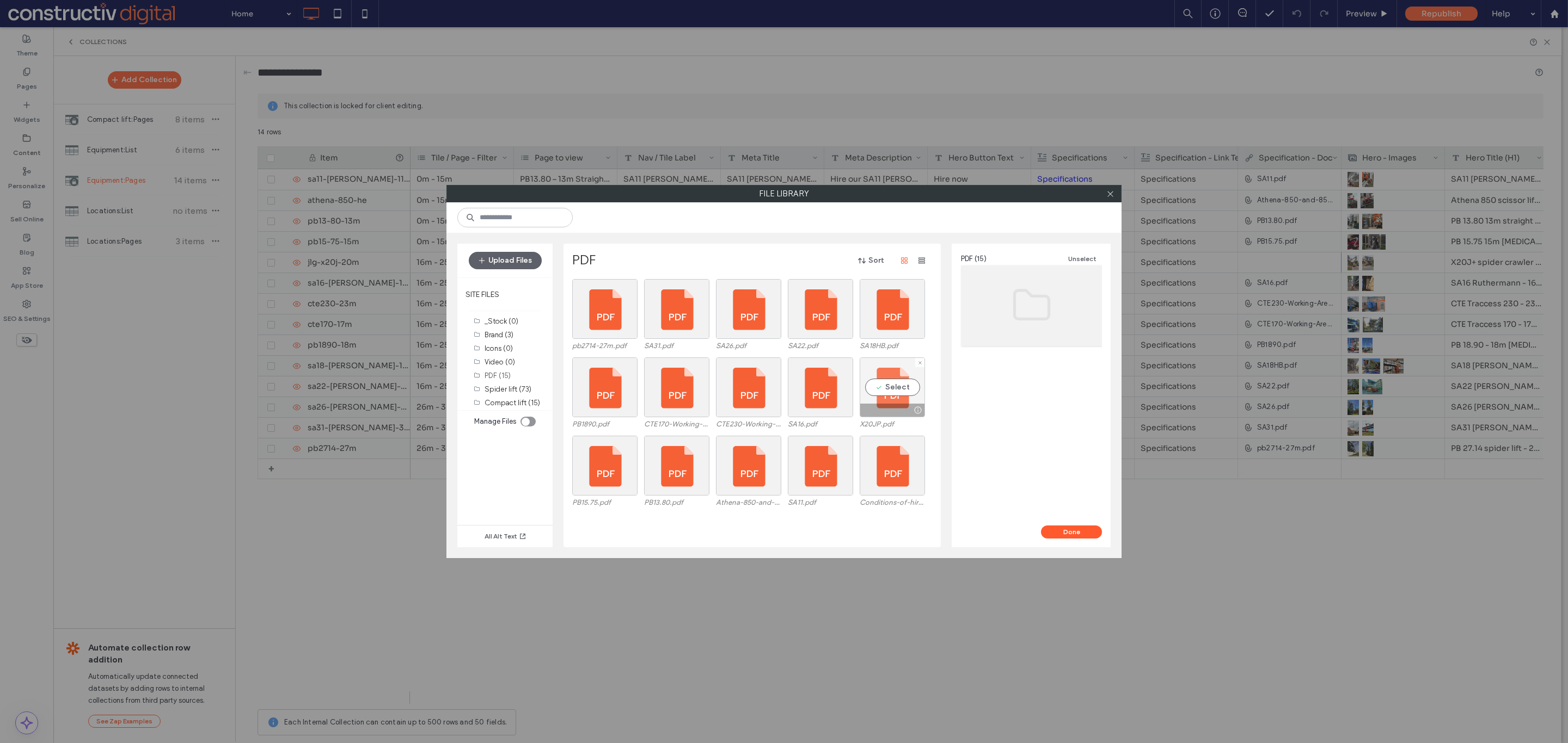
click at [894, 385] on div "Select" at bounding box center [892, 387] width 65 height 60
click at [1065, 534] on button "Done" at bounding box center [1072, 532] width 61 height 13
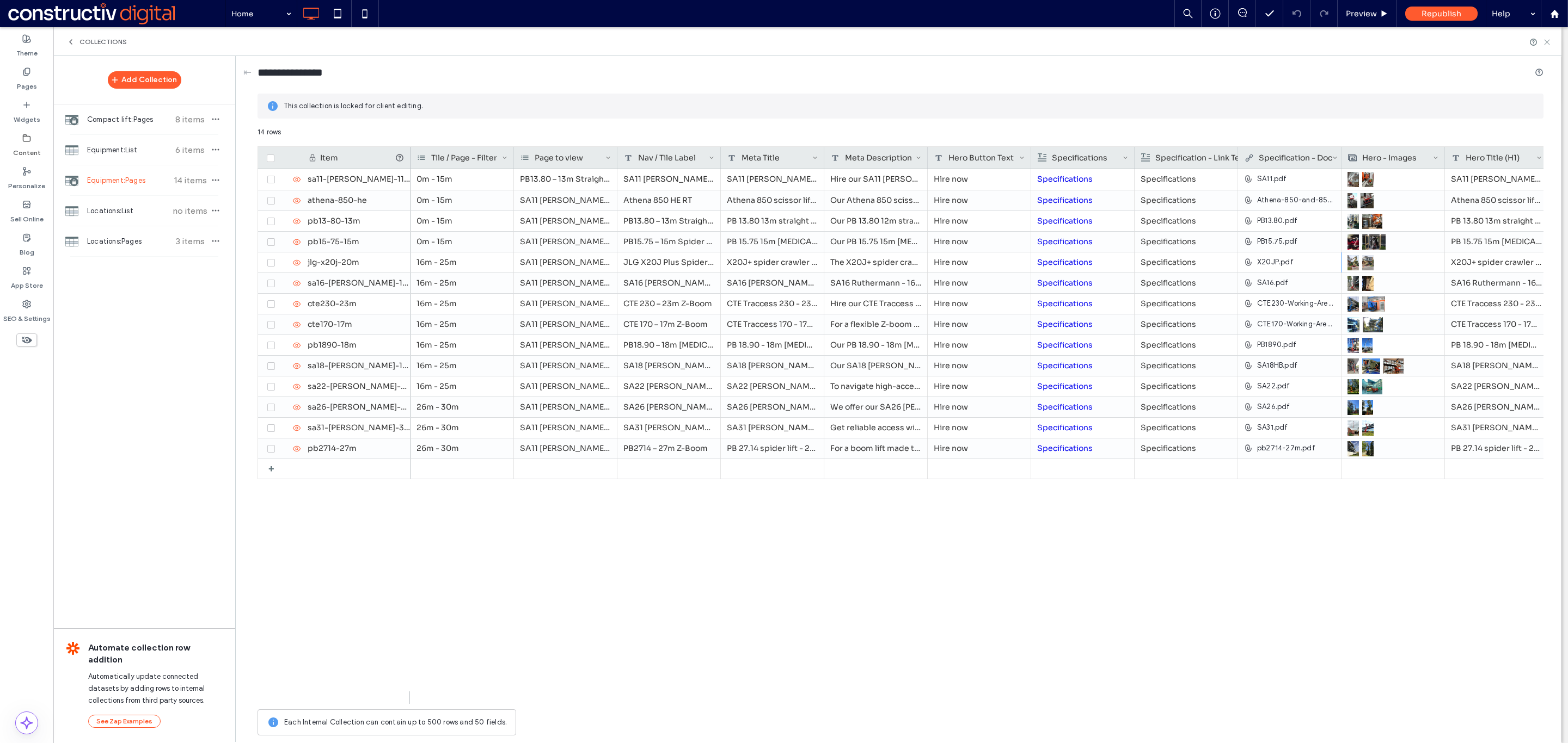
click at [1546, 41] on icon at bounding box center [1547, 41] width 8 height 8
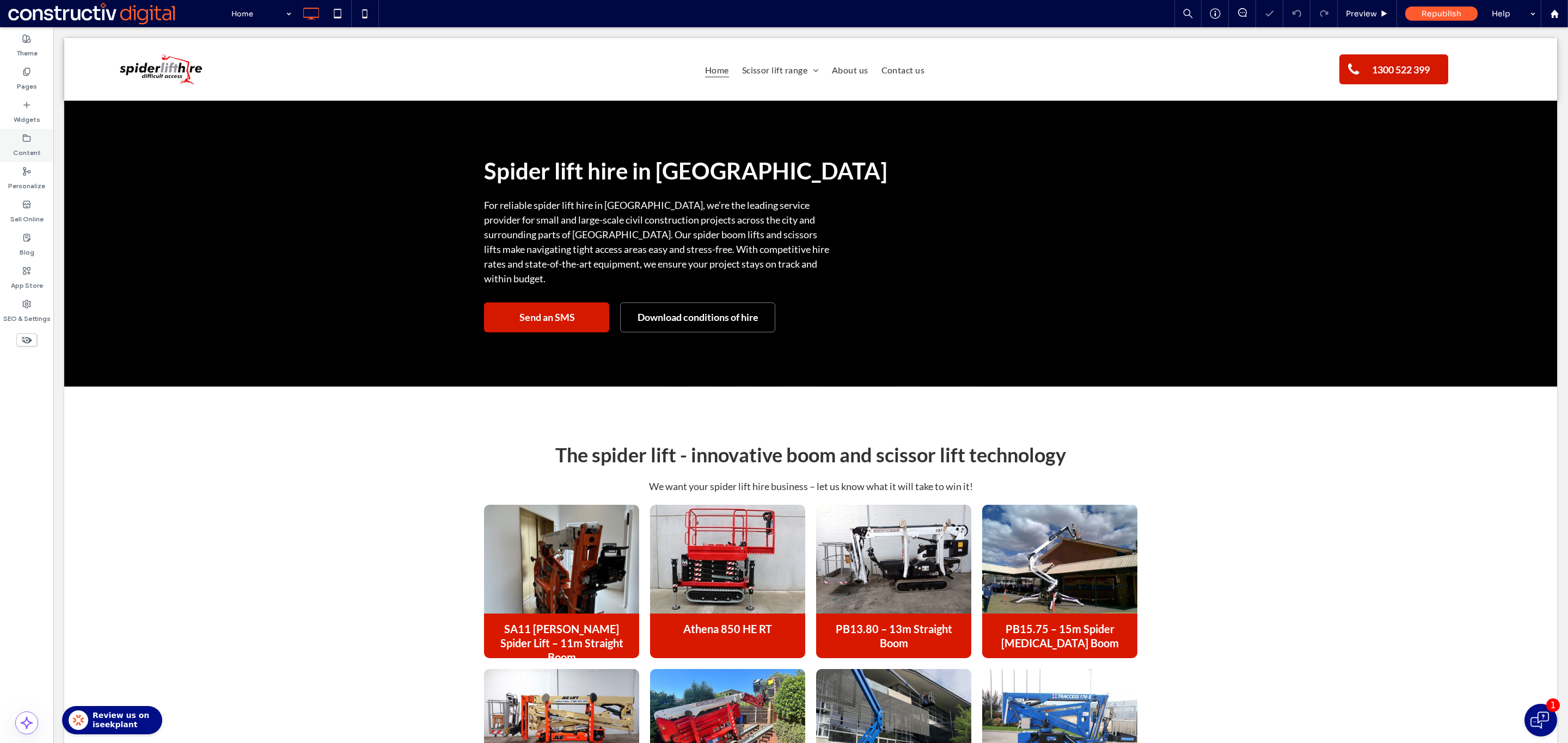
scroll to position [0, 0]
click at [18, 87] on label "Pages" at bounding box center [27, 84] width 20 height 16
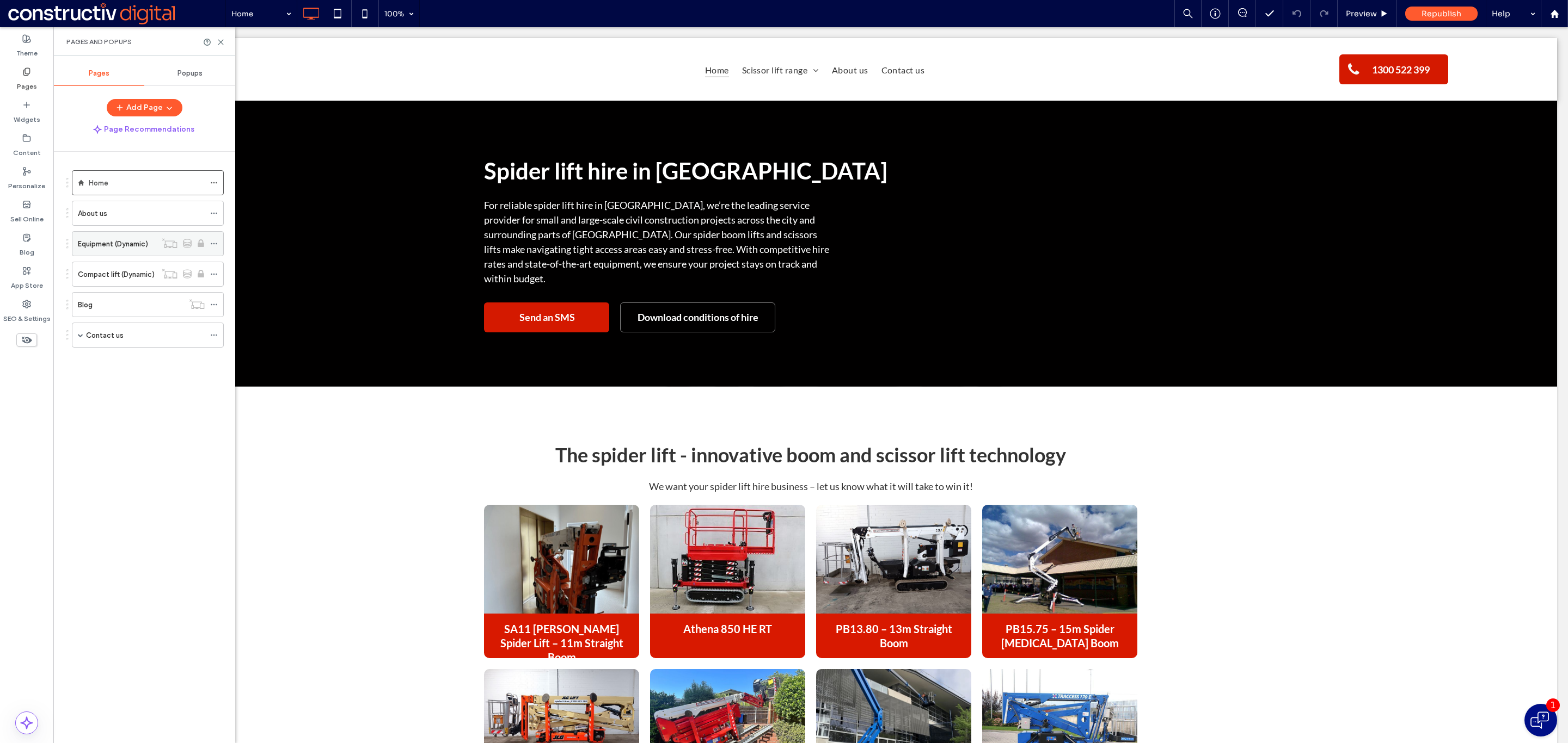
click at [123, 245] on label "Equipment (Dynamic)" at bounding box center [113, 243] width 70 height 19
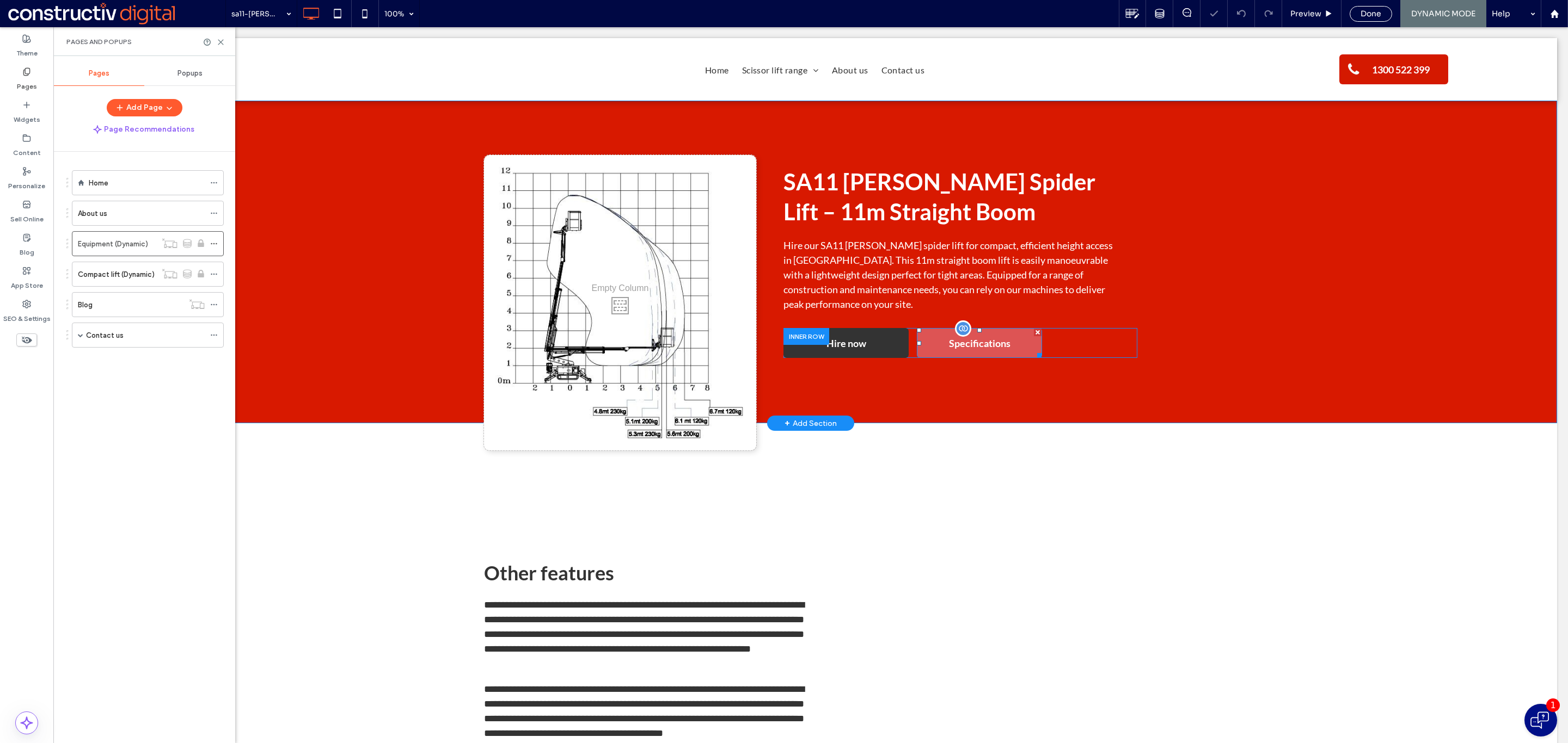
click at [991, 346] on p "Specifications" at bounding box center [980, 343] width 62 height 12
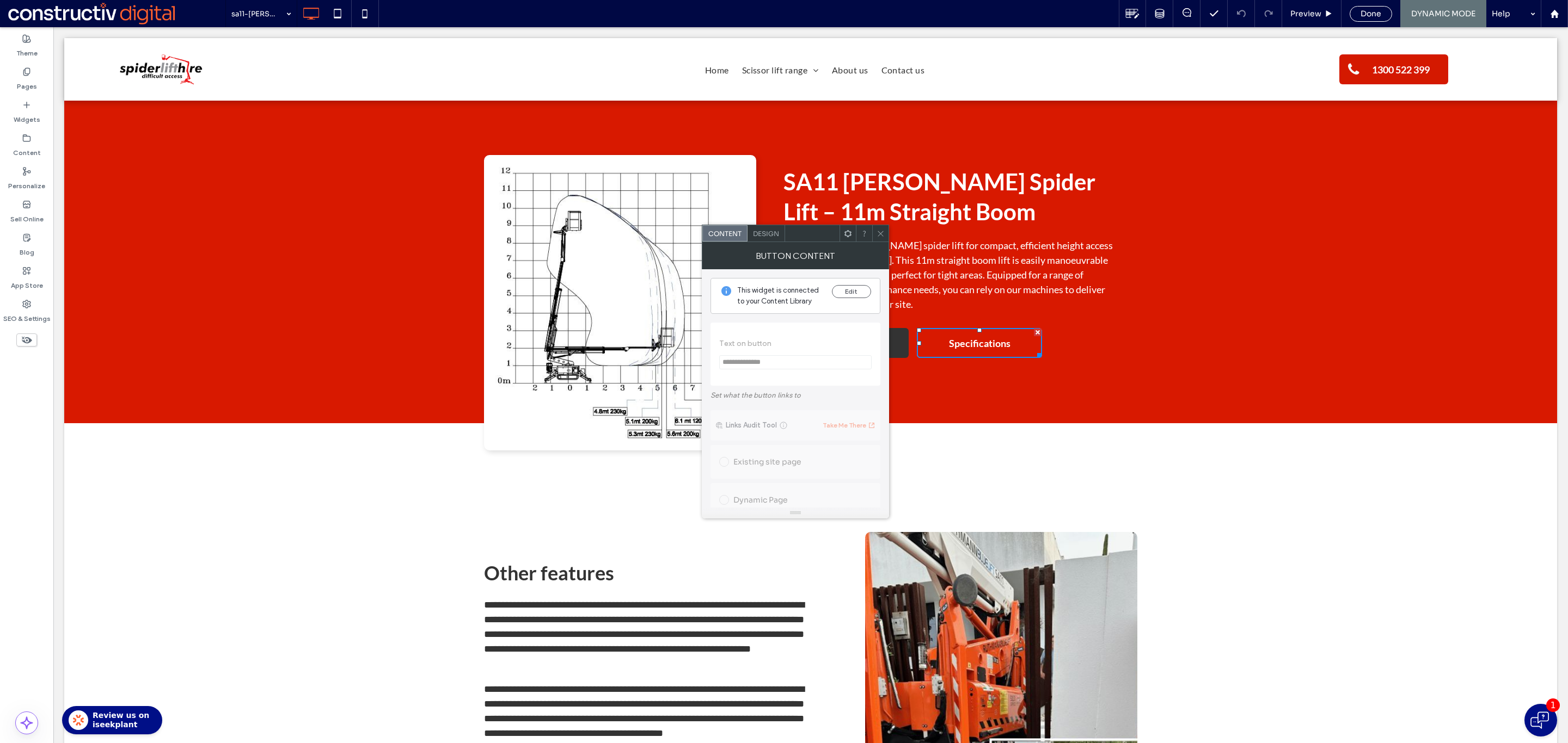
click at [876, 232] on icon at bounding box center [880, 233] width 8 height 8
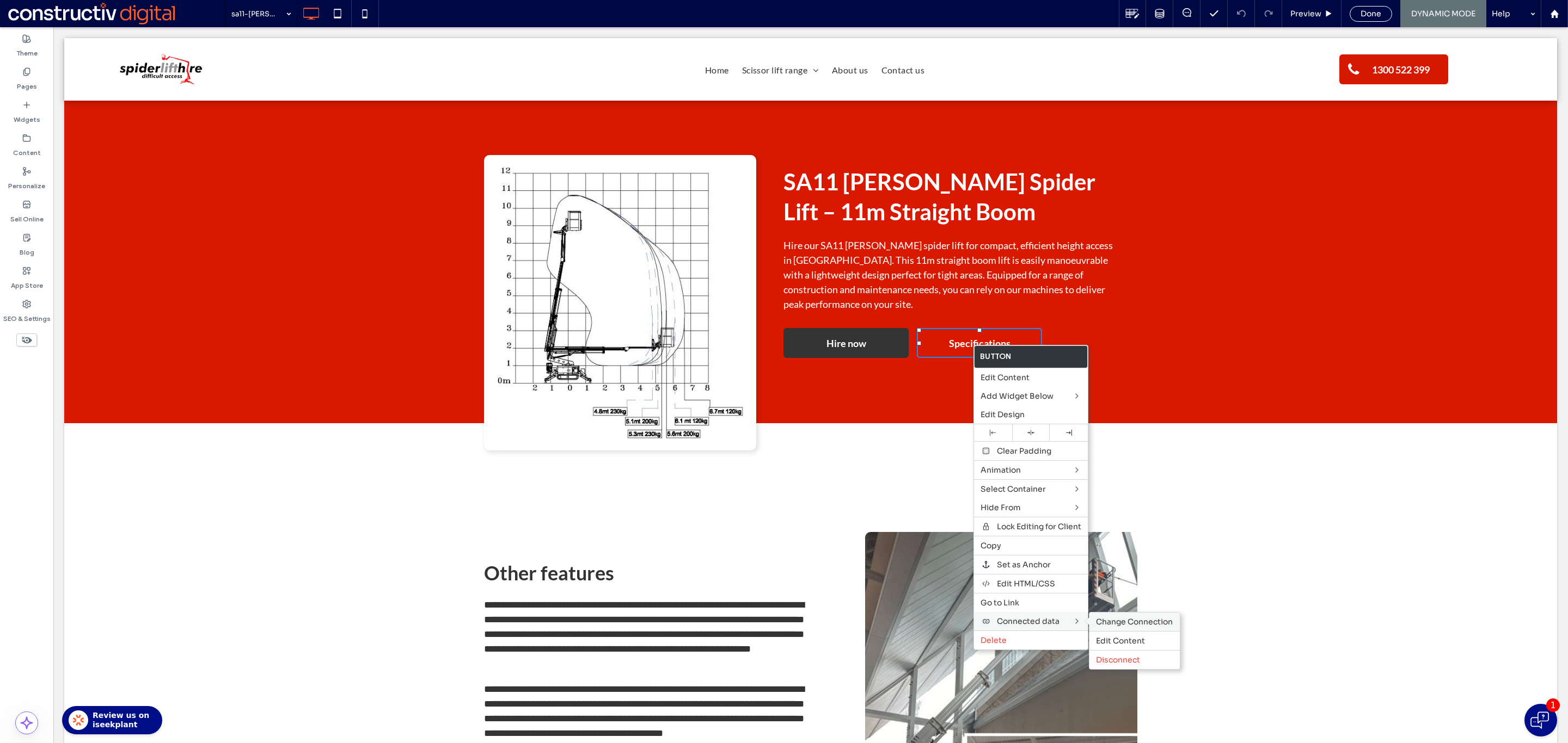
click at [1120, 622] on span "Change Connection" at bounding box center [1134, 621] width 77 height 10
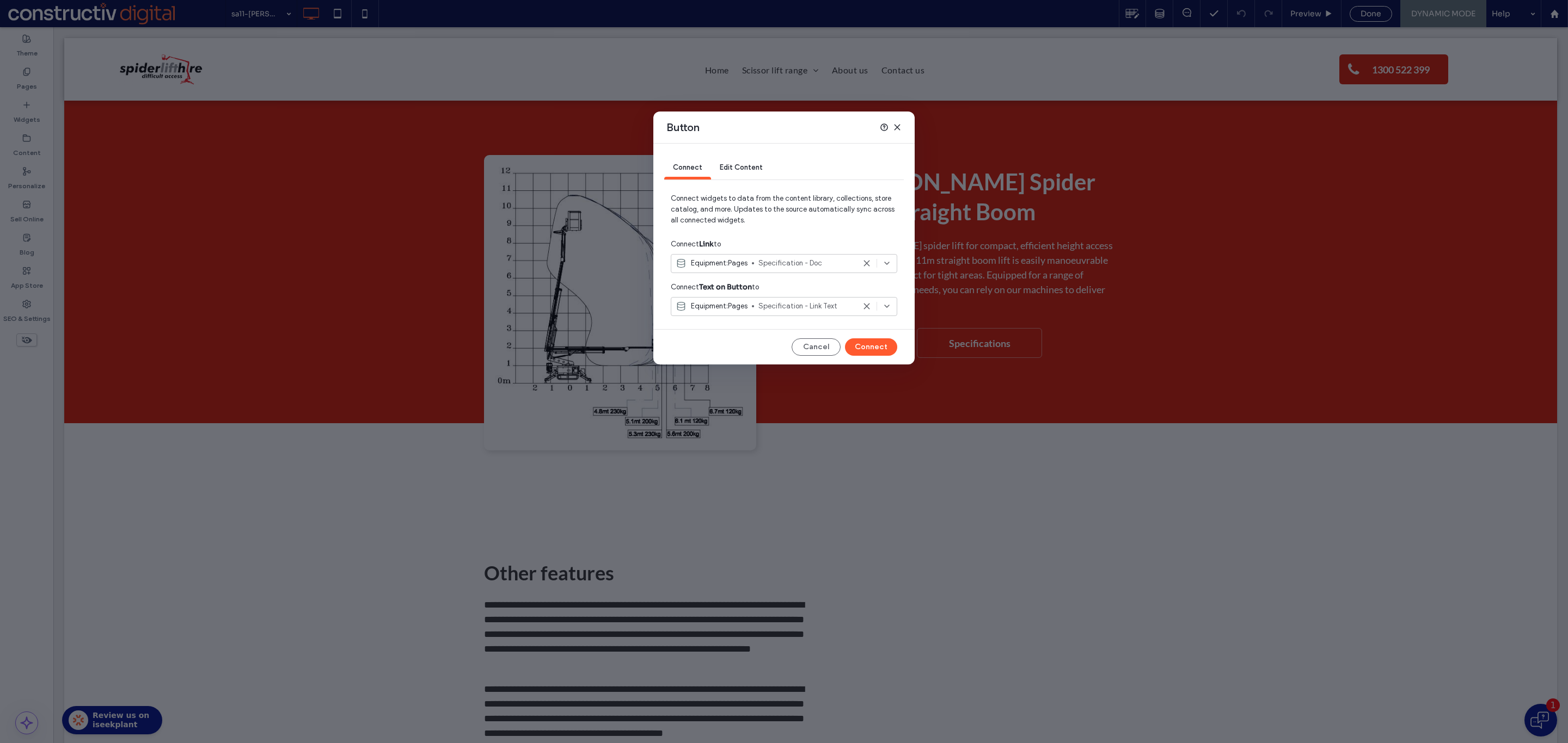
click at [760, 258] on span "Specification - Doc" at bounding box center [806, 264] width 96 height 11
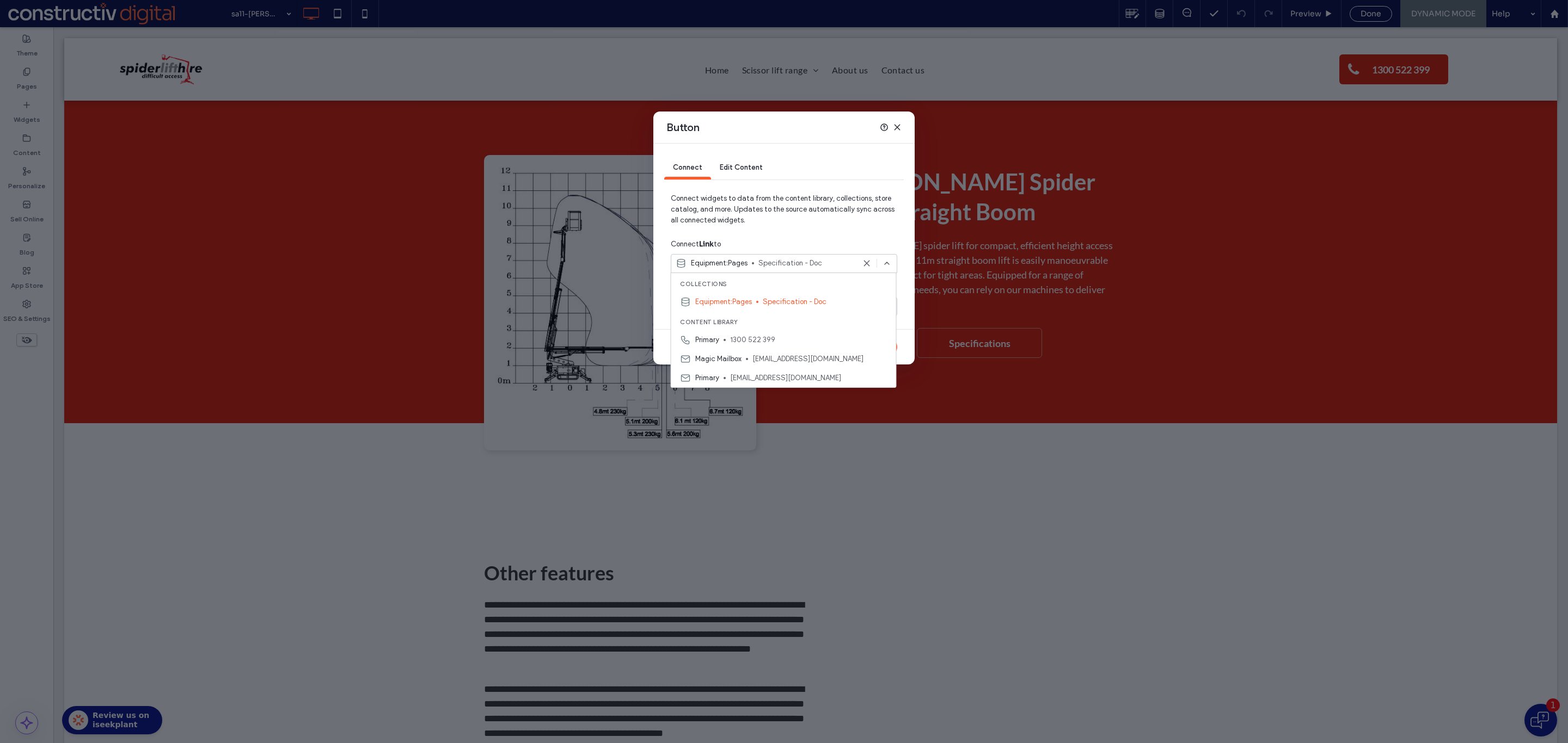
click at [893, 128] on icon at bounding box center [897, 126] width 8 height 8
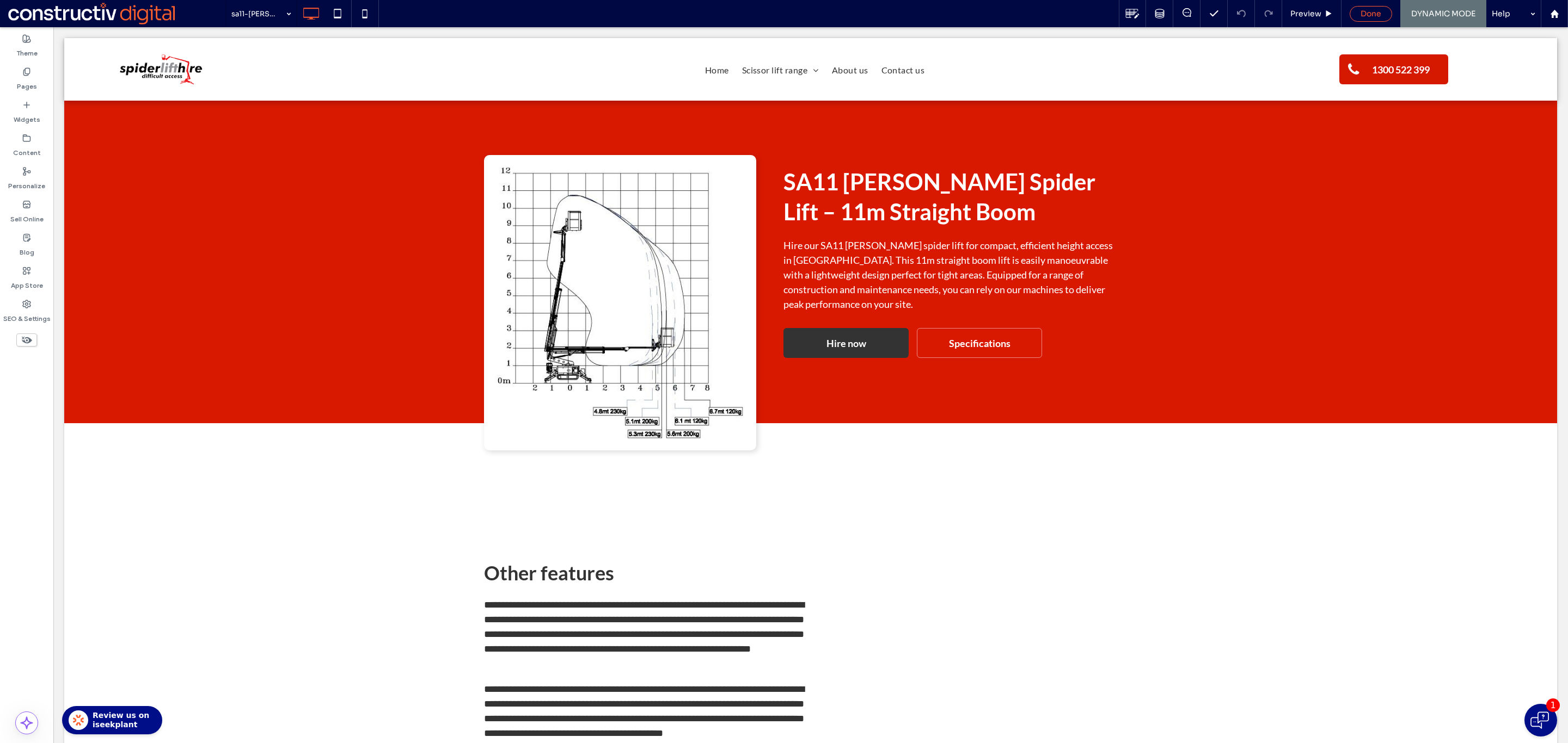
click at [1366, 10] on span "Done" at bounding box center [1371, 13] width 20 height 10
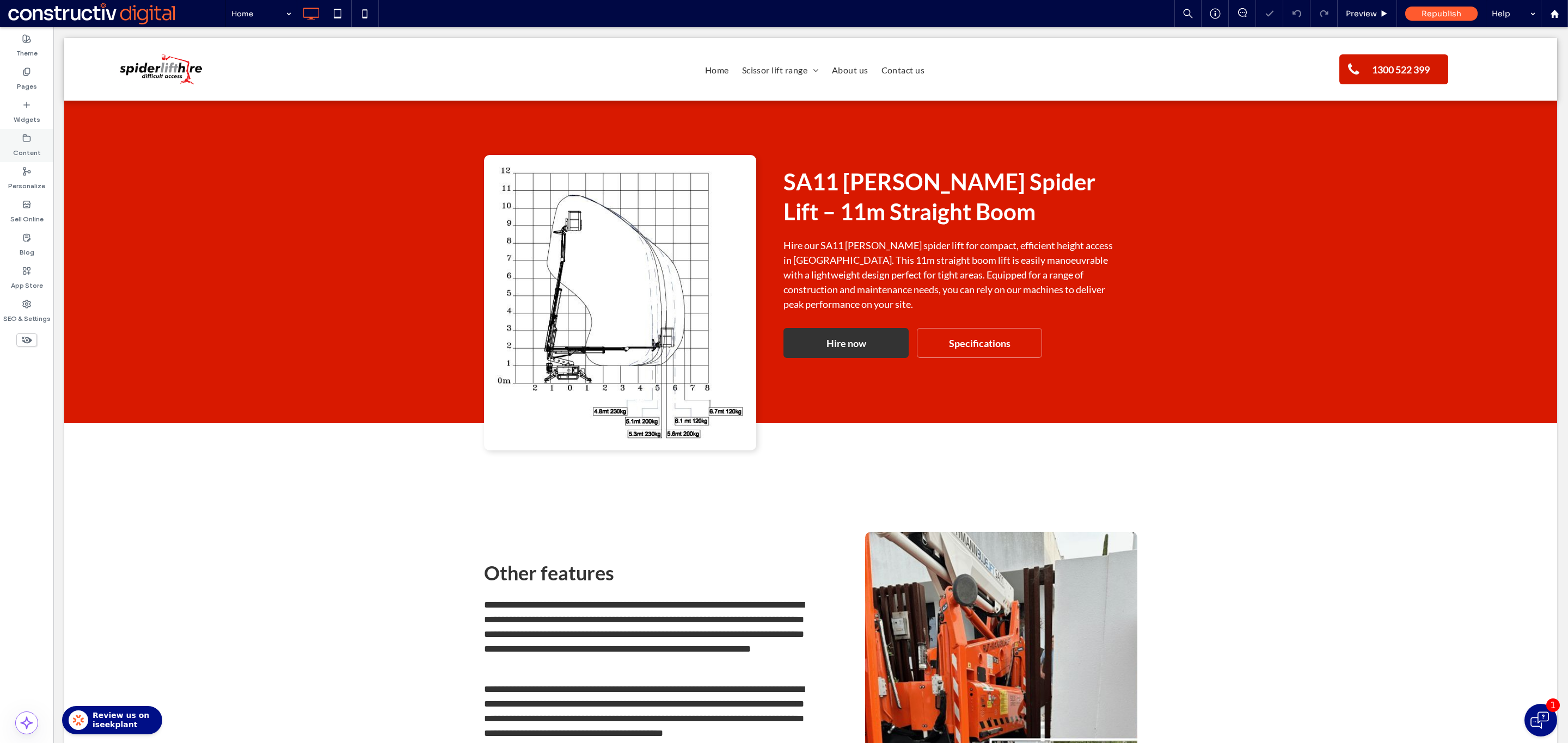
click at [28, 141] on use at bounding box center [27, 137] width 7 height 6
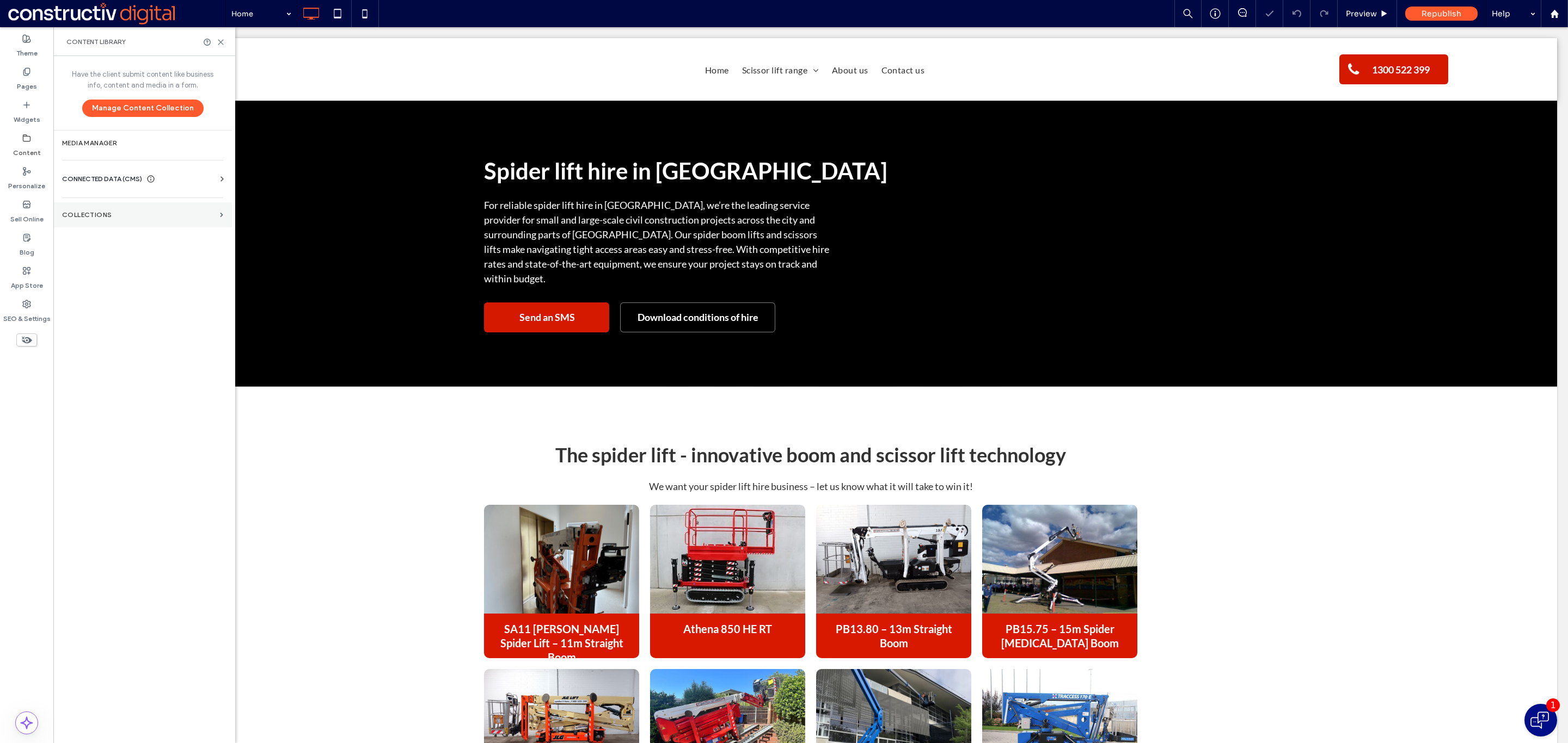
click at [126, 212] on label "Collections" at bounding box center [138, 215] width 153 height 7
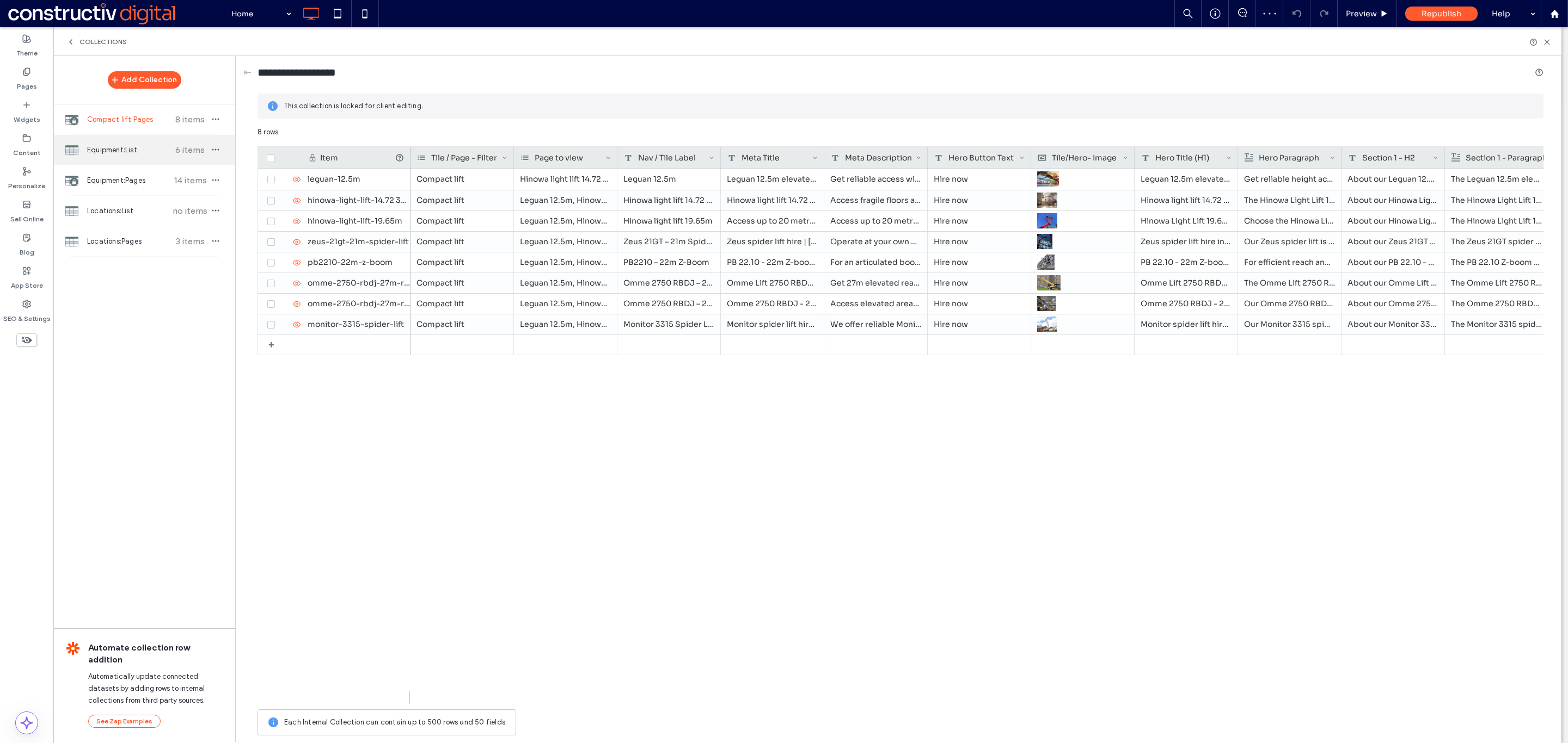
click at [119, 154] on span "Equipment:List" at bounding box center [127, 150] width 81 height 11
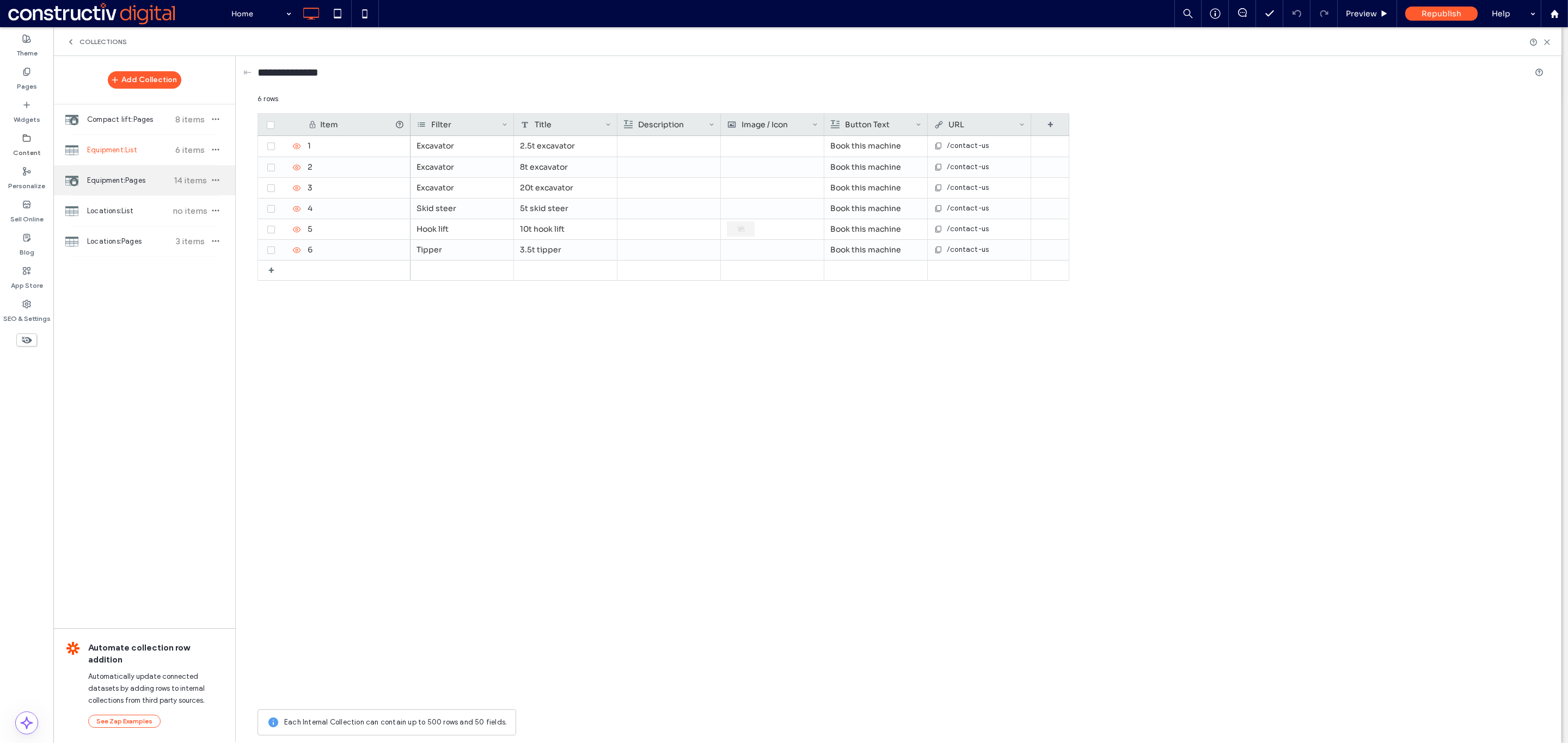
click at [110, 186] on div "Equipment:Pages 14 items" at bounding box center [144, 180] width 182 height 29
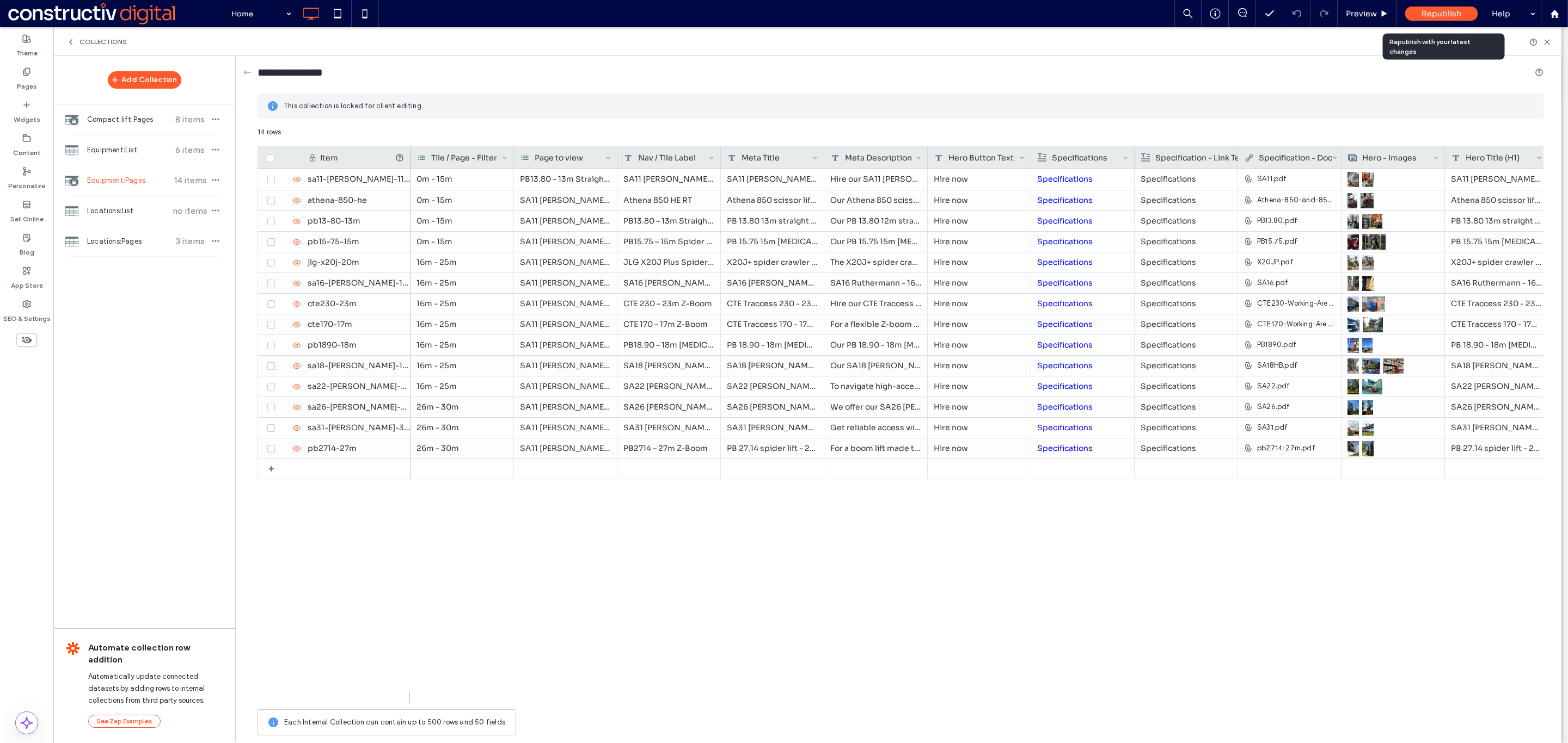
click at [1447, 10] on span "Republish" at bounding box center [1441, 13] width 40 height 10
